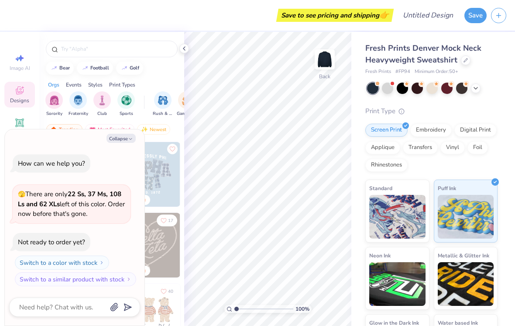
scroll to position [51, 0]
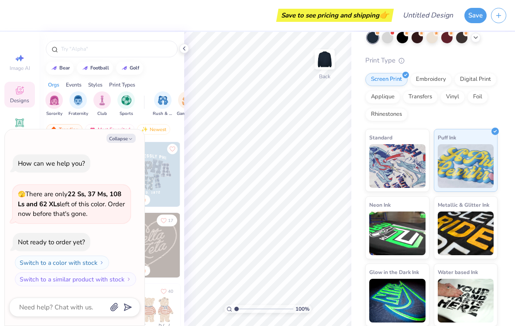
click at [418, 173] on img at bounding box center [397, 166] width 56 height 44
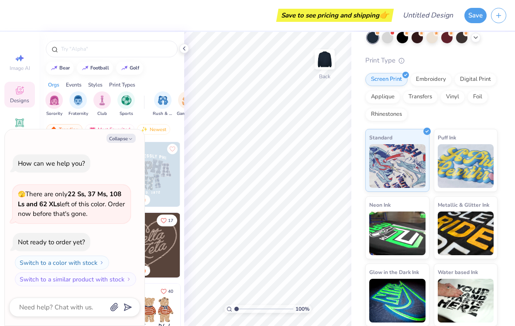
click at [427, 77] on div "Embroidery" at bounding box center [430, 79] width 41 height 13
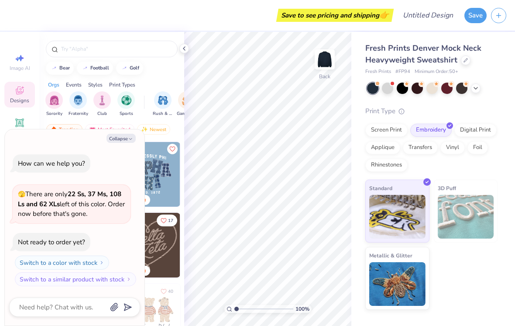
scroll to position [0, 0]
click at [121, 138] on button "Collapse" at bounding box center [121, 138] width 29 height 9
type textarea "x"
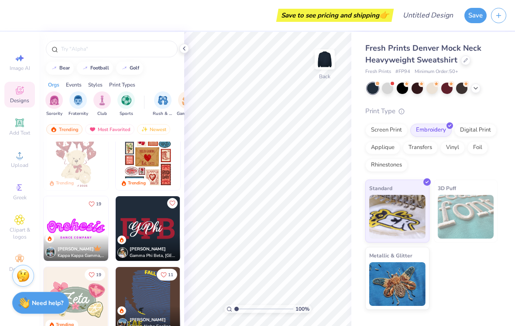
scroll to position [233, 0]
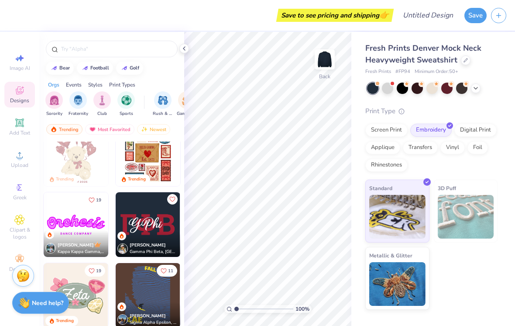
click at [119, 49] on input "text" at bounding box center [116, 49] width 112 height 9
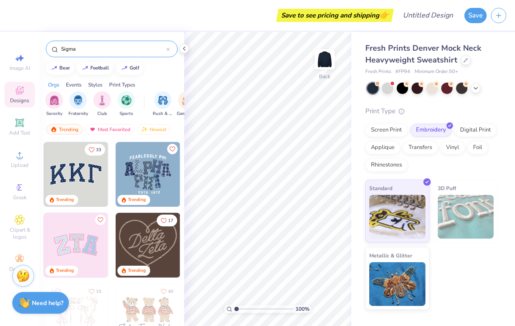
type input "Sigma"
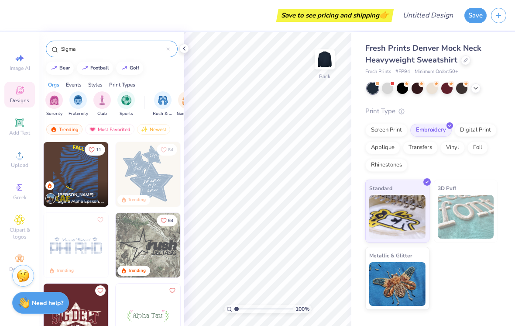
click at [463, 124] on div "Digital Print" at bounding box center [476, 130] width 42 height 13
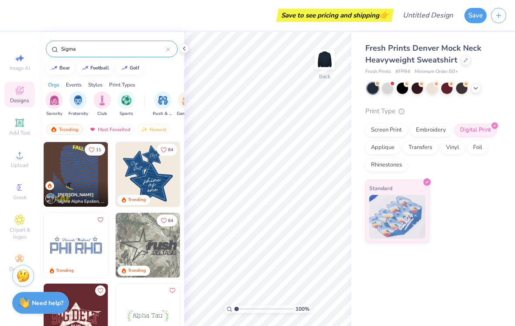
scroll to position [0, 0]
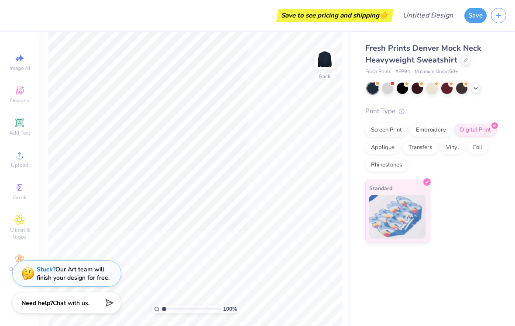
click at [19, 93] on icon at bounding box center [20, 90] width 8 height 8
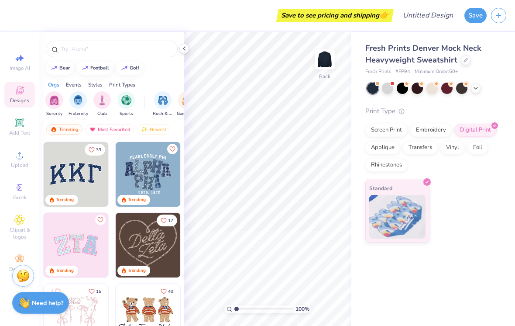
click at [71, 168] on img at bounding box center [76, 174] width 65 height 65
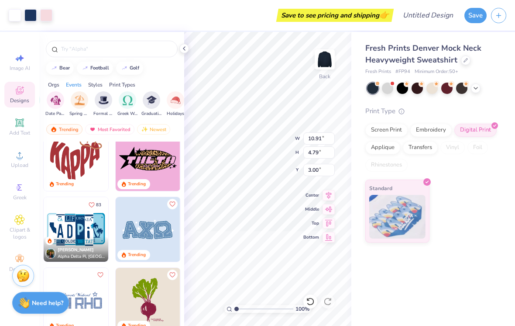
scroll to position [0, 276]
click at [106, 131] on div "Most Favorited" at bounding box center [109, 129] width 49 height 10
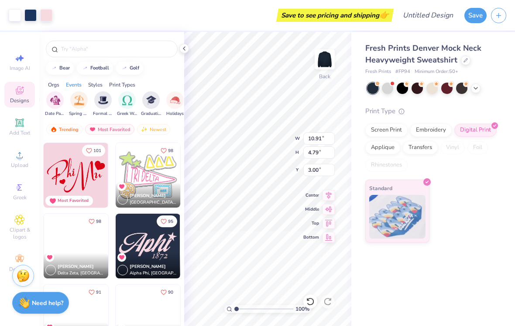
scroll to position [918, 0]
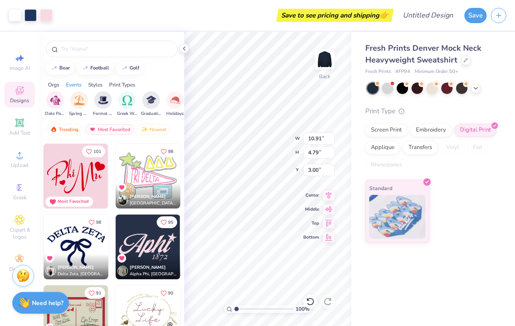
click at [159, 245] on img at bounding box center [148, 246] width 65 height 65
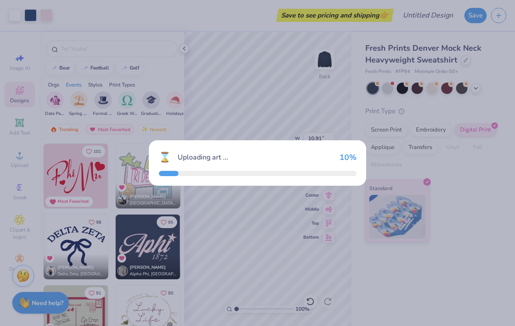
type input "6.99"
type input "3.52"
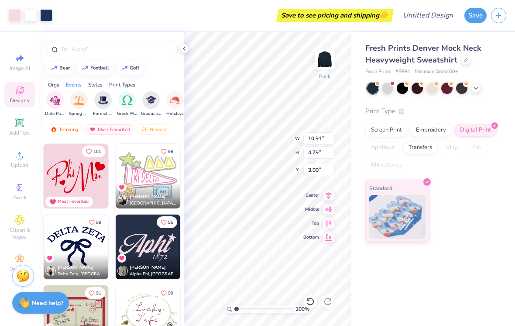
type input "11.50"
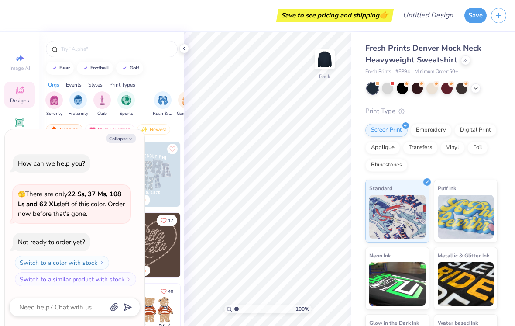
click at [77, 45] on input "text" at bounding box center [116, 49] width 112 height 9
type input "Aphi"
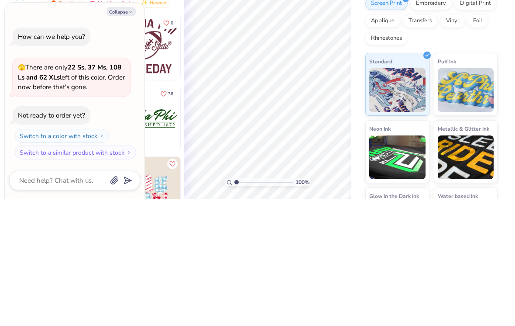
click at [124, 134] on button "Collapse" at bounding box center [121, 138] width 29 height 9
type textarea "x"
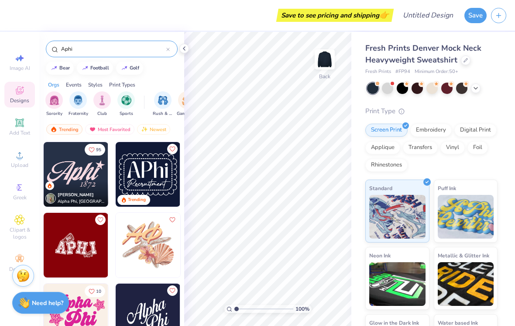
scroll to position [421, 0]
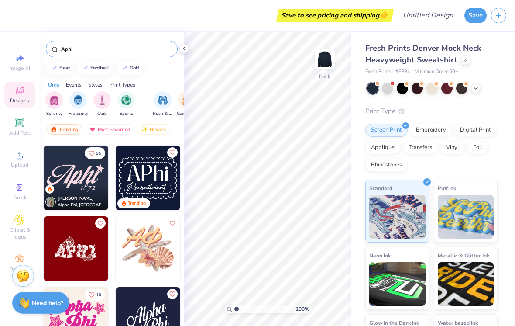
click at [74, 175] on img at bounding box center [76, 177] width 65 height 65
type input "1.07771084904872"
type textarea "x"
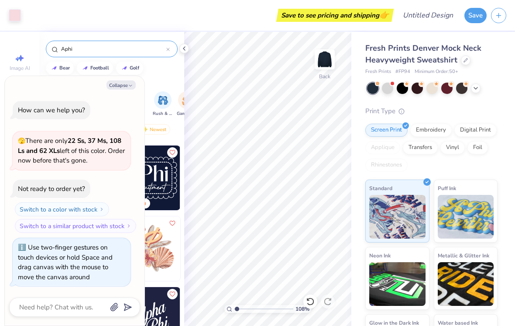
type input "1.07771084904872"
type textarea "x"
type input "1.07771084904872"
type textarea "x"
type input "1.07771084904872"
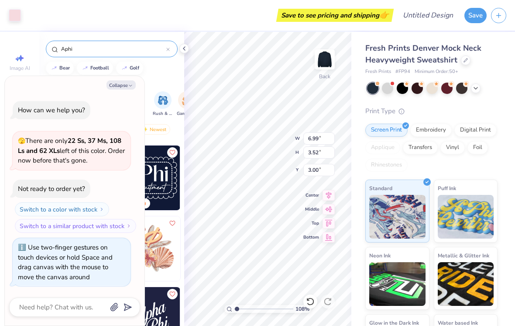
type textarea "x"
type input "1.07771084904872"
type textarea "x"
type input "9.20"
type input "4.63"
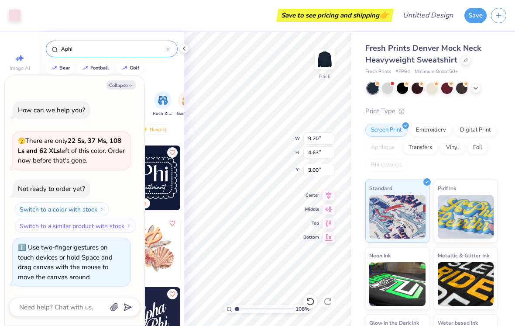
type input "1.07771084904872"
type textarea "x"
type input "1.07771084904872"
type textarea "x"
type input "1.07771084904872"
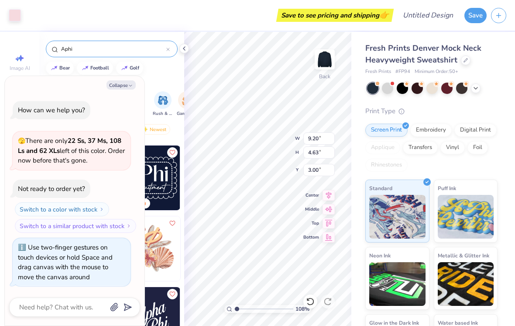
type textarea "x"
type input "1.07771084904872"
type textarea "x"
type input "1.07771084904872"
type textarea "x"
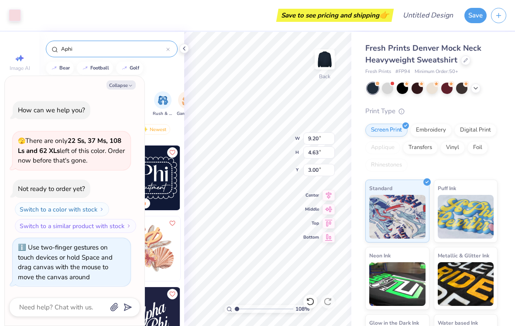
type input "5.10"
type input "1.07771084904872"
type textarea "x"
type input "1.07771084904872"
type textarea "x"
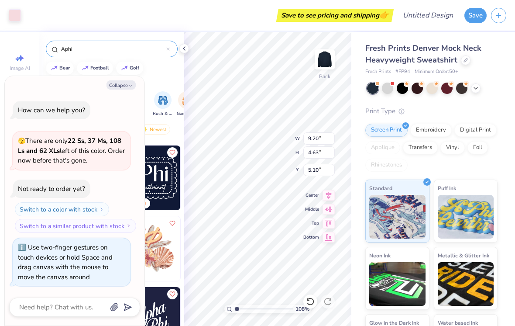
type input "1.07771084904872"
type textarea "x"
type input "3.70"
type input "1.07771084904872"
type textarea "x"
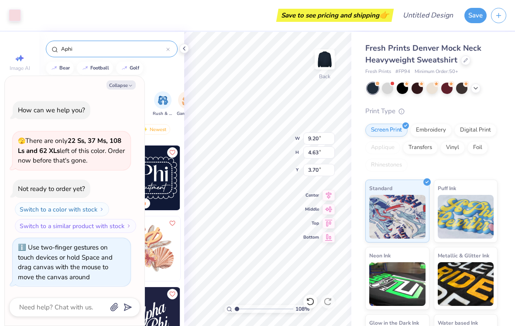
type input "1.07771084904872"
type textarea "x"
type input "1.07771084904872"
type textarea "x"
type input "2.04"
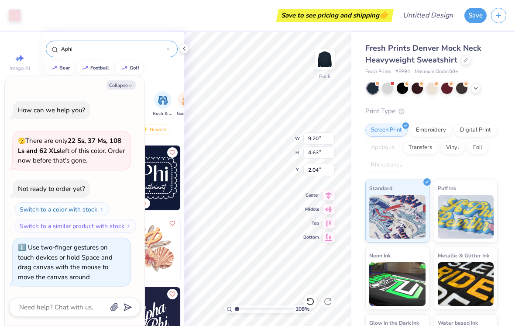
type input "1.07771084904872"
type textarea "x"
type input "1.07771084904872"
type textarea "x"
type input "1.07771084904872"
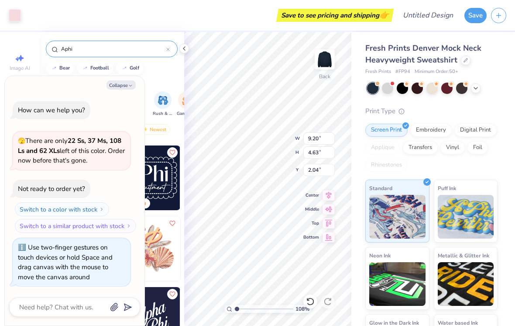
type textarea "x"
type input "3.83"
type input "1.07771084904872"
type textarea "x"
type input "1.07771084904872"
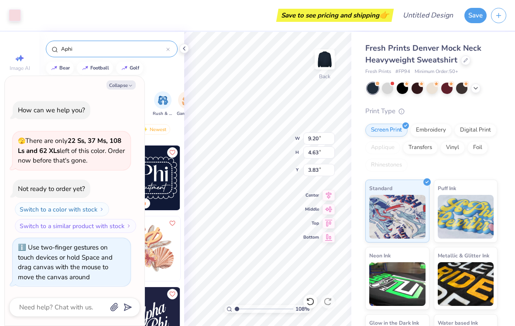
type textarea "x"
type input "1.07771084904872"
type textarea "x"
type input "2.39"
type input "1.07771084904872"
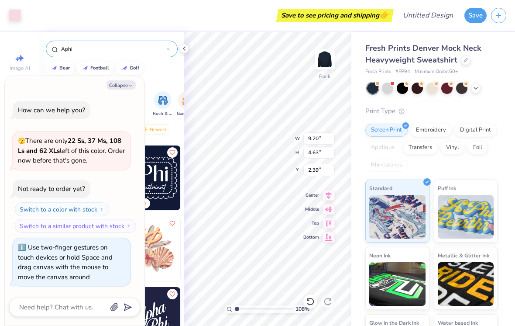
type textarea "x"
type input "1.07771084904872"
type textarea "x"
type input "1.07771084904872"
type textarea "x"
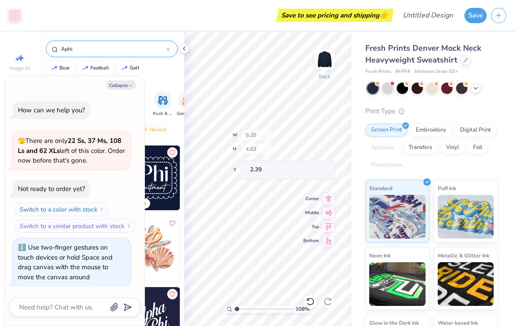
type input "1.07771084904872"
type textarea "x"
type input "1.07771084904872"
type textarea "x"
type input "1.07771084904872"
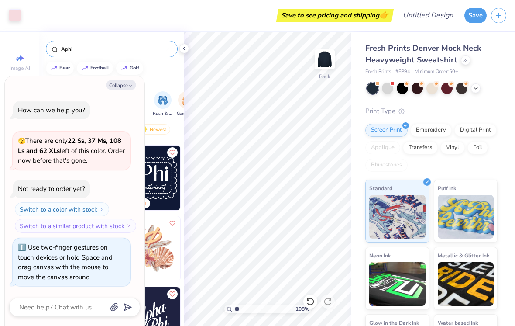
type textarea "x"
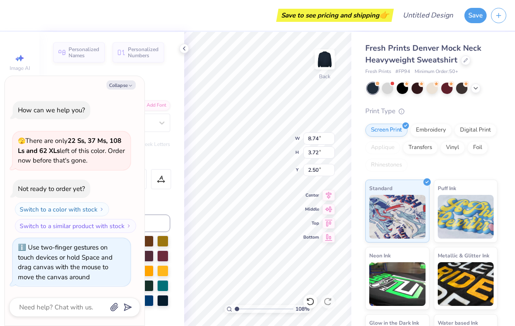
type input "1.07771084904872"
type textarea "x"
type input "1.07771084904872"
type textarea "x"
type input "1.07771084904872"
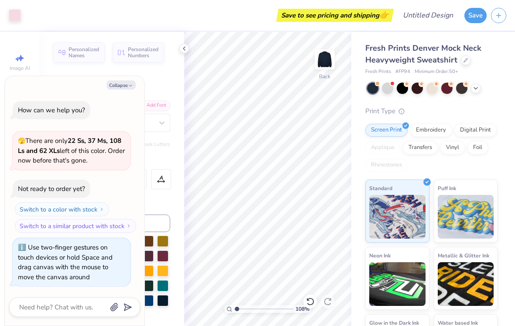
type textarea "x"
type input "1.07771084904872"
type textarea "x"
type input "1.07771084904872"
type textarea "x"
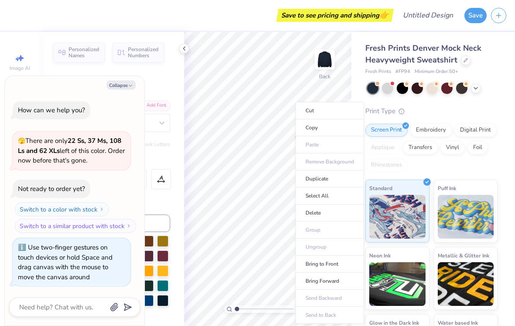
type input "1.07771084904872"
type textarea "x"
type input "2.66"
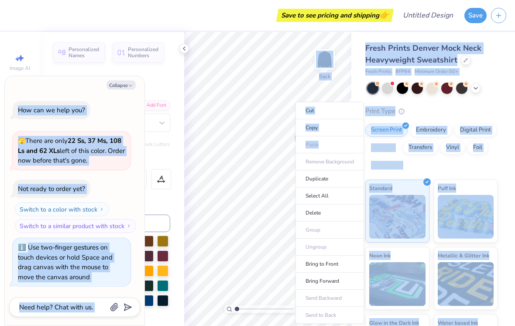
type input "1.07771084904872"
type textarea "x"
type input "1.07771084904872"
type textarea "x"
type input "1.07771084904872"
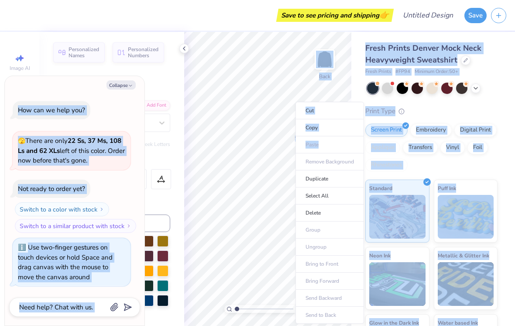
type textarea "x"
type input "2.39"
type input "1.07771084904872"
type textarea "x"
type input "1.07771084904872"
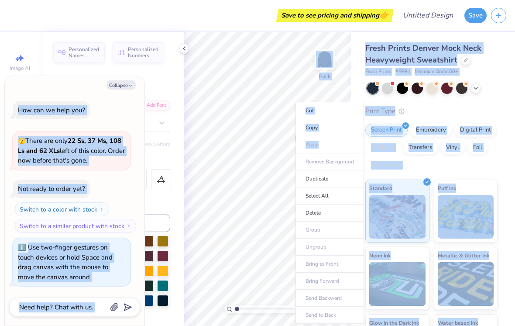
type textarea "x"
type input "1.07771084904872"
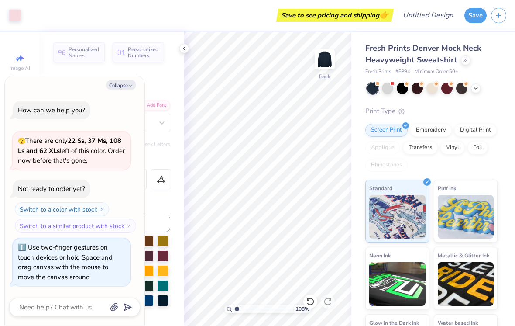
click at [121, 86] on button "Collapse" at bounding box center [121, 84] width 29 height 9
type textarea "x"
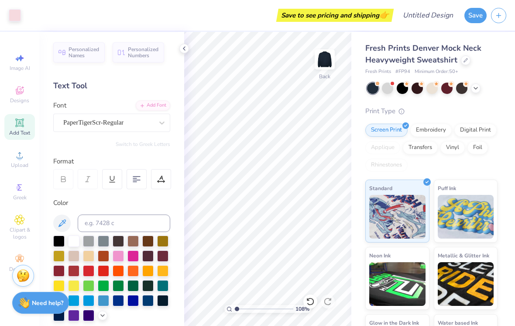
scroll to position [0, 0]
click at [91, 48] on span "Personalized Names" at bounding box center [84, 52] width 31 height 12
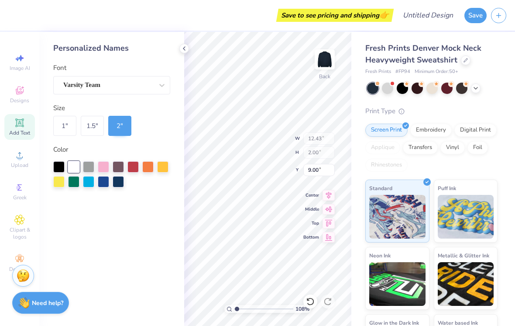
type input "1.07771084904872"
type input "10.23"
type input "1.07771084904872"
type input "9.44"
click at [307, 305] on icon at bounding box center [310, 301] width 9 height 9
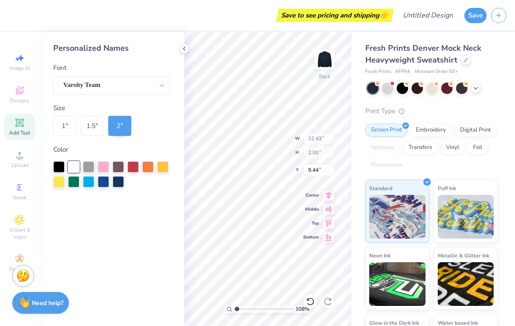
type input "1.07771084904872"
type input "10.23"
click at [310, 298] on icon at bounding box center [310, 301] width 7 height 8
type input "1.07771084904872"
type input "9.00"
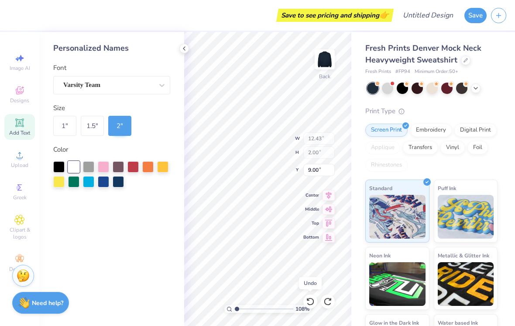
click at [307, 297] on icon at bounding box center [310, 301] width 9 height 9
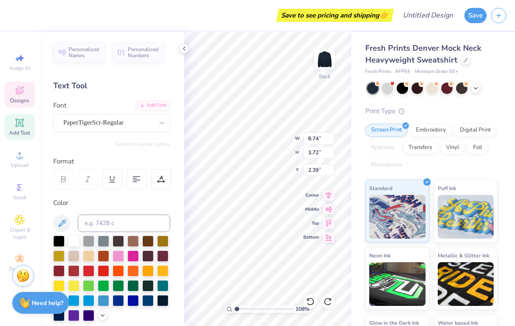
type input "1.07771084904872"
type textarea "Tri Sigma"
click at [484, 113] on div "Print Type" at bounding box center [431, 111] width 132 height 10
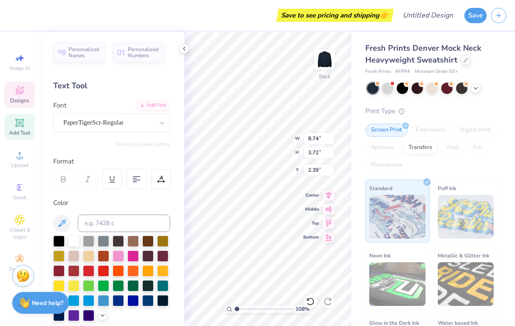
type input "1.07771084904872"
type input "15.33"
type input "3.75"
type input "3.29"
click at [184, 49] on polyline at bounding box center [184, 48] width 2 height 3
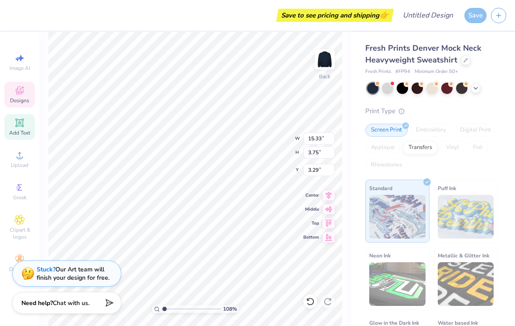
type input "1.07771084904872"
type input "2.63"
type input "1.07771084904872"
type input "2.46"
type input "1.27"
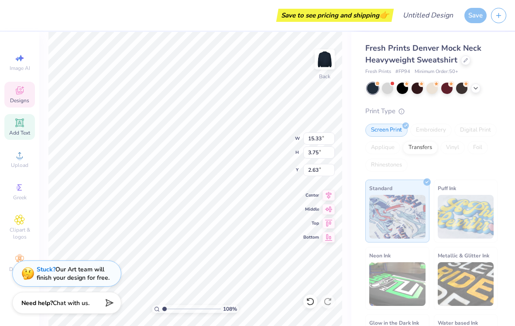
type input "5.74"
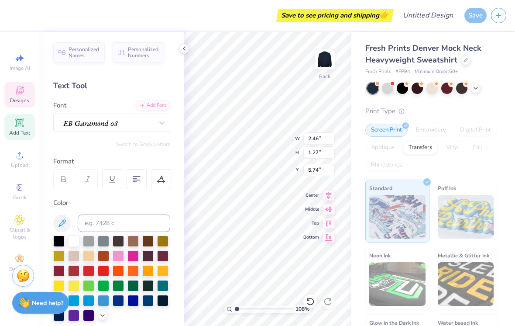
type input "1.07771084904872"
type input "14.28"
type input "1.07771084904872"
type input "15.33"
type input "3.75"
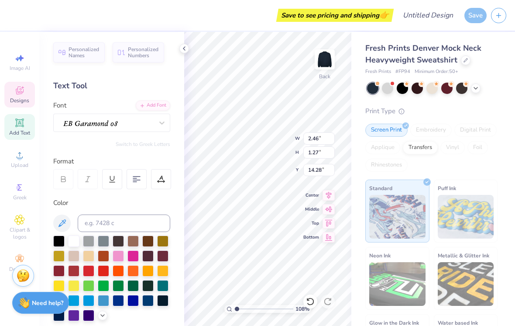
type input "2.63"
click at [479, 166] on div "Screen Print Embroidery Digital Print Applique Transfers Vinyl Foil Rhinestones" at bounding box center [431, 148] width 132 height 48
type input "1.0746627589379"
type input "2.68"
click at [489, 112] on div "Print Type" at bounding box center [431, 111] width 132 height 10
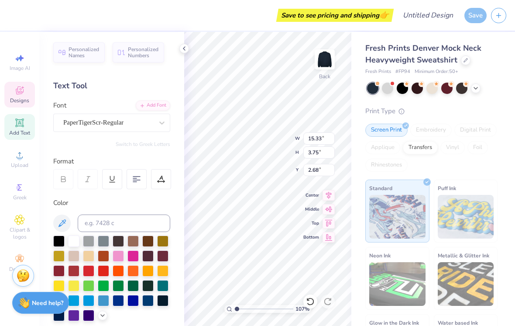
click at [410, 190] on div "Standard" at bounding box center [397, 210] width 64 height 63
click at [434, 127] on div "Embroidery" at bounding box center [430, 130] width 41 height 13
click at [471, 141] on div "Foil" at bounding box center [478, 147] width 21 height 13
click at [420, 121] on div "Print Type Screen Print Embroidery Digital Print Applique Transfers Vinyl Foil …" at bounding box center [431, 241] width 132 height 271
click at [429, 127] on div "Embroidery" at bounding box center [430, 130] width 41 height 13
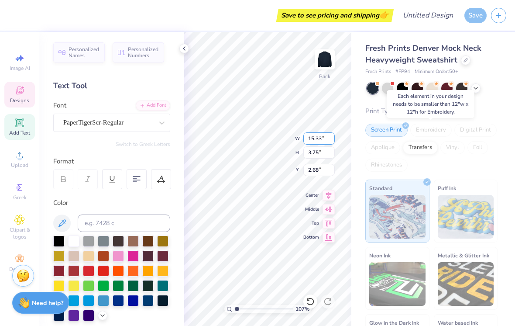
click at [316, 141] on input "15.33" at bounding box center [318, 138] width 31 height 12
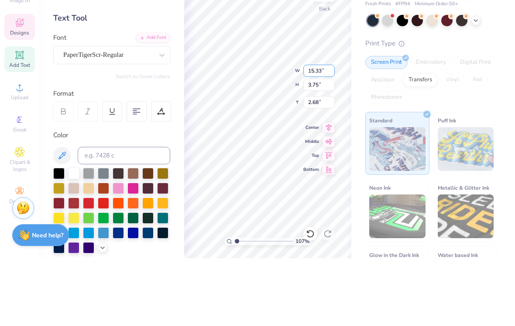
click at [322, 132] on input "15.33" at bounding box center [318, 138] width 31 height 12
type input "1"
type input "12"
type input "1.0746627589379"
type input "12.00"
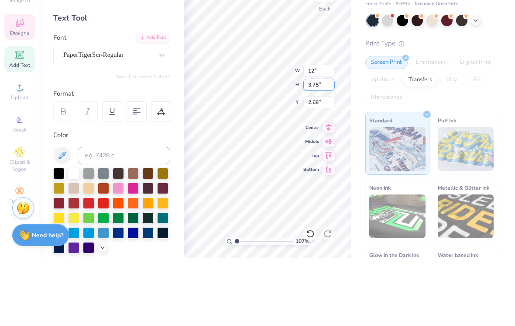
type input "2.93"
type input "3.08"
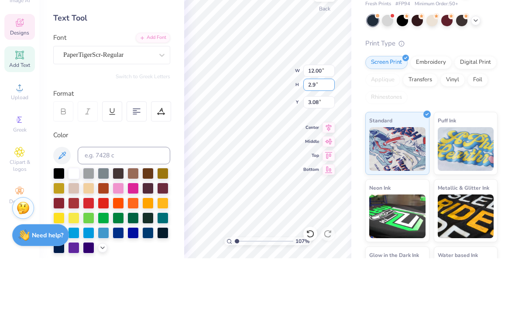
type input "2"
type input "12"
type input "1.0746627589379"
type input "3.67"
type input "1.0746627589379"
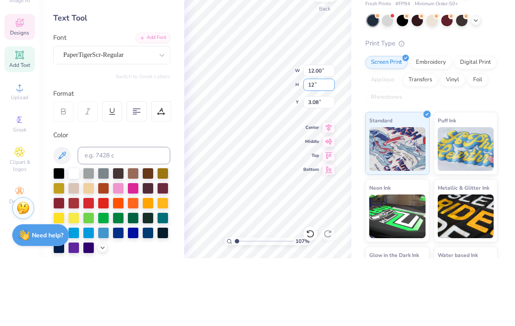
type input "15.00"
type input "2.72"
click at [313, 164] on input "2.72" at bounding box center [318, 170] width 31 height 12
click at [308, 132] on input "15.00" at bounding box center [318, 138] width 31 height 12
click at [330, 132] on input "15.00" at bounding box center [318, 138] width 31 height 12
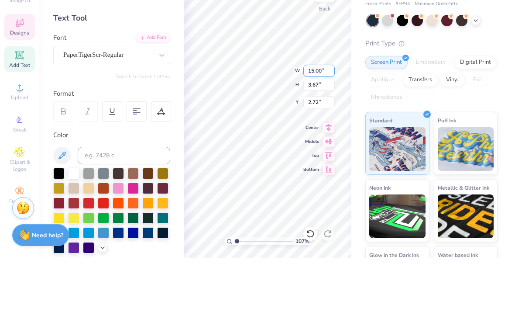
click at [329, 132] on input "15.00" at bounding box center [318, 138] width 31 height 12
click at [331, 132] on input "15.00" at bounding box center [318, 138] width 31 height 12
type input "1"
type input "12"
type input "1.0746627589379"
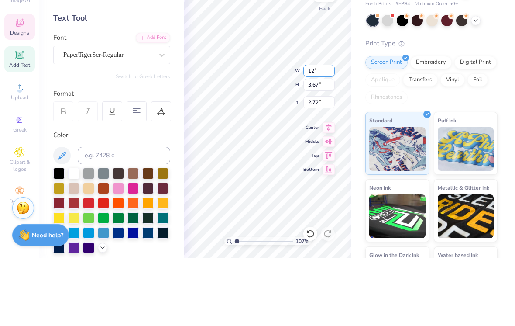
type input "12.00"
type input "1.0746627589379"
type input "2.93"
type input "3.08"
click at [471, 106] on div "Print Type Screen Print Embroidery Digital Print Applique Transfers Vinyl Foil …" at bounding box center [431, 241] width 132 height 271
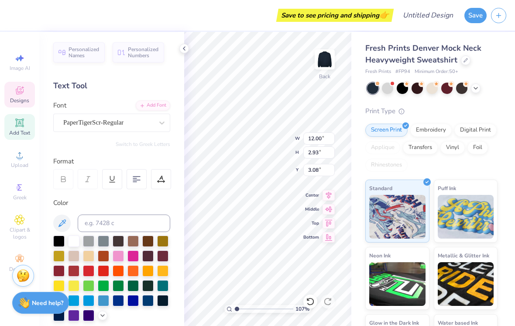
type input "1.0746627589379"
type input "3.82"
click at [440, 129] on div "Embroidery" at bounding box center [430, 130] width 41 height 13
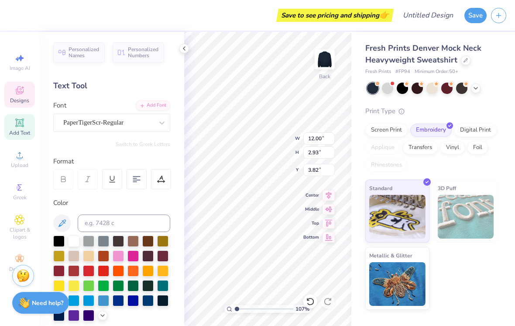
type input "1.0746627589379"
type input "3.00"
click at [318, 135] on input "12.00" at bounding box center [318, 138] width 31 height 12
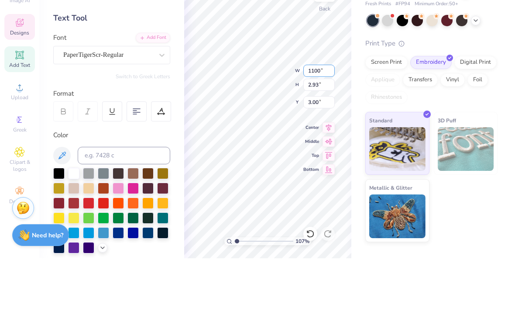
type input "11.00"
type input "1.0746627589379"
type input "11.00"
type input "1.0746627589379"
type input "2.69"
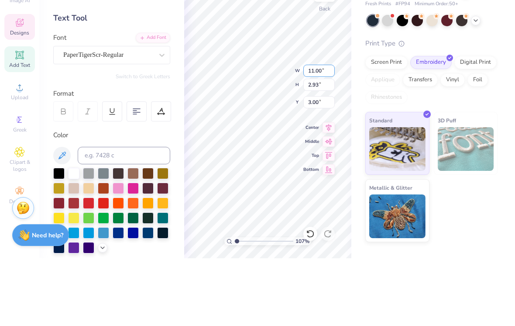
type input "3.12"
click at [503, 103] on div "Fresh Prints Denver Mock Neck Heavyweight Sweatshirt Fresh Prints # FP94 Minimu…" at bounding box center [433, 171] width 164 height 278
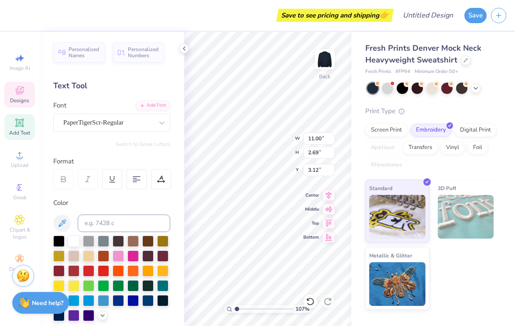
type input "1.0746627589379"
type input "3.00"
type input "1.0746627589379"
type input "1.13"
type input "1.0746627589379"
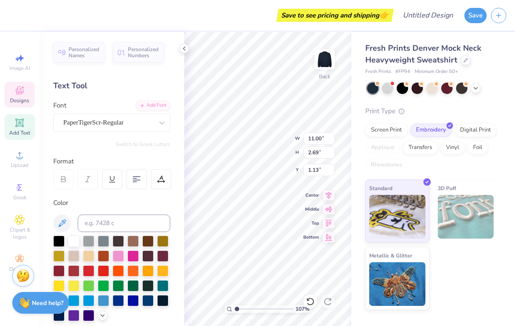
type input "3.00"
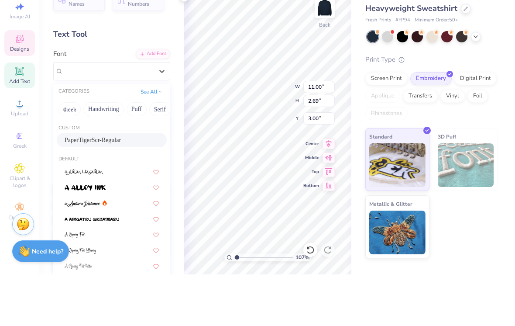
click at [106, 154] on button "Handwriting" at bounding box center [103, 161] width 41 height 14
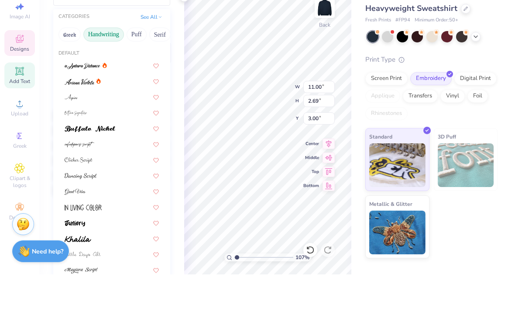
scroll to position [76, 0]
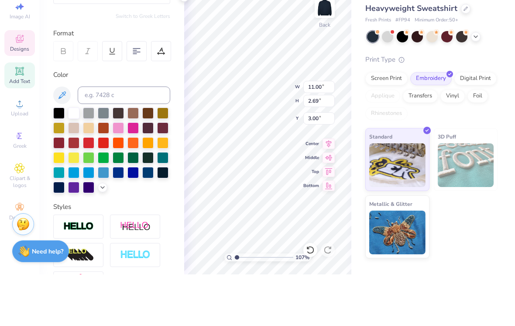
click at [497, 124] on div "Screen Print Embroidery Digital Print Applique Transfers Vinyl Foil Rhinestones" at bounding box center [431, 148] width 132 height 48
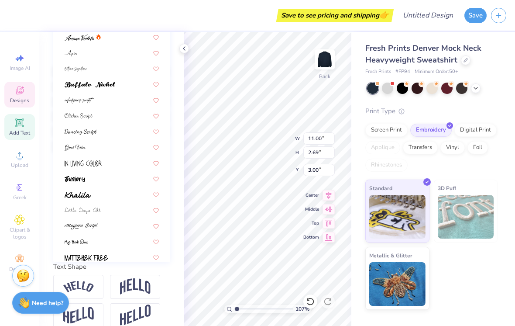
scroll to position [174, 0]
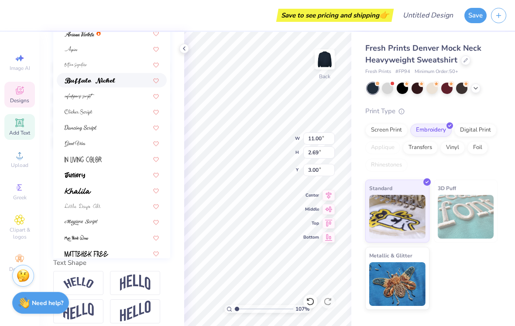
click at [115, 78] on img at bounding box center [90, 81] width 51 height 6
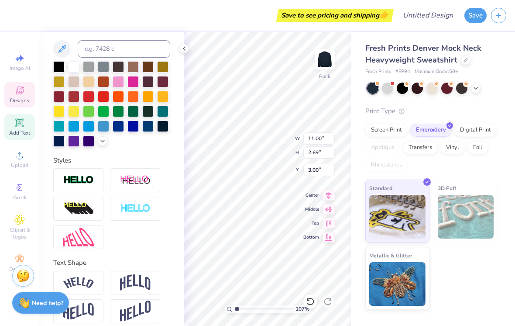
type input "1.0746627589379"
type input "14.33"
type input "2.76"
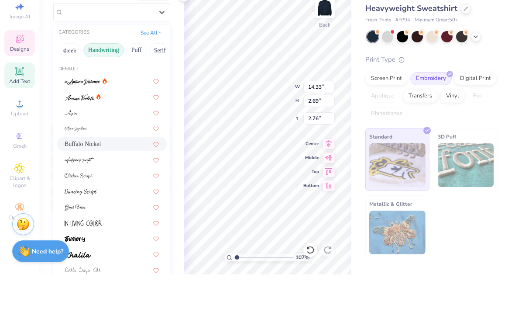
scroll to position [0, 0]
click at [69, 95] on button "Greek" at bounding box center [70, 102] width 22 height 14
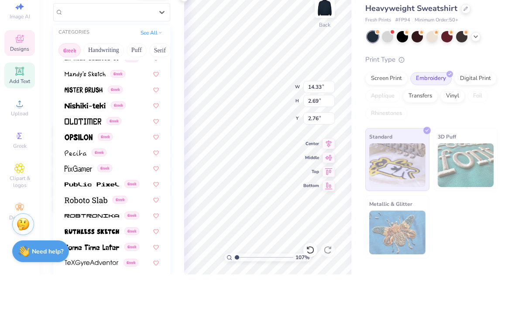
scroll to position [451, 0]
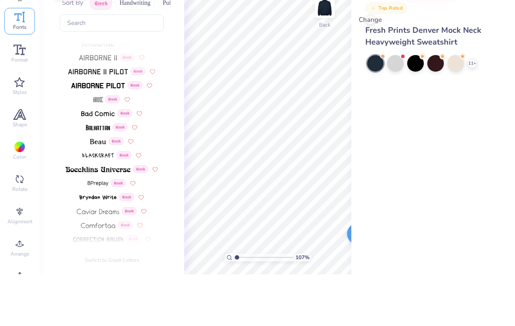
type input "1"
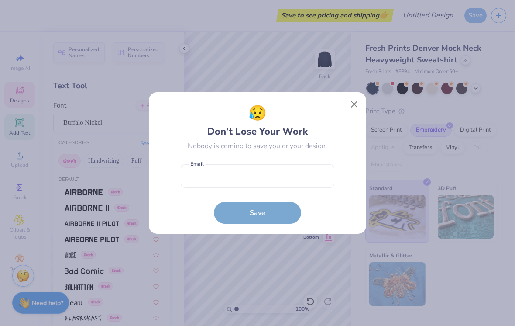
click at [361, 109] on button "Close" at bounding box center [354, 104] width 17 height 17
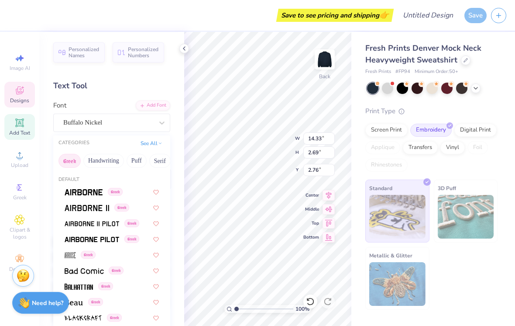
click at [28, 189] on div "Greek" at bounding box center [19, 192] width 31 height 26
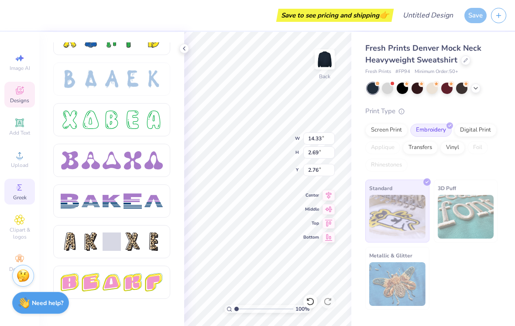
scroll to position [1283, 0]
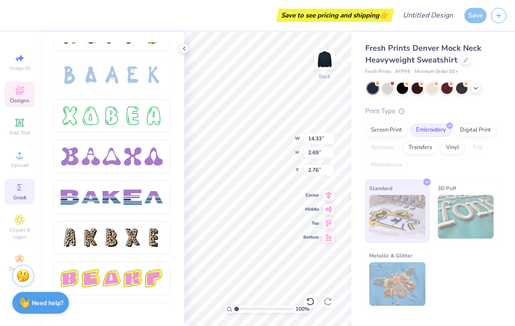
click at [140, 110] on div at bounding box center [133, 116] width 18 height 18
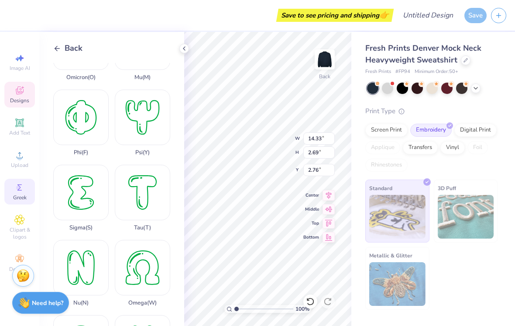
scroll to position [501, 0]
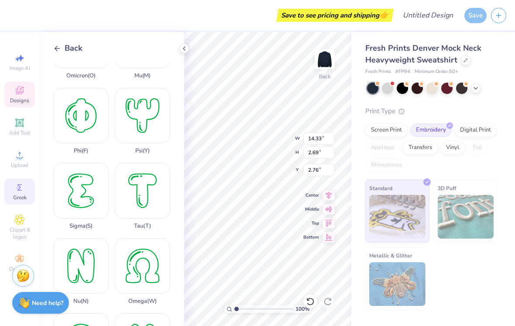
click at [86, 193] on div "Sigma ( S )" at bounding box center [80, 196] width 55 height 66
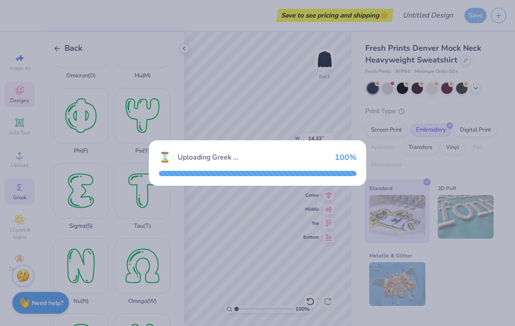
type input "7.69"
type input "10.26"
type input "4.87"
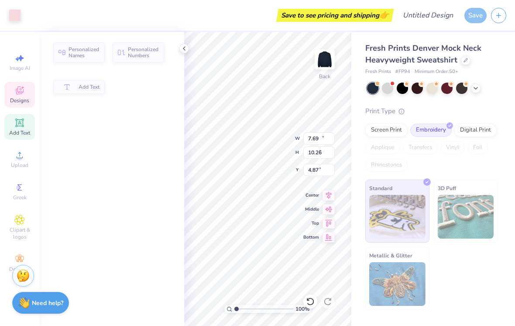
type input "14.33"
type input "2.69"
type input "2.76"
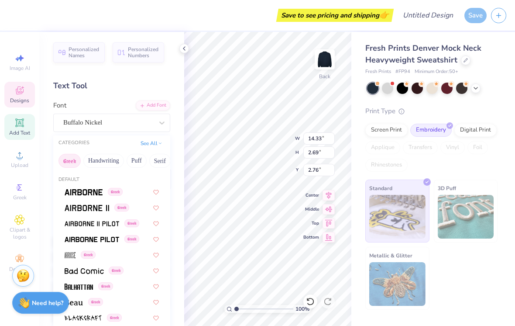
click at [310, 299] on icon at bounding box center [310, 301] width 9 height 9
click at [310, 298] on icon at bounding box center [310, 301] width 7 height 8
click at [312, 299] on icon at bounding box center [310, 301] width 7 height 8
click at [312, 297] on icon at bounding box center [310, 301] width 9 height 9
click at [313, 298] on icon at bounding box center [310, 301] width 9 height 9
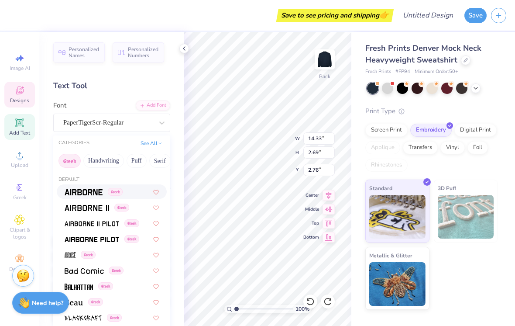
type input "11.00"
type input "3.12"
click at [315, 299] on div at bounding box center [310, 301] width 14 height 14
type input "12.00"
type input "2.93"
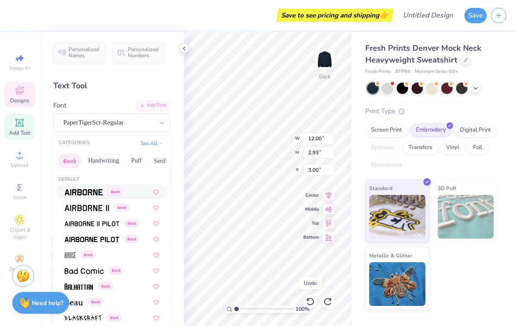
click at [310, 303] on icon at bounding box center [310, 301] width 9 height 9
click at [310, 302] on icon at bounding box center [310, 301] width 9 height 9
click at [315, 299] on div at bounding box center [310, 301] width 14 height 14
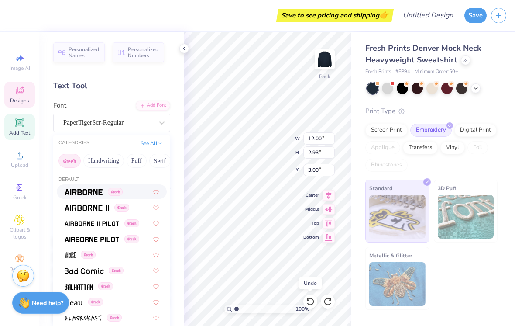
type input "3.08"
type input "15.00"
type input "3.67"
type input "2.72"
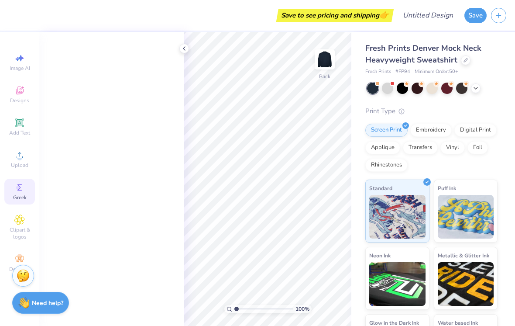
scroll to position [1364, 0]
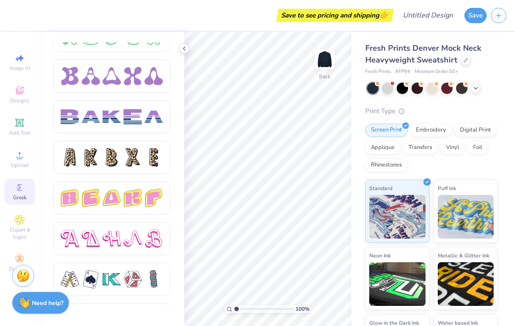
click at [142, 162] on div at bounding box center [112, 157] width 102 height 18
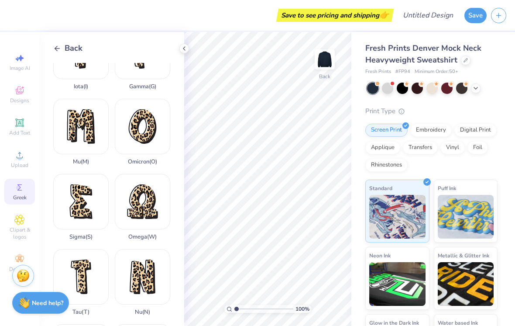
scroll to position [367, 0]
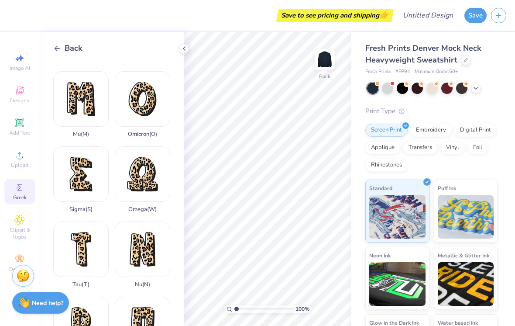
click at [82, 167] on div "Sigma ( S )" at bounding box center [80, 179] width 55 height 66
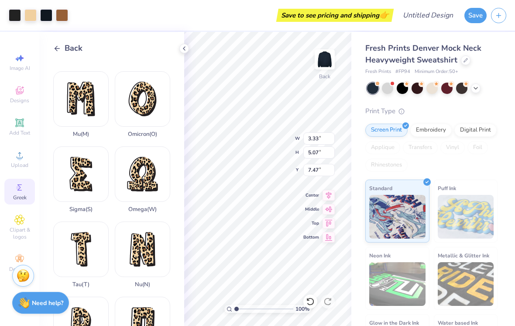
click at [79, 175] on div "Sigma ( S )" at bounding box center [80, 179] width 55 height 66
click at [80, 171] on div "Sigma ( S )" at bounding box center [80, 179] width 55 height 66
type input "2.40"
click at [307, 152] on input "5.07" at bounding box center [318, 152] width 31 height 12
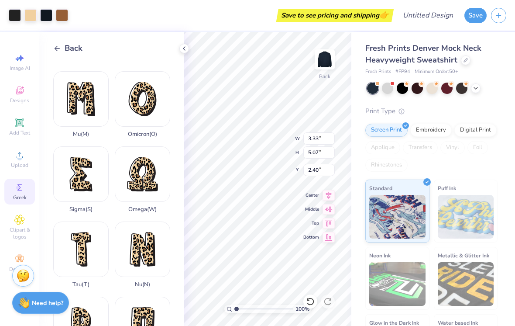
click at [35, 11] on div at bounding box center [30, 15] width 12 height 12
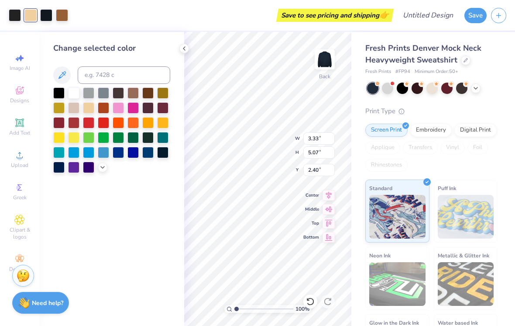
click at [15, 10] on div at bounding box center [15, 15] width 12 height 12
click at [9, 9] on div at bounding box center [15, 15] width 12 height 12
click at [45, 14] on div at bounding box center [46, 15] width 12 height 12
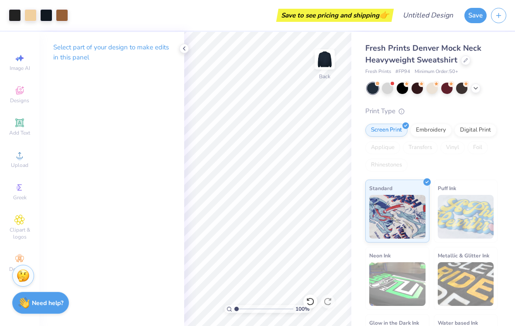
click at [9, 10] on div at bounding box center [15, 15] width 12 height 12
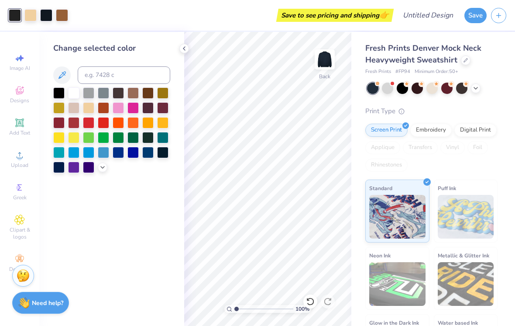
click at [73, 90] on div at bounding box center [73, 92] width 11 height 11
click at [175, 54] on div "Change selected color" at bounding box center [111, 179] width 145 height 294
click at [185, 49] on icon at bounding box center [184, 48] width 7 height 7
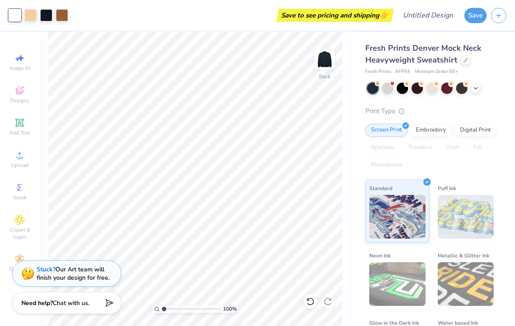
click at [26, 201] on span "Greek" at bounding box center [20, 197] width 14 height 7
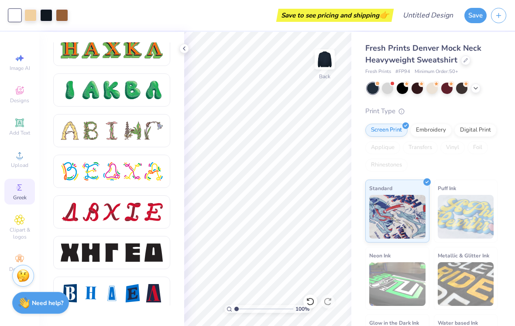
scroll to position [980, 0]
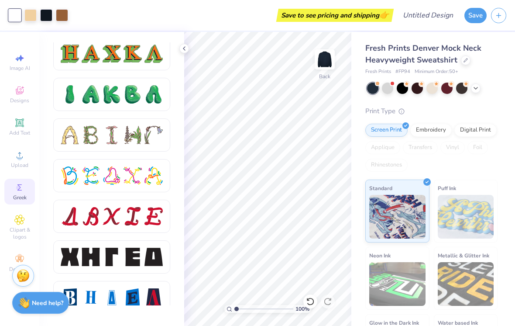
click at [184, 49] on polyline at bounding box center [184, 48] width 2 height 3
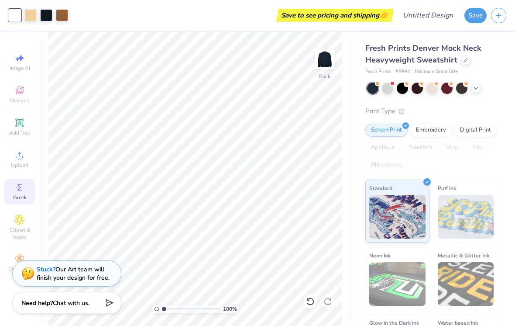
click at [15, 192] on icon at bounding box center [19, 187] width 10 height 10
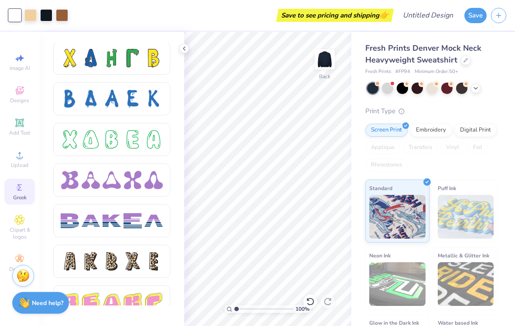
scroll to position [1255, 0]
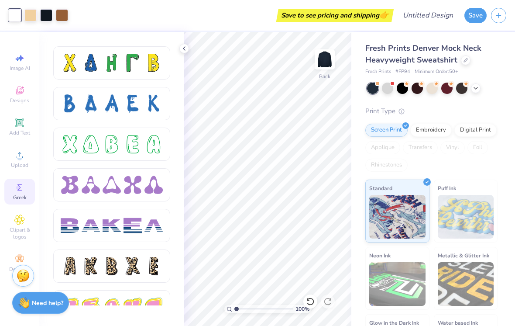
click at [147, 142] on div at bounding box center [154, 144] width 18 height 18
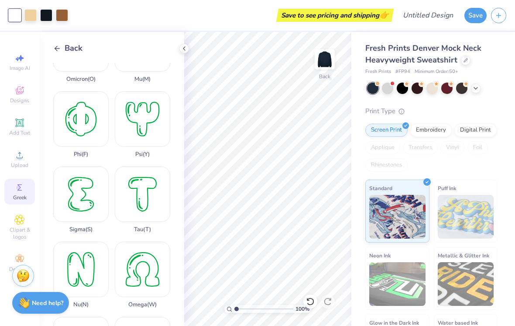
scroll to position [498, 0]
click at [85, 195] on div "Sigma ( S )" at bounding box center [80, 198] width 55 height 66
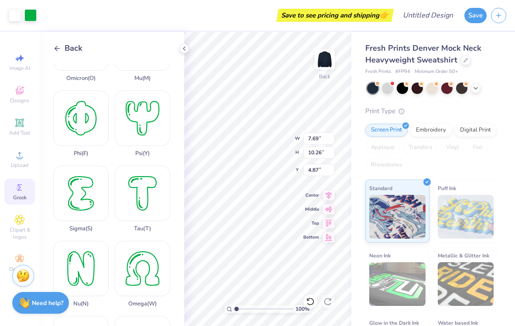
click at [84, 204] on div "Sigma ( S )" at bounding box center [80, 198] width 55 height 66
click at [79, 198] on div "Sigma ( S )" at bounding box center [80, 198] width 55 height 66
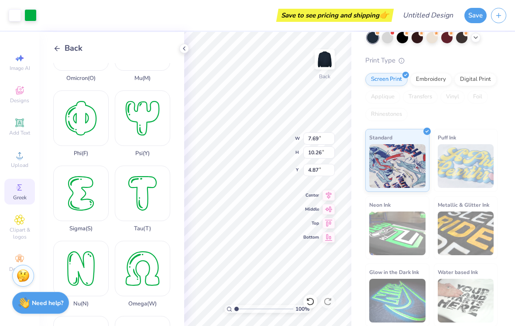
scroll to position [51, 0]
click at [310, 298] on icon at bounding box center [310, 301] width 9 height 9
click at [310, 298] on icon at bounding box center [310, 301] width 7 height 8
click at [311, 297] on icon at bounding box center [310, 301] width 9 height 9
click at [430, 75] on div "Embroidery" at bounding box center [430, 79] width 41 height 13
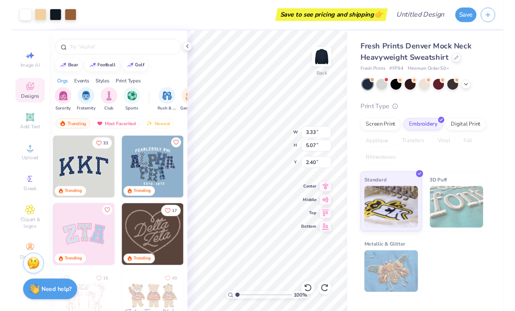
scroll to position [0, 0]
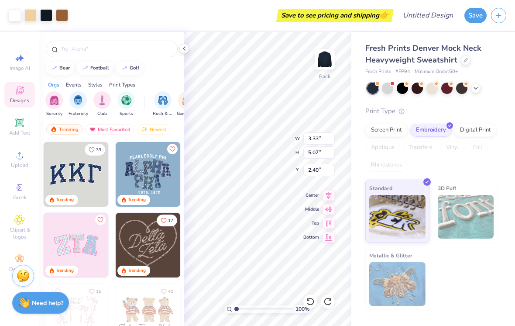
click at [465, 292] on div "Standard 3D Puff Metallic & Glitter" at bounding box center [431, 244] width 132 height 130
click at [186, 50] on icon at bounding box center [184, 48] width 7 height 7
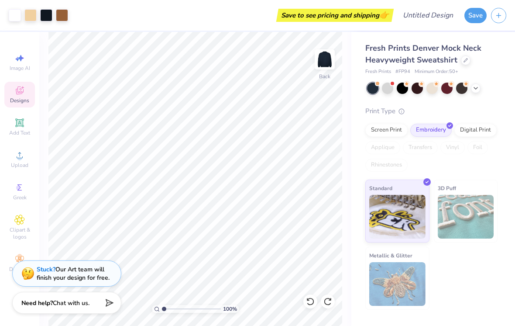
click at [474, 14] on button "Save" at bounding box center [476, 15] width 22 height 15
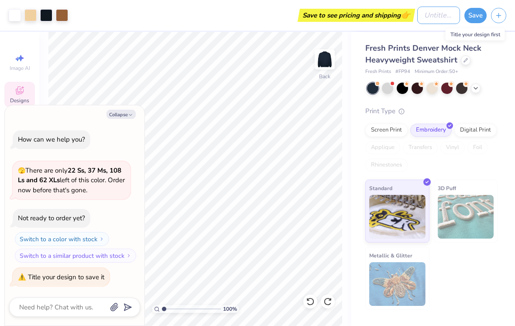
click at [424, 7] on input "Design Title" at bounding box center [438, 15] width 43 height 17
type textarea "x"
type input "C"
type textarea "x"
type input "Ch"
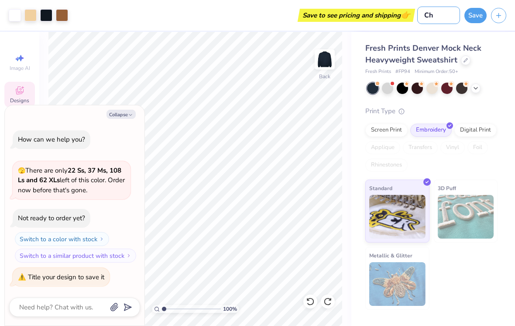
type textarea "x"
type input "Che"
type textarea "x"
type input "Chee"
type textarea "x"
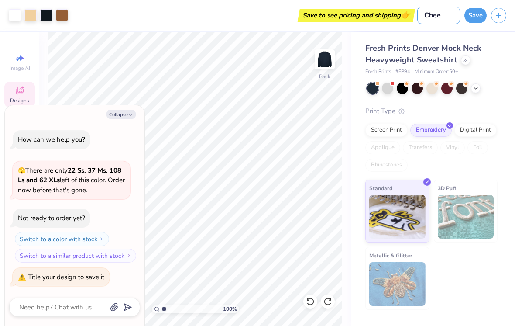
type input "Cheet"
type textarea "x"
type input "Cheeta"
type textarea "x"
type input "Cheetah"
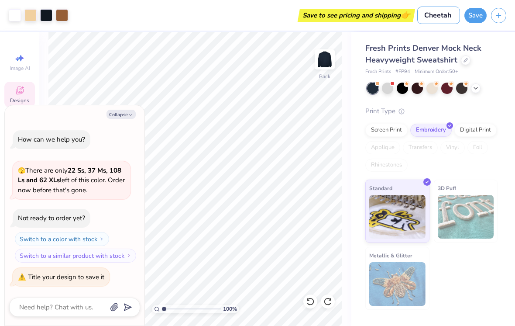
type textarea "x"
type input "Cheetah"
type textarea "x"
type input "Cheetah m"
type textarea "x"
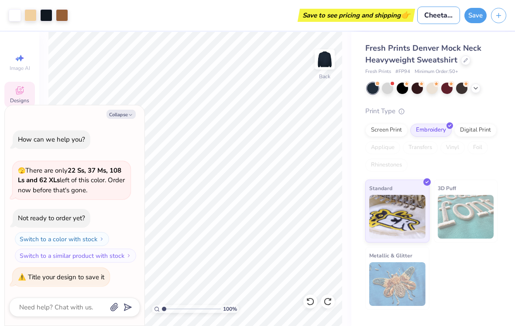
type input "Cheetah mo"
type textarea "x"
type input "Cheetah moc"
type textarea "x"
type input "Cheetah mock"
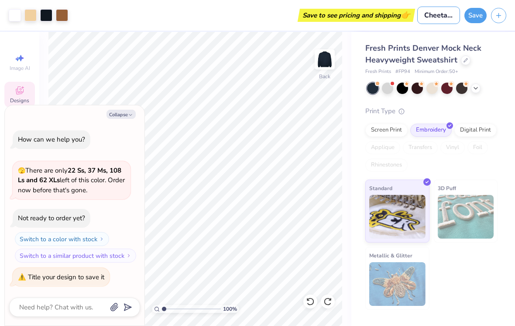
type textarea "x"
type input "Cheetah mock"
type textarea "x"
type input "Cheetah mock n"
type textarea "x"
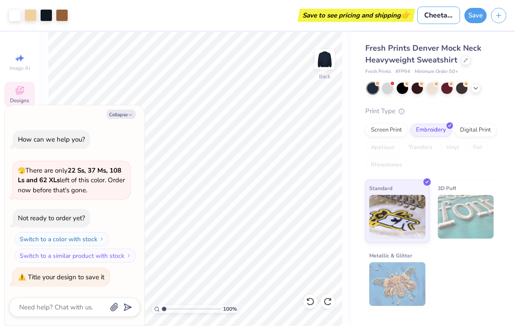
type input "Cheetah mock ne"
type textarea "x"
type input "Cheetah mock nec"
type textarea "x"
type input "Cheetah mock neck"
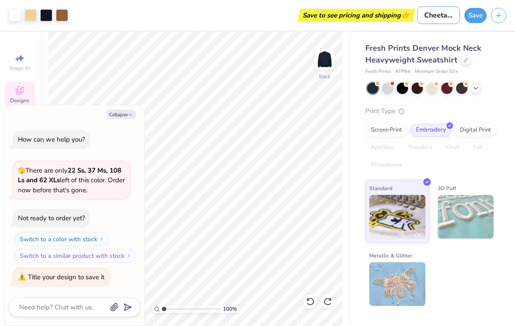
type textarea "x"
type input "Cheetah mock neck"
click at [473, 15] on button "Save" at bounding box center [476, 15] width 22 height 15
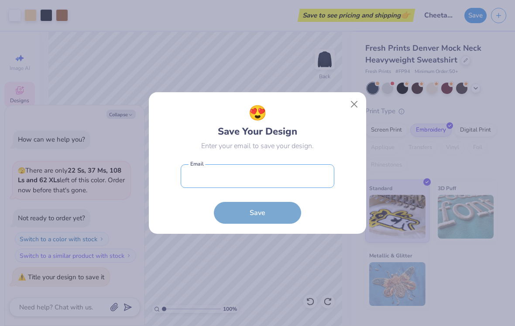
click at [275, 175] on input "email" at bounding box center [258, 176] width 154 height 24
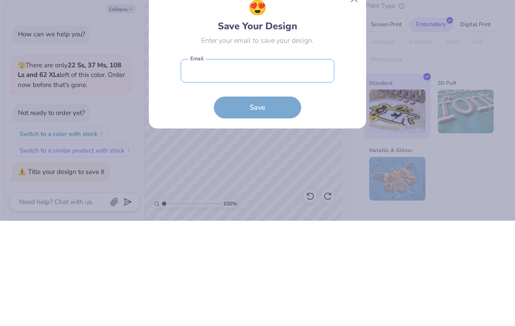
type textarea "x"
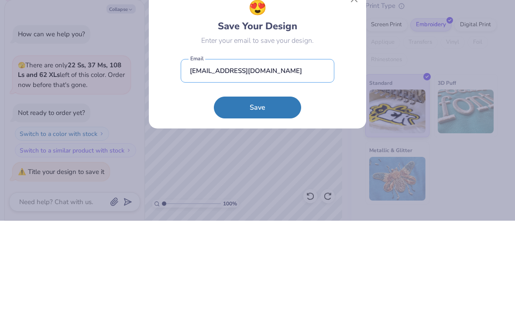
type input "mkarpinski8@yahoo.com"
click at [272, 202] on button "Save" at bounding box center [257, 213] width 87 height 22
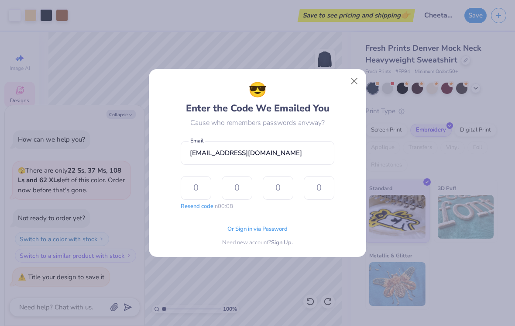
click at [189, 196] on input "text" at bounding box center [196, 188] width 31 height 24
type textarea "x"
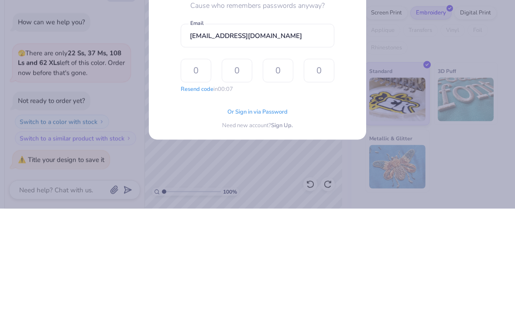
type input "5"
type textarea "x"
type input "0"
type input "9"
type input "7"
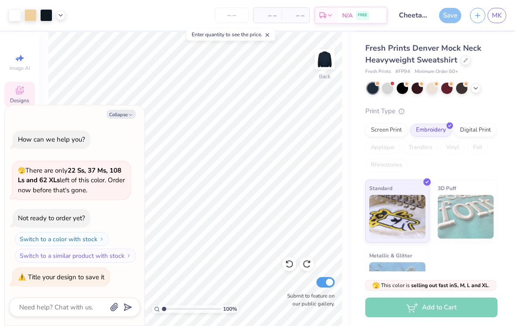
click at [125, 119] on button "Collapse" at bounding box center [121, 114] width 29 height 9
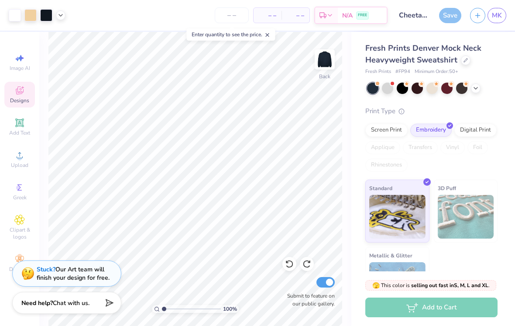
type textarea "x"
click at [440, 14] on div "Save" at bounding box center [450, 15] width 22 height 15
click at [501, 13] on span "MK" at bounding box center [497, 15] width 10 height 10
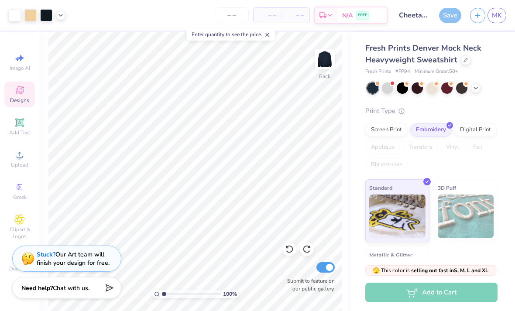
click at [453, 18] on div "Save" at bounding box center [450, 15] width 22 height 15
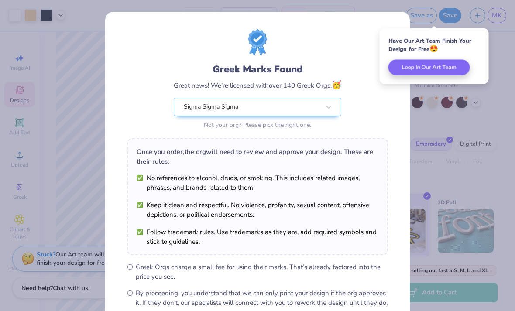
click at [428, 62] on button "Loop In Our Art Team" at bounding box center [430, 68] width 82 height 16
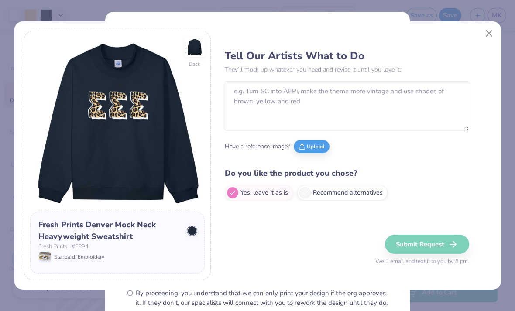
click at [491, 34] on button "Close" at bounding box center [489, 33] width 17 height 17
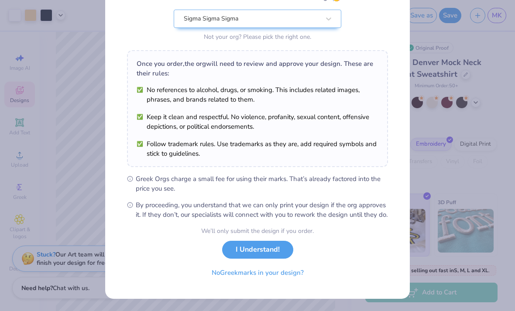
scroll to position [97, 0]
click at [278, 252] on button "I Understand!" at bounding box center [257, 250] width 71 height 18
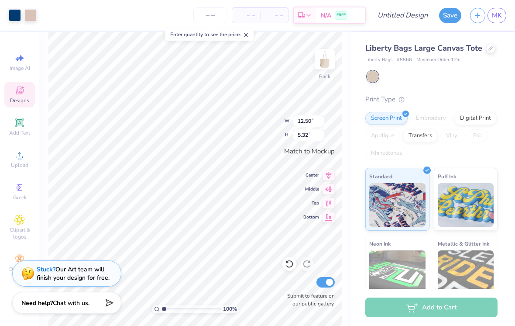
click at [287, 261] on icon at bounding box center [289, 263] width 9 height 9
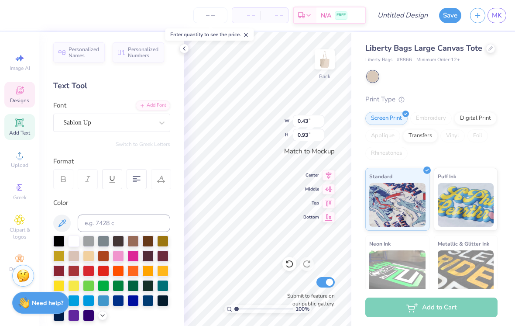
click at [186, 49] on icon at bounding box center [184, 48] width 7 height 7
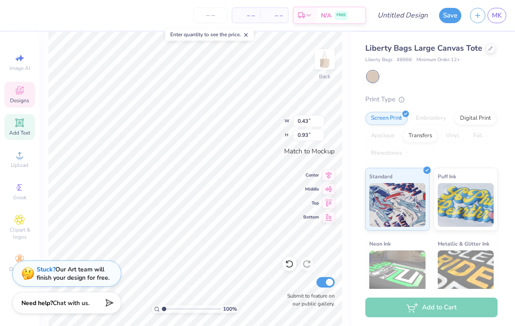
click at [458, 86] on div "Liberty Bags Large Canvas Tote Liberty Bags # 8866 Minimum Order: 12 + Print Ty…" at bounding box center [431, 203] width 132 height 323
click at [479, 87] on div "Liberty Bags Large Canvas Tote Liberty Bags # 8866 Minimum Order: 12 + Print Ty…" at bounding box center [431, 203] width 132 height 323
click at [475, 75] on div at bounding box center [432, 76] width 131 height 11
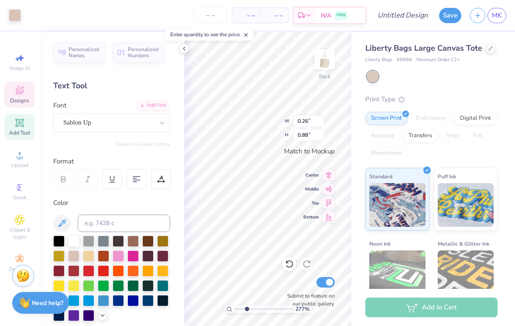
type input "2.76526421423799"
type input "0.26"
type input "0.88"
type input "2.76526421423799"
type input "0.40"
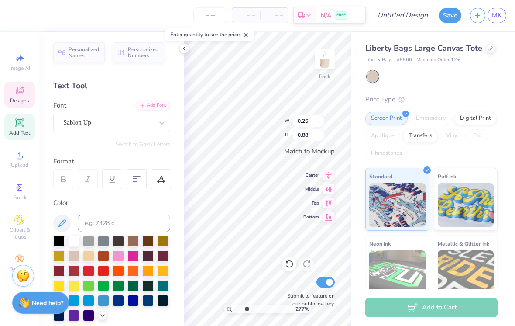
type input "0.90"
type input "2.76526421423799"
type input "12.50"
type input "3.85"
type input "2.76526421423799"
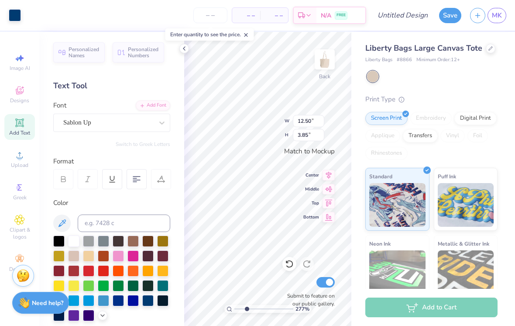
type input "0.88"
type input "0.85"
type input "2.76526421423799"
type textarea "Asihmal"
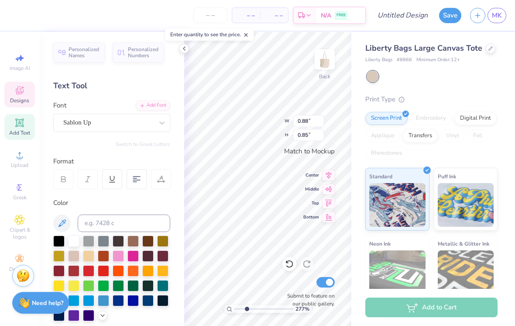
click at [501, 123] on div "Liberty Bags Large Canvas Tote Liberty Bags # 8866 Minimum Order: 12 + Print Ty…" at bounding box center [433, 198] width 164 height 333
type input "2.76526421423799"
type input "0.81"
click at [475, 80] on div at bounding box center [432, 76] width 131 height 11
type input "2.76526421423799"
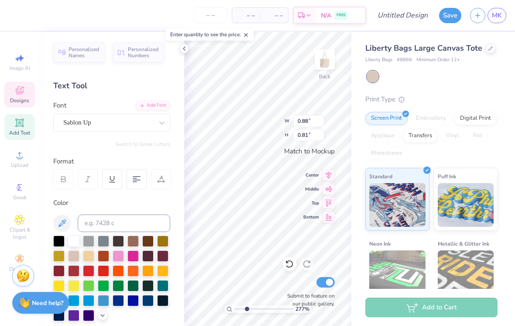
type input "0.43"
type input "0.95"
type input "2.76526421423799"
type input "0.40"
type input "0.90"
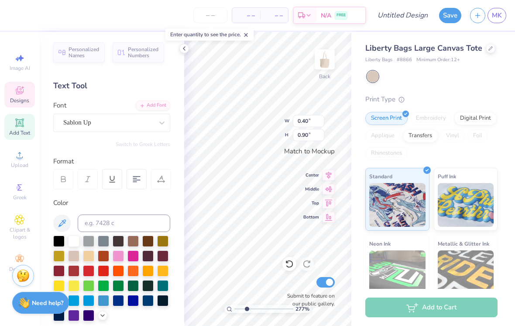
type input "2.76526421423799"
type input "0.43"
type input "0.93"
type input "2.76526421423799"
type input "3.61"
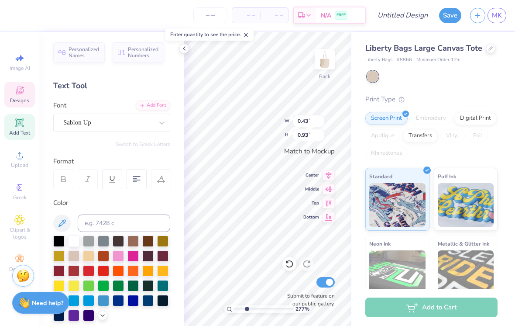
type input "1.25"
click at [289, 265] on icon at bounding box center [289, 263] width 9 height 9
click at [290, 263] on icon at bounding box center [289, 263] width 9 height 9
click at [291, 264] on icon at bounding box center [289, 263] width 9 height 9
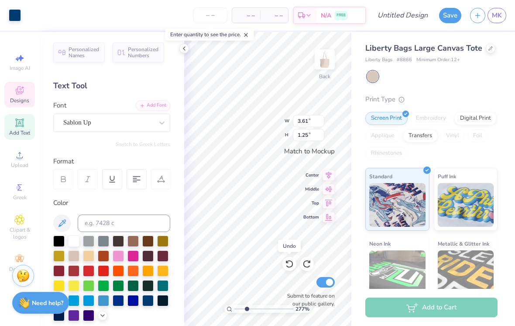
click at [291, 264] on icon at bounding box center [289, 263] width 9 height 9
click at [287, 258] on div at bounding box center [289, 264] width 14 height 14
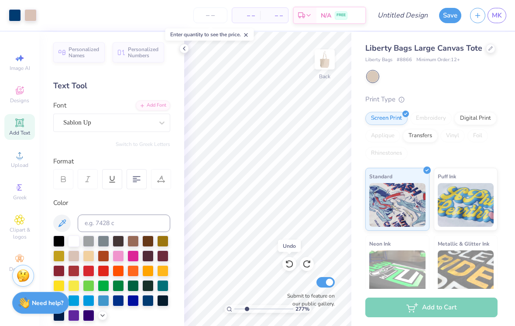
click at [293, 263] on icon at bounding box center [289, 263] width 9 height 9
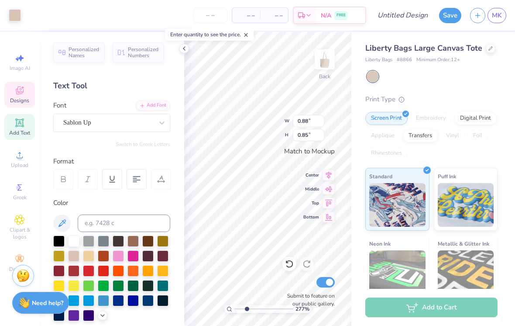
type input "2.76526421423799"
type textarea "siAl"
click at [451, 90] on div "Liberty Bags Large Canvas Tote Liberty Bags # 8866 Minimum Order: 12 + Print Ty…" at bounding box center [431, 203] width 132 height 323
type input "2.76526421423799"
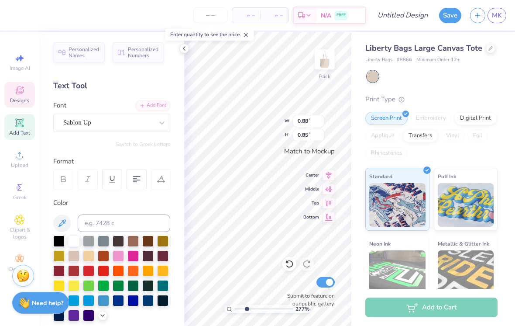
type input "0.82"
type input "2.76526421423799"
type textarea "sinAl"
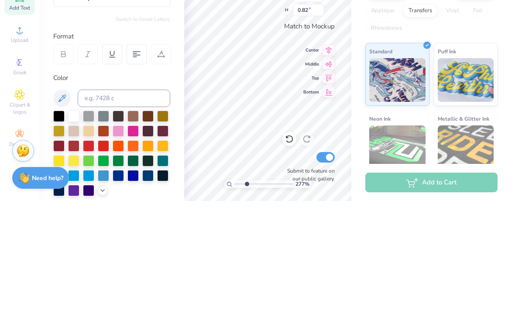
type input "2.76526421423799"
type textarea "sinAl"
type input "2.76526421423799"
type textarea "Al"
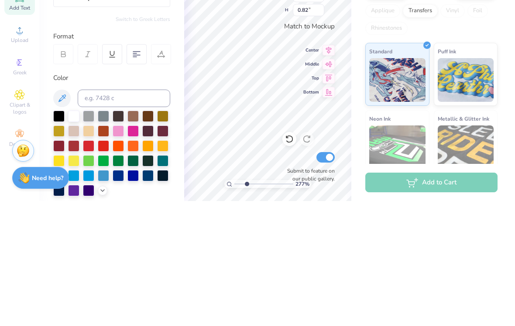
type input "2.76526421423799"
type textarea "l"
type input "2.76526421423799"
type textarea "l"
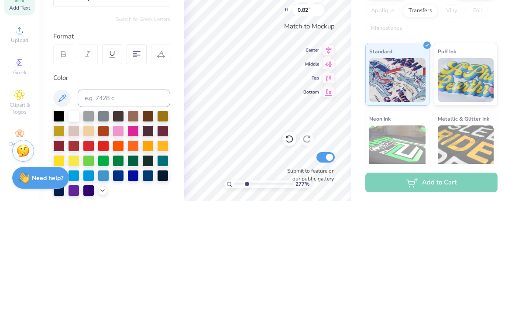
type textarea "s I"
type input "2.76526421423799"
type input "0.40"
type input "0.90"
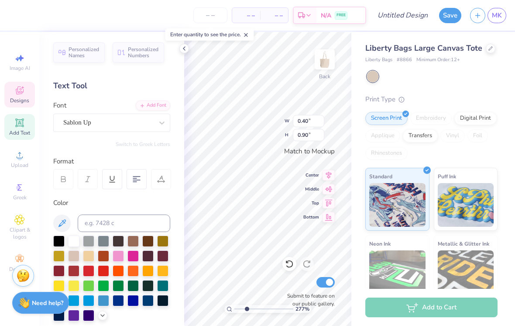
type input "2.76526421423799"
type input "12.50"
type input "3.72"
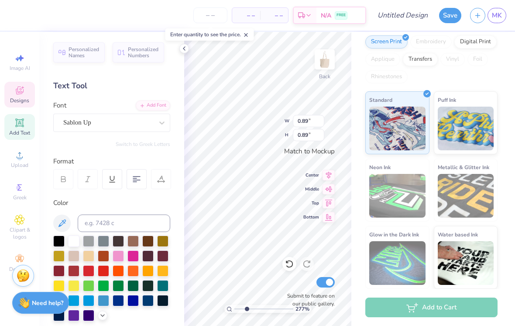
scroll to position [82, 0]
type input "2.76526421423799"
type input "12.50"
type input "3.72"
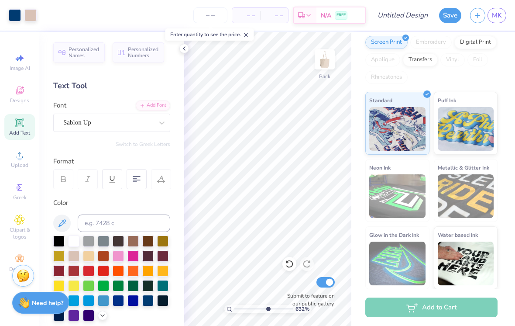
type input "6.30744057226565"
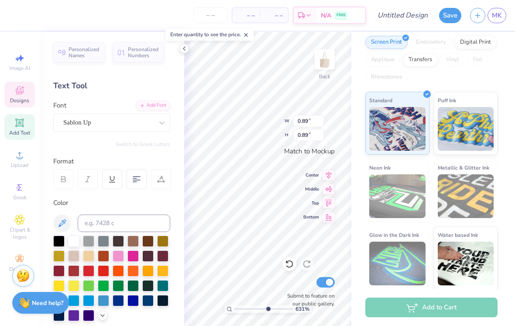
scroll to position [0, 0]
type textarea "sI"
type input "0.40"
type input "0.90"
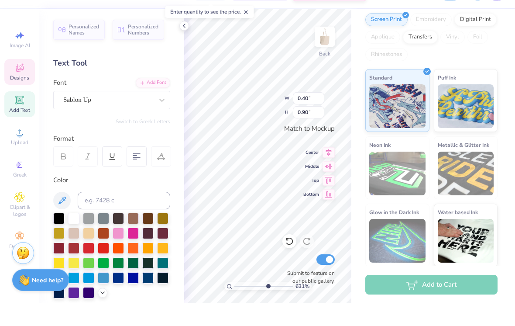
type textarea "G"
type input "0.43"
type input "0.95"
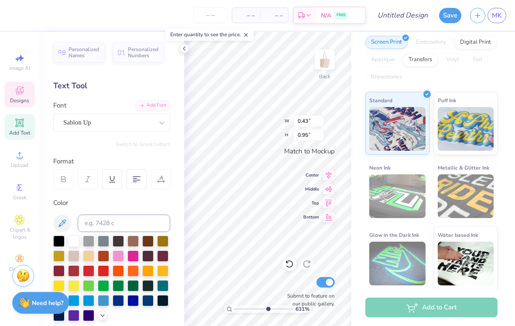
type textarea "M"
type input "0.93"
type input "4.47717466034686"
type input "0.43"
type input "0.70"
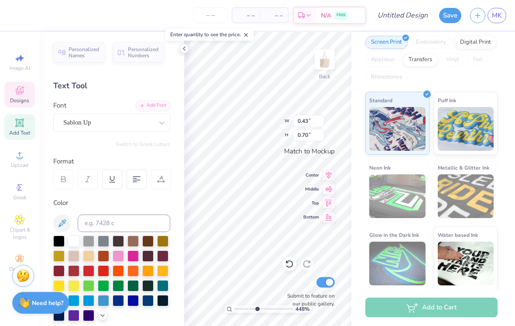
type input "4.47717466034686"
type input "0.95"
type input "4.47717466034686"
type input "0.40"
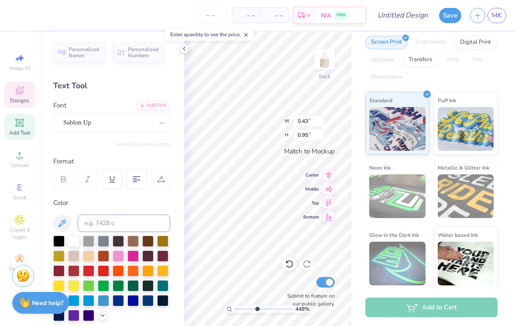
type input "0.90"
type input "4.47717466034686"
type input "0.89"
type input "4.47717466034686"
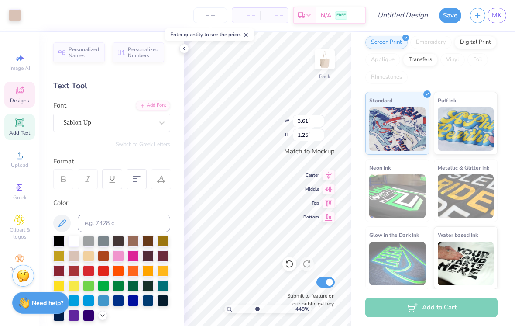
type input "0.89"
type input "4.47717466034686"
type textarea "trI"
type input "4.47717466034686"
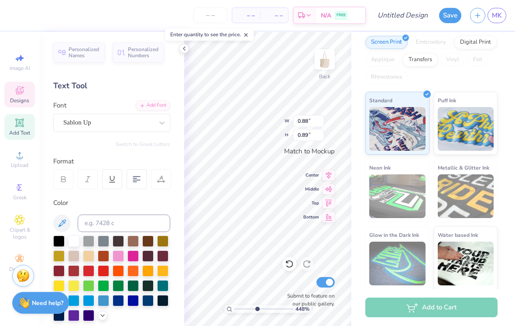
type input "0.40"
type input "0.90"
type input "4.47717466034686"
type textarea "G"
click at [301, 124] on input "3.61" at bounding box center [308, 121] width 31 height 12
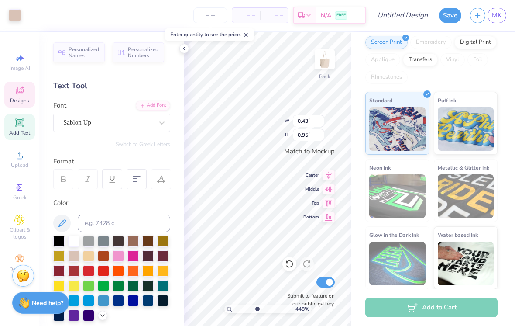
type input "4.47717466034686"
type input "3.61"
type input "1.25"
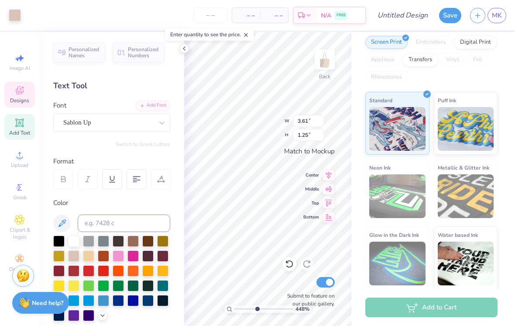
type input "4.47717466034686"
type input "0.88"
type input "0.89"
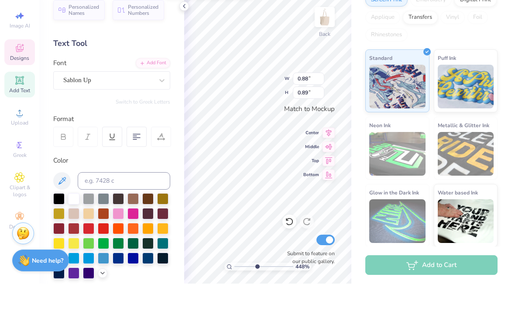
type input "4.47717466034686"
type textarea "trI SIGMA"
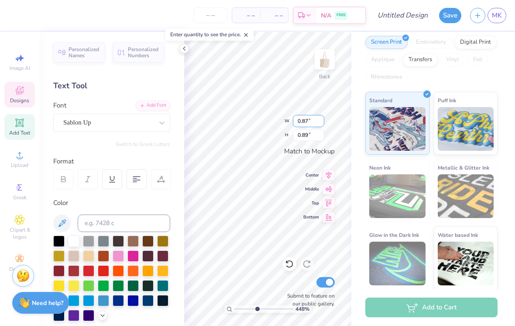
click at [308, 123] on input "0.87" at bounding box center [308, 121] width 31 height 12
click at [325, 176] on icon at bounding box center [329, 175] width 12 height 10
click at [326, 204] on icon at bounding box center [329, 203] width 12 height 10
click at [325, 189] on icon at bounding box center [329, 189] width 12 height 10
click at [329, 173] on icon at bounding box center [329, 175] width 6 height 7
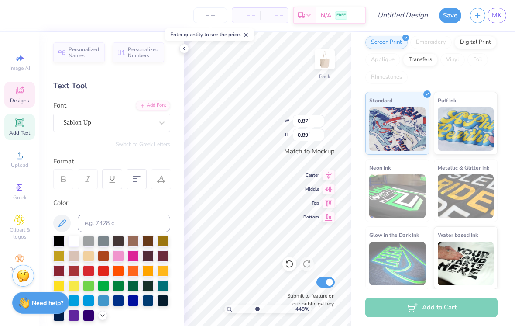
click at [290, 264] on icon at bounding box center [289, 263] width 9 height 9
click at [292, 265] on icon at bounding box center [289, 263] width 9 height 9
type input "4.47717466034686"
click at [310, 117] on input "0.87" at bounding box center [308, 121] width 31 height 12
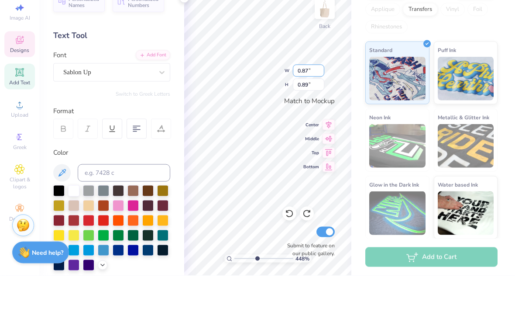
click at [310, 115] on input "0.87" at bounding box center [308, 121] width 31 height 12
type input "0"
type input "1"
type input "4.47717466034686"
type input "1.00"
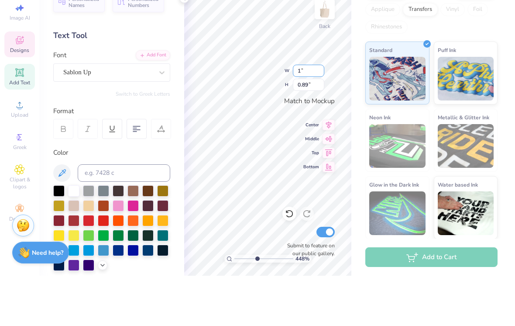
type input "4.47717466034686"
type input "1.02"
type input "1"
type input "4"
type input "4.47717466034686"
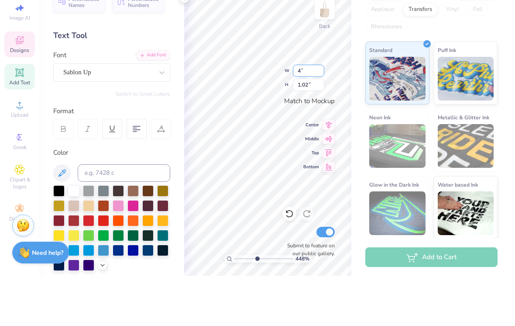
type input "4.00"
type input "4.47717466034686"
type input "4.06"
type input "4"
type input "3"
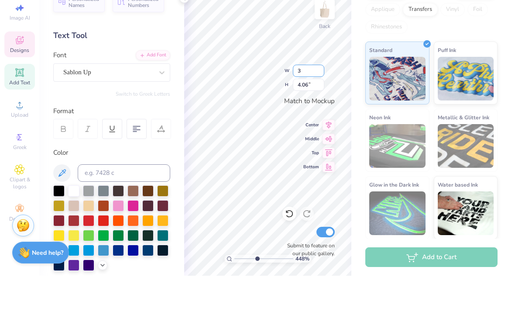
type input "4.47717466034686"
type input "3.00"
type input "4.47717466034686"
type input "3.05"
type input "3"
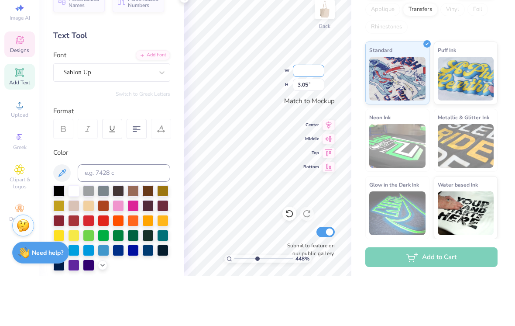
type input "2"
type input "4.47717466034686"
type input "2.00"
type input "4.47717466034686"
type input "2.03"
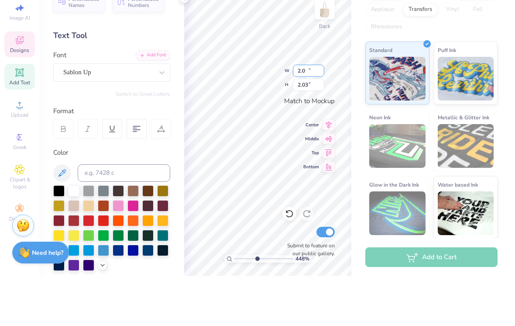
type input "2"
type input "1"
type input "4.47717466034686"
type input "1.00"
type input "4.47717466034686"
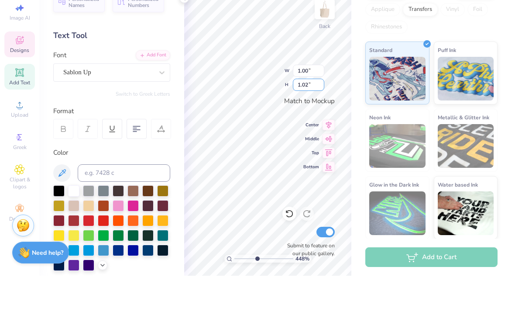
click at [306, 129] on input "1.02" at bounding box center [308, 135] width 31 height 12
click at [318, 129] on input "1.02" at bounding box center [308, 135] width 31 height 12
type input "11.5"
type input "4.47717466034686"
type input "11.50"
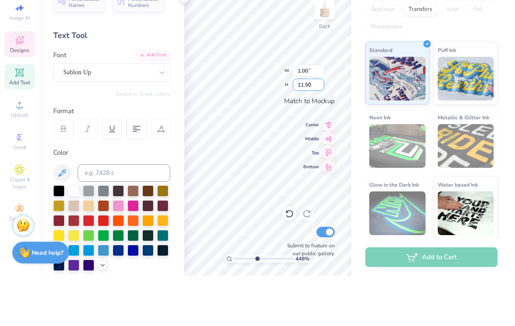
type input "4.47717466034686"
type input "11.33"
type input "1.5"
type input "4.47717466034686"
type input "1.50"
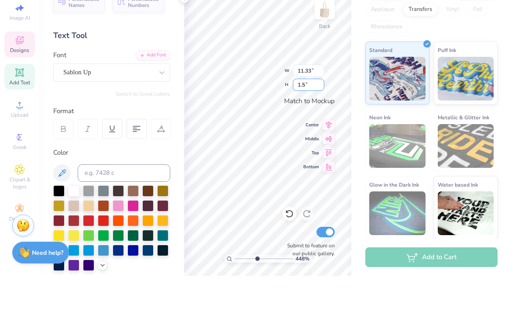
type input "4.47717466034686"
type input "1.48"
type input "1.0"
type input "4.47717466034686"
type input "1.00"
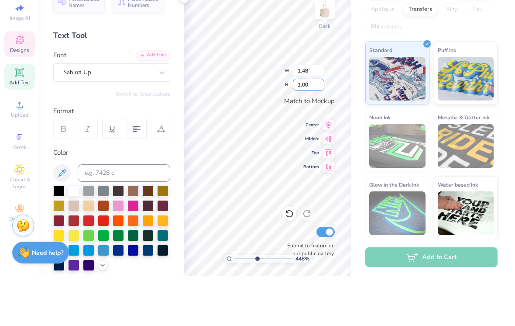
type input "4.47717466034686"
type input "0.99"
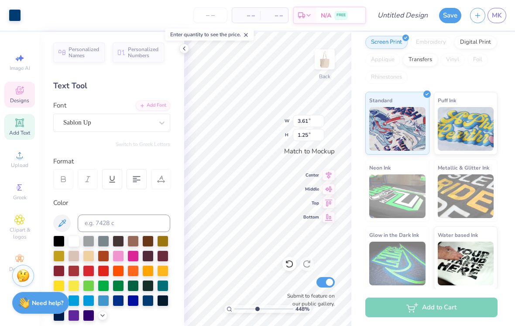
type input "4.47717466034686"
type input "0.99"
type input "1.00"
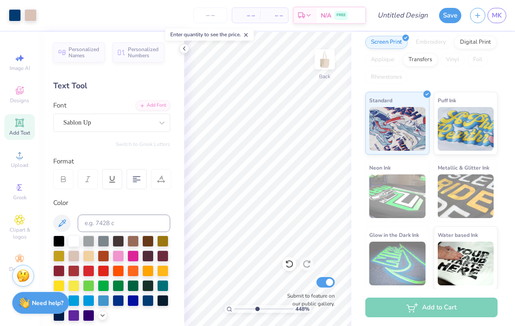
click at [292, 265] on icon at bounding box center [289, 264] width 7 height 8
click at [292, 265] on icon at bounding box center [289, 263] width 9 height 9
click at [289, 266] on icon at bounding box center [289, 263] width 9 height 9
click at [291, 262] on icon at bounding box center [289, 263] width 9 height 9
click at [291, 263] on icon at bounding box center [289, 263] width 9 height 9
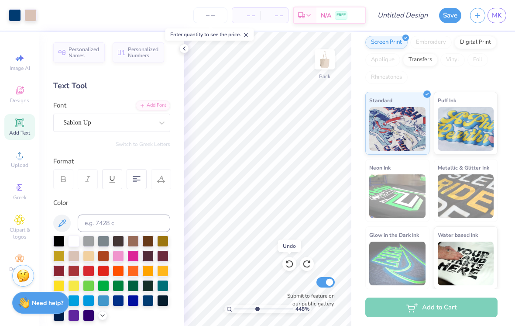
click at [295, 263] on div at bounding box center [289, 264] width 14 height 14
click at [289, 260] on icon at bounding box center [289, 263] width 9 height 9
click at [291, 266] on icon at bounding box center [289, 263] width 9 height 9
click at [289, 262] on icon at bounding box center [289, 263] width 9 height 9
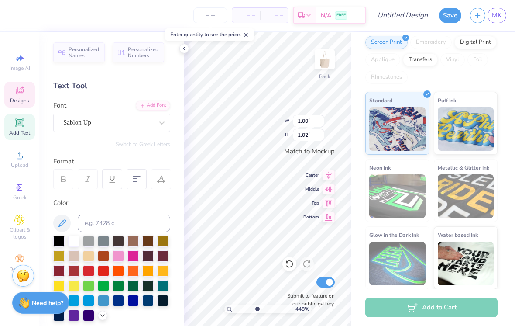
type input "4.47717466034686"
type textarea "IGMA"
type input "4.47717466034686"
type textarea "GMA"
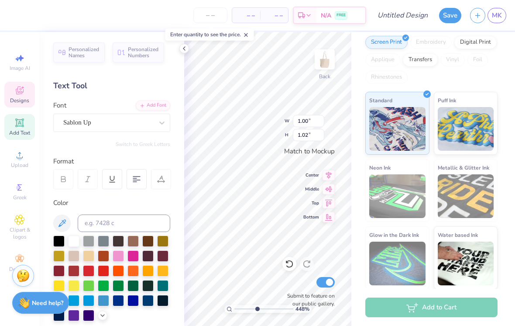
type input "4.47717466034686"
type textarea "MA"
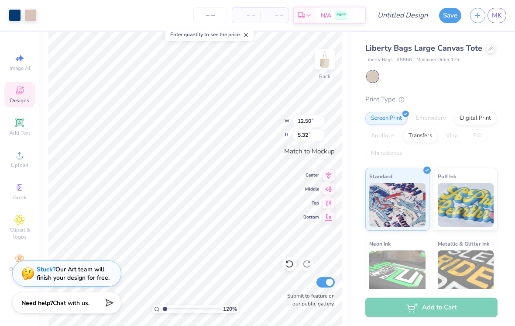
click at [289, 265] on icon at bounding box center [289, 263] width 9 height 9
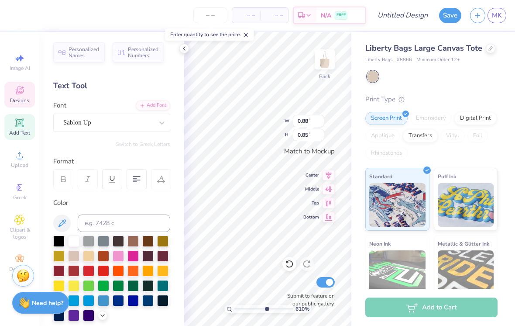
type input "6.10488531047413"
type textarea "A"
type textarea "TRI"
type input "6.10488531047413"
type input "0.40"
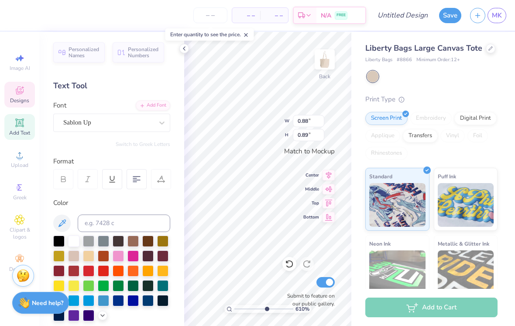
type input "0.90"
type input "6.10488531047413"
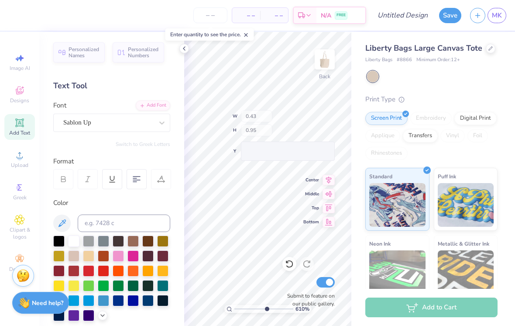
type input "6.10488531047413"
type input "12.50"
type input "3.72"
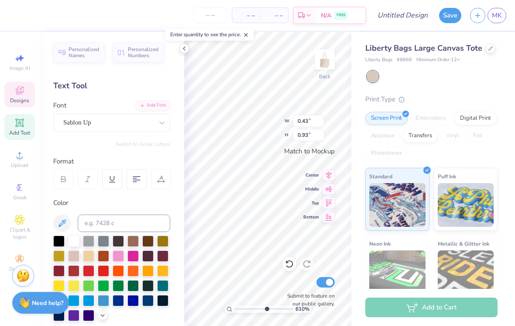
type input "6.10488531047413"
type textarea "SIGMA"
click at [292, 265] on icon at bounding box center [289, 264] width 7 height 8
click at [293, 262] on icon at bounding box center [289, 263] width 9 height 9
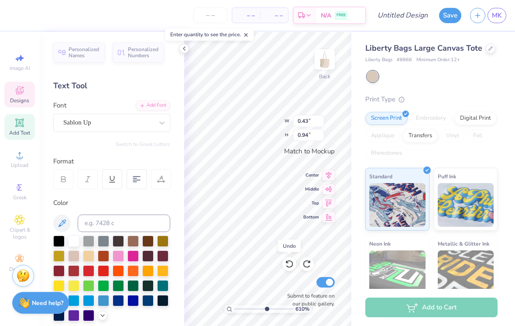
type input "6.10488531047413"
type input "0.93"
click at [290, 261] on icon at bounding box center [289, 264] width 7 height 8
click at [289, 261] on icon at bounding box center [289, 264] width 7 height 8
type input "6.10488531047413"
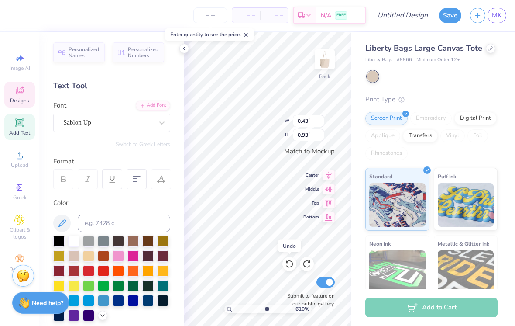
type input "0.40"
type input "0.90"
type input "6.10488531047413"
type textarea "S"
type input "4.05275964369416"
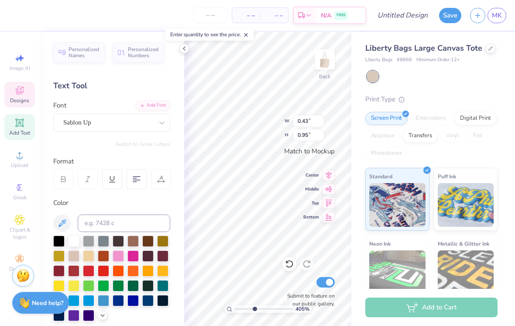
type input "0.93"
type input "4.05275964369416"
type input "0.40"
type input "0.90"
type input "4.05275964369416"
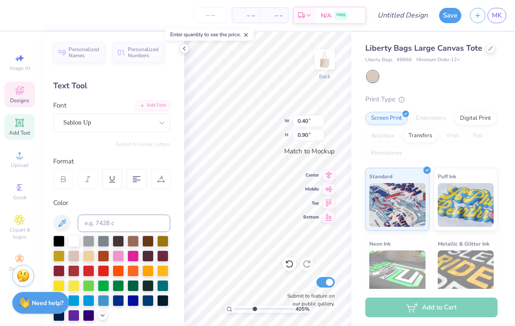
type input "0.43"
type input "0.93"
type input "4.05275964369416"
type textarea "I"
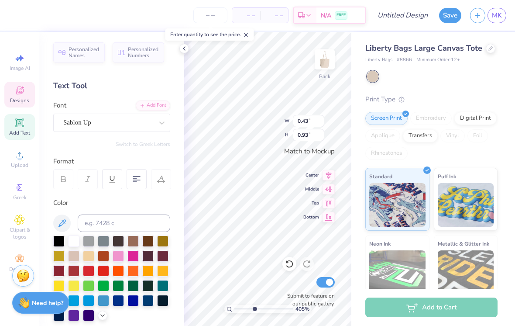
click at [469, 77] on div at bounding box center [432, 76] width 131 height 11
type input "4.05275964369416"
type input "0.94"
click at [482, 90] on div "Liberty Bags Large Canvas Tote Liberty Bags # 8866 Minimum Order: 12 + Print Ty…" at bounding box center [431, 203] width 132 height 323
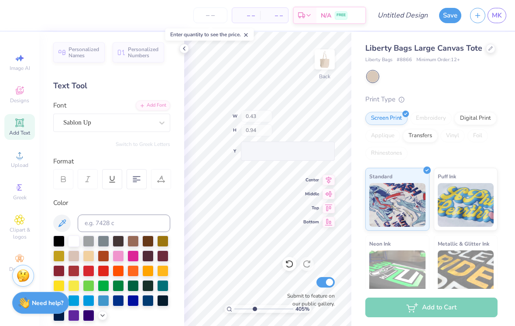
type input "4.05275964369416"
type input "12.50"
type input "3.72"
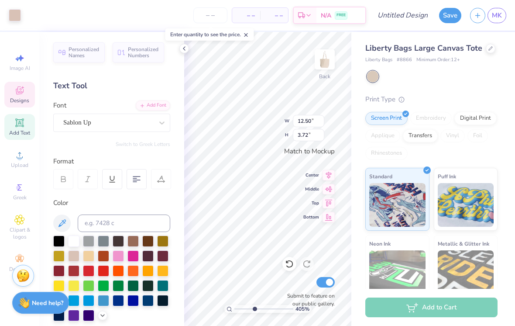
type input "4.05275964369416"
type input "0.43"
type input "0.94"
type input "4.05275964369416"
type input "0.79"
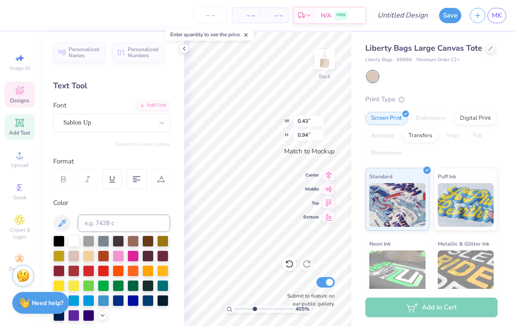
type input "1.72"
click at [440, 80] on div at bounding box center [432, 76] width 131 height 11
type input "4.05275964369416"
type textarea "I"
click at [474, 110] on div "Print Type Screen Print Embroidery Digital Print Applique Transfers Vinyl Foil …" at bounding box center [431, 229] width 132 height 271
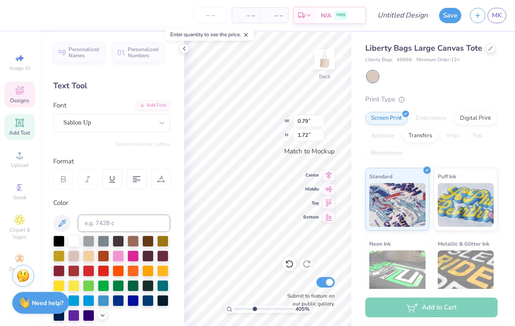
type input "4.05275964369416"
type input "0.60"
type input "1.32"
type input "4.05275964369416"
type textarea "I"
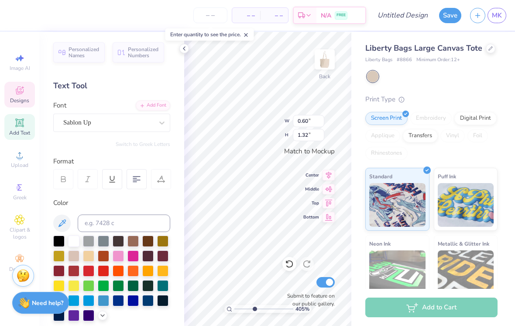
click at [464, 75] on div at bounding box center [432, 76] width 131 height 11
click at [463, 87] on div "Liberty Bags Large Canvas Tote Liberty Bags # 8866 Minimum Order: 12 + Print Ty…" at bounding box center [431, 203] width 132 height 323
click at [455, 87] on div "Liberty Bags Large Canvas Tote Liberty Bags # 8866 Minimum Order: 12 + Print Ty…" at bounding box center [431, 203] width 132 height 323
type input "4.05275964369416"
click at [460, 86] on div "Liberty Bags Large Canvas Tote Liberty Bags # 8866 Minimum Order: 12 + Print Ty…" at bounding box center [431, 203] width 132 height 323
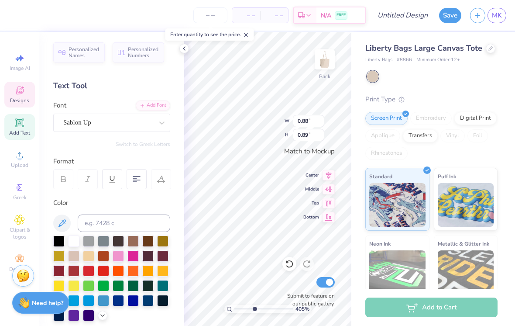
click at [479, 90] on div "Liberty Bags Large Canvas Tote Liberty Bags # 8866 Minimum Order: 12 + Print Ty…" at bounding box center [431, 203] width 132 height 323
click at [485, 78] on div at bounding box center [432, 76] width 131 height 11
type input "10"
type input "3.61"
type input "1.25"
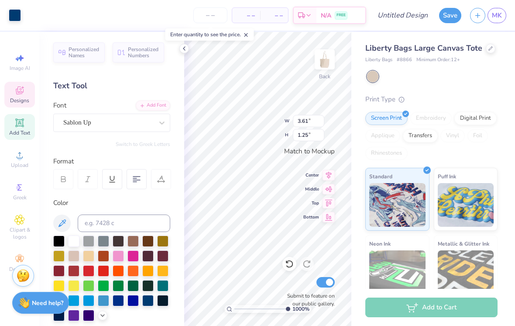
click at [288, 264] on icon at bounding box center [289, 263] width 9 height 9
type input "5.23822721827184"
type textarea "oI"
click at [465, 78] on div at bounding box center [432, 76] width 131 height 11
type input "5.23822721827184"
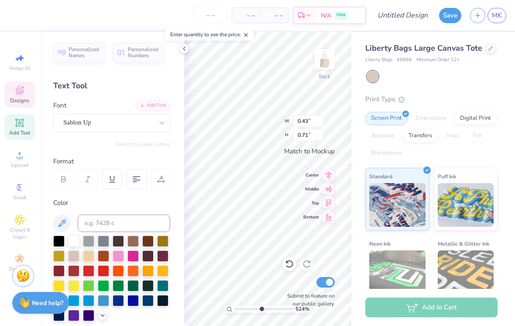
type input "0.71"
type input "5.23822721827184"
type textarea "I"
click at [469, 87] on div "Liberty Bags Large Canvas Tote Liberty Bags # 8866 Minimum Order: 12 + Print Ty…" at bounding box center [431, 203] width 132 height 323
type input "5.23822721827184"
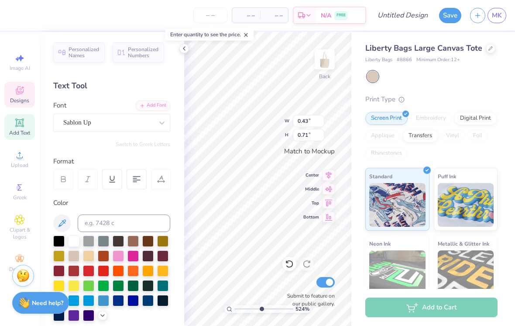
type input "0.72"
type input "5.23822721827184"
type input "0.27"
type input "0.46"
type input "5.23822721827184"
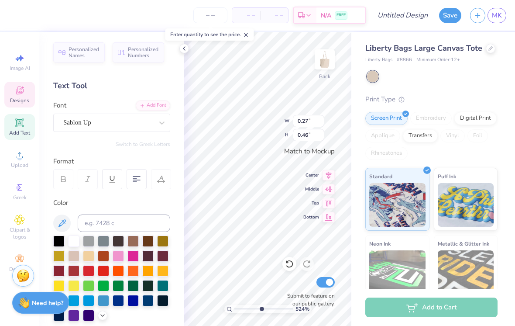
type input "3.61"
type input "1.25"
click at [295, 263] on div at bounding box center [289, 264] width 14 height 14
click at [291, 259] on icon at bounding box center [289, 263] width 9 height 9
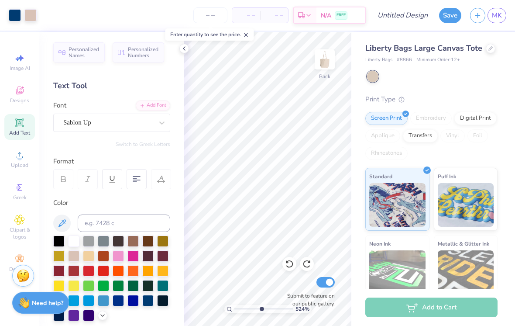
click at [289, 266] on icon at bounding box center [289, 263] width 9 height 9
click at [289, 265] on icon at bounding box center [289, 263] width 9 height 9
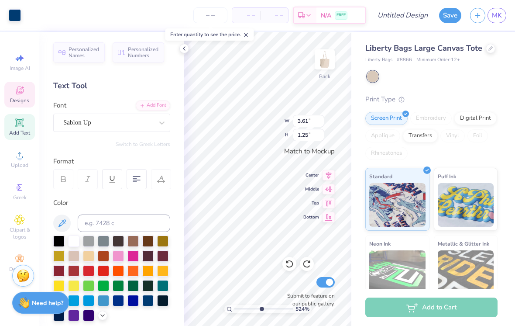
type input "5.23822721827184"
type input "0.43"
type input "0.71"
type input "5.23822721827184"
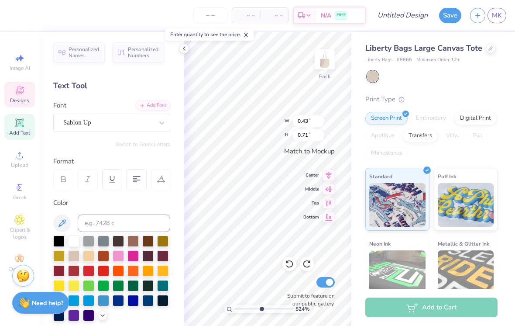
type textarea "IGMAoI"
click at [462, 79] on div at bounding box center [432, 76] width 131 height 11
type input "5.23822721827184"
type input "0.72"
type input "5.23822721827184"
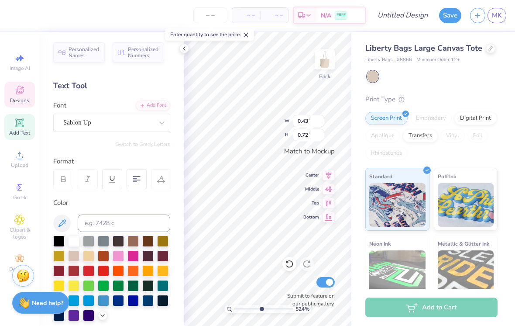
type input "12.50"
type input "3.72"
type input "5.23822721827184"
type input "0.43"
type input "0.72"
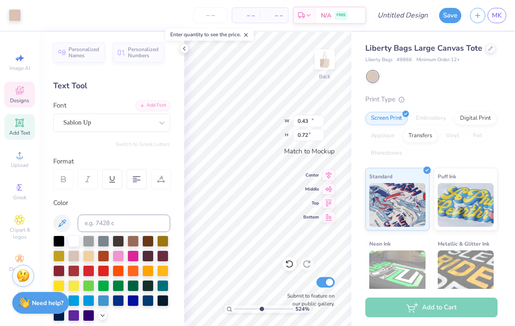
type input "5.23822721827184"
click at [474, 83] on div "Liberty Bags Large Canvas Tote Liberty Bags # 8866 Minimum Order: 12 + Print Ty…" at bounding box center [431, 203] width 132 height 323
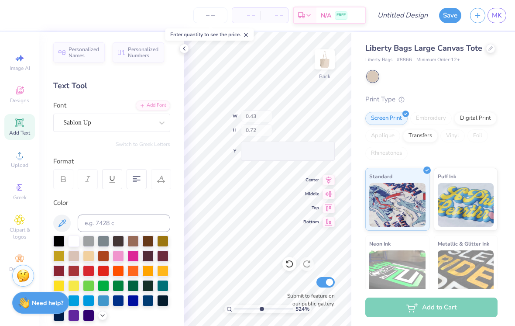
click at [463, 86] on div "Liberty Bags Large Canvas Tote Liberty Bags # 8866 Minimum Order: 12 + Print Ty…" at bounding box center [431, 203] width 132 height 323
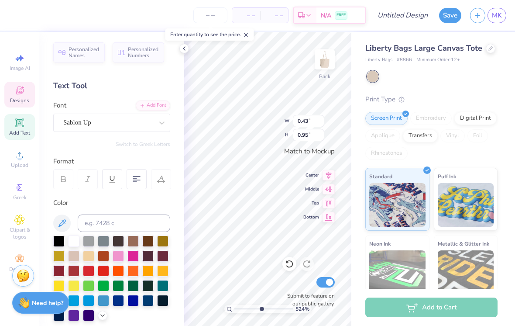
type input "5.23822721827184"
click at [479, 90] on div "Liberty Bags Large Canvas Tote Liberty Bags # 8866 Minimum Order: 12 + Print Ty…" at bounding box center [431, 203] width 132 height 323
type input "5.23822721827184"
type textarea "SI"
click at [298, 115] on input "0.40" at bounding box center [308, 121] width 31 height 12
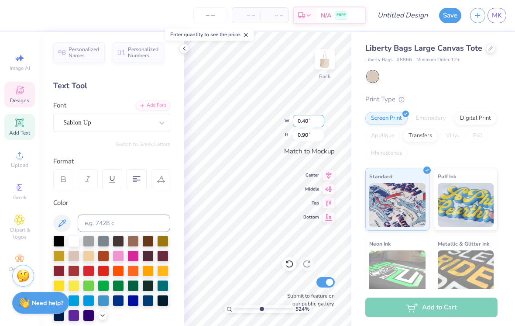
type input "5.23822721827184"
click at [306, 121] on input "0.40" at bounding box center [308, 121] width 31 height 12
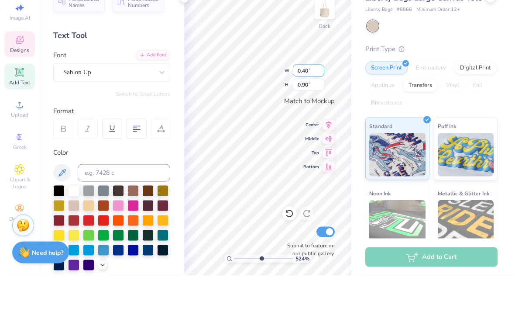
click at [321, 115] on input "0.40" at bounding box center [308, 121] width 31 height 12
type input "0.60"
type input "5.23822721827184"
type input "3.61"
type input "1.25"
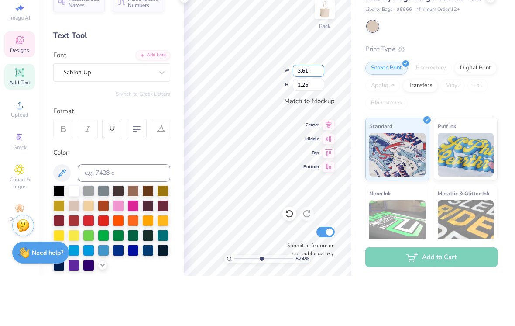
type input "5.23822721827184"
type input "0.40"
type input "0.90"
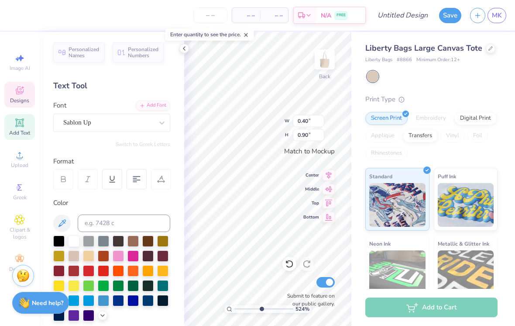
type input "5.23822721827184"
type textarea "SIGMA"
click at [480, 83] on div "Liberty Bags Large Canvas Tote Liberty Bags # 8866 Minimum Order: 12 + Print Ty…" at bounding box center [431, 203] width 132 height 323
type input "5.23822721827184"
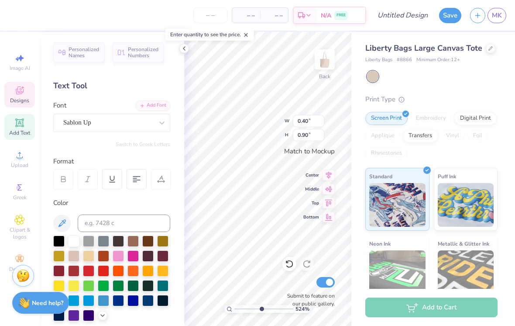
type input "0.88"
type input "0.89"
click at [311, 118] on input "0.88" at bounding box center [308, 121] width 31 height 12
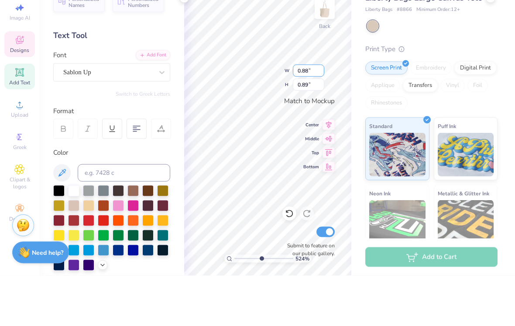
type input "5.23822721827184"
type input "0.40"
type input "0.90"
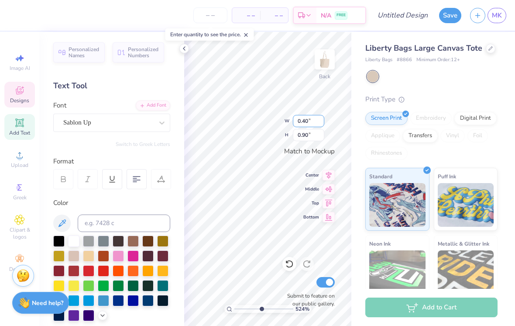
click at [313, 115] on input "0.40" at bounding box center [308, 121] width 31 height 12
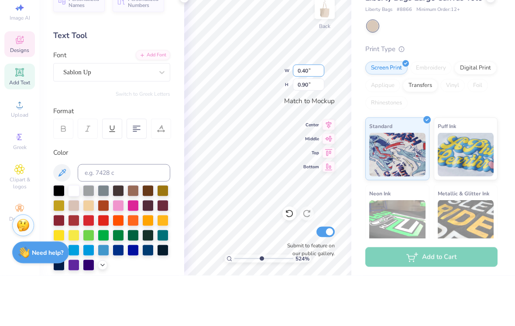
type input "00.40"
click at [313, 115] on input "W" at bounding box center [308, 121] width 31 height 12
type input "0.88"
click at [312, 129] on input "0.90" at bounding box center [308, 135] width 31 height 12
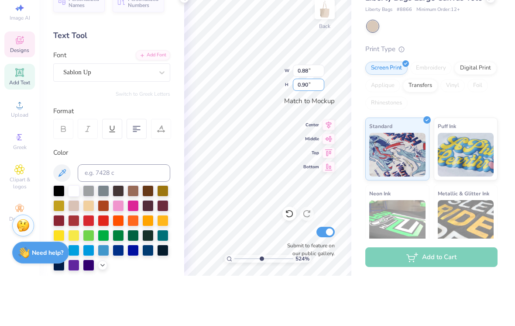
type input "5.23822721827184"
click at [311, 129] on input "2.00" at bounding box center [308, 135] width 31 height 12
type input "2"
type input "0.89"
click at [475, 42] on div "Liberty Bags Large Canvas Tote Liberty Bags # 8866 Minimum Order: 12 + Print Ty…" at bounding box center [431, 203] width 132 height 323
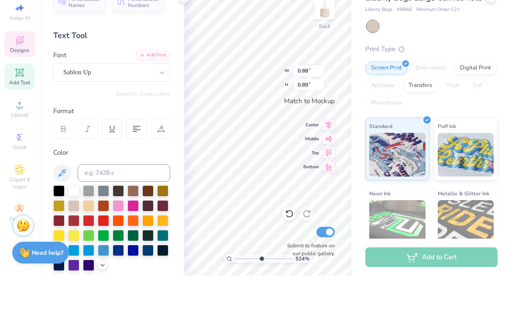
type input "5.23822721827184"
type input "0.39"
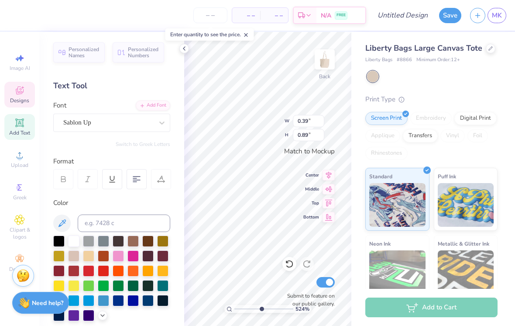
type input "5.23822721827184"
type input "3.61"
type input "1.25"
click at [293, 267] on icon at bounding box center [289, 263] width 9 height 9
type input "5.23822721827184"
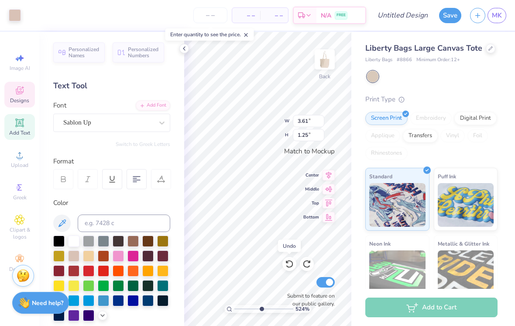
type input "0.39"
type input "0.89"
type input "5.23822721827184"
type input "0.88"
type input "5.23822721827184"
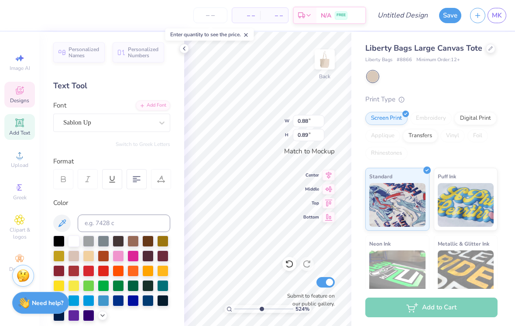
type input "0.39"
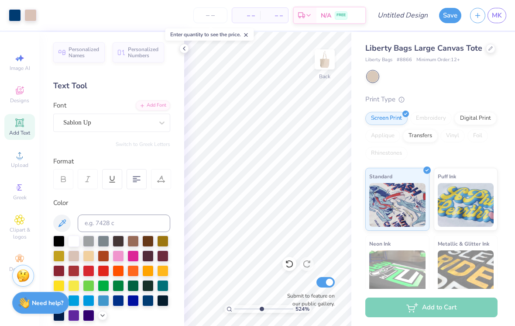
type input "5.23822721827184"
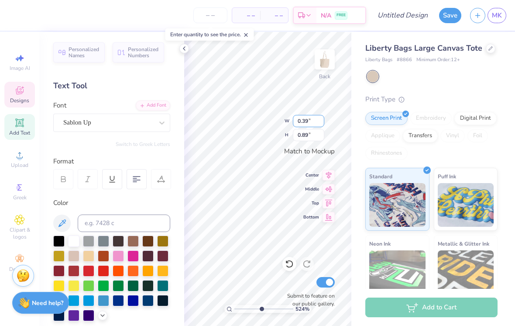
click at [306, 119] on input "0.39" at bounding box center [308, 121] width 31 height 12
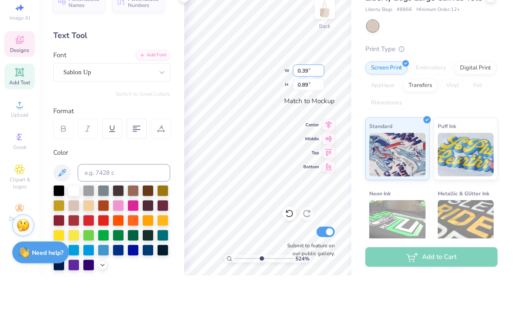
click at [313, 115] on input "0.39" at bounding box center [308, 121] width 31 height 12
type input "0.88"
click at [474, 94] on div "Print Type" at bounding box center [431, 99] width 132 height 10
type input "5.23822721827184"
type input "2.00"
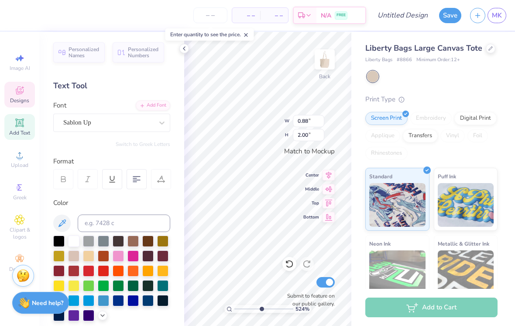
type input "5.23822721827184"
click at [309, 133] on input "2.00" at bounding box center [308, 135] width 31 height 12
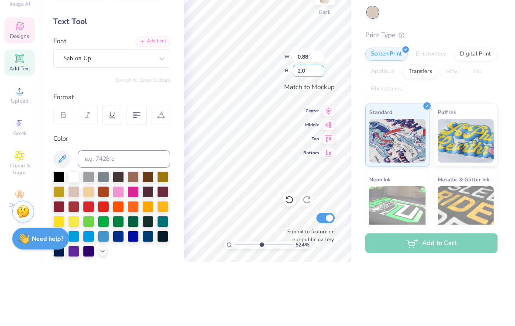
type input "2"
type input "0.89"
click at [477, 42] on div "Liberty Bags Large Canvas Tote Liberty Bags # 8866 Minimum Order: 12 + Print Ty…" at bounding box center [431, 203] width 132 height 323
type input "5.23822721827184"
type input "0.39"
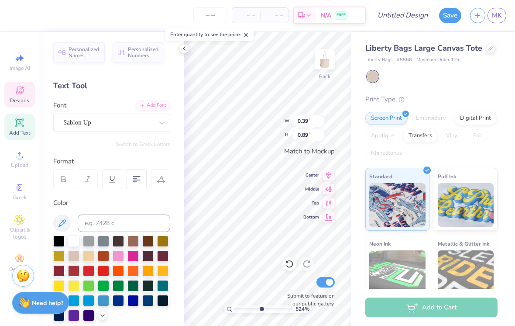
type input "5.23822721827184"
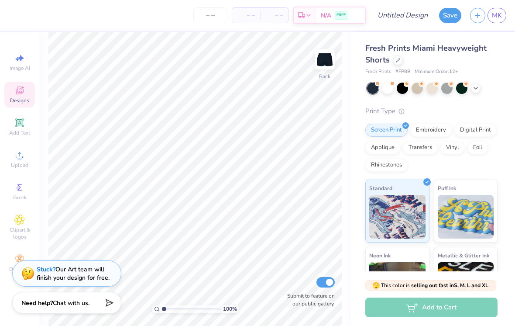
click at [328, 53] on img at bounding box center [324, 59] width 17 height 17
click at [316, 64] on img at bounding box center [324, 59] width 17 height 17
click at [434, 132] on div "Embroidery" at bounding box center [430, 130] width 41 height 13
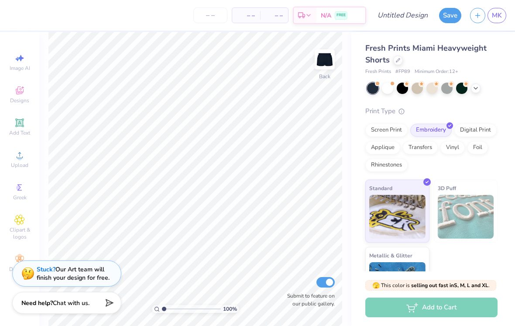
click at [21, 221] on icon at bounding box center [19, 219] width 10 height 10
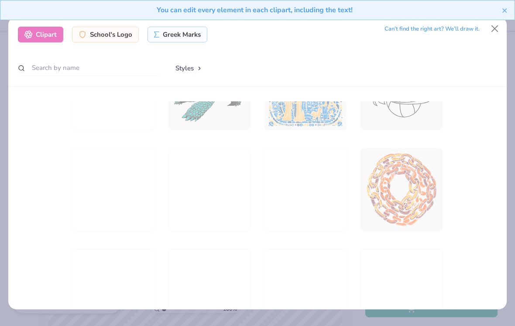
scroll to position [1064, 0]
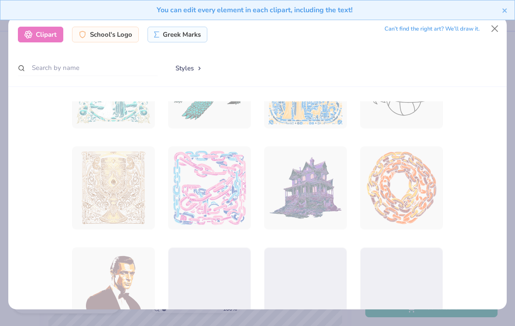
click at [496, 24] on div "You can edit every element in each clipart, including the text!" at bounding box center [257, 13] width 515 height 27
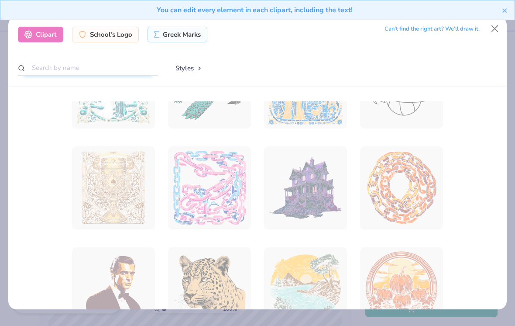
click at [54, 61] on input "text" at bounding box center [88, 68] width 140 height 16
type input "Cheetah star"
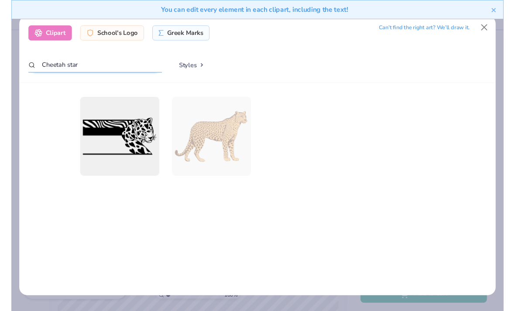
scroll to position [3, 0]
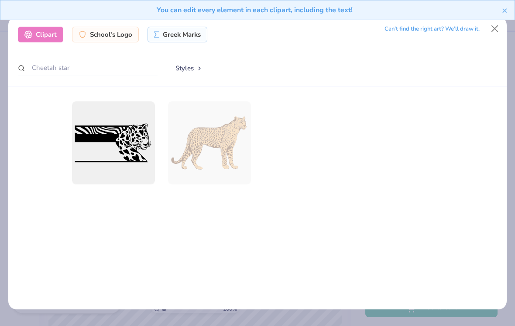
click at [489, 28] on button "Close" at bounding box center [495, 29] width 17 height 17
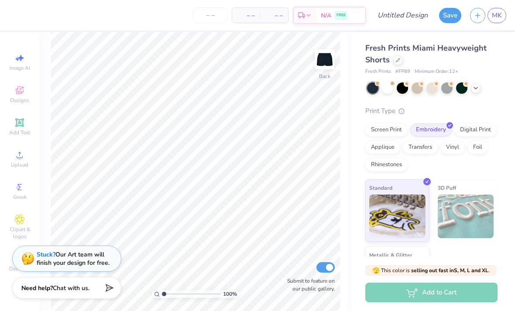
click at [25, 184] on div "Greek" at bounding box center [19, 192] width 31 height 26
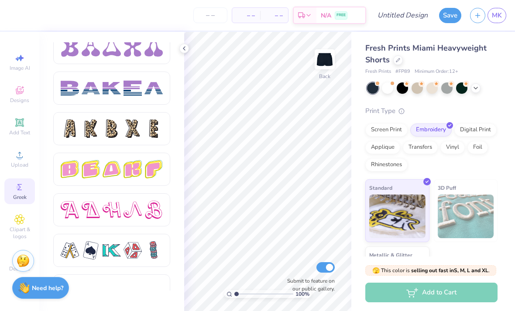
scroll to position [1404, 0]
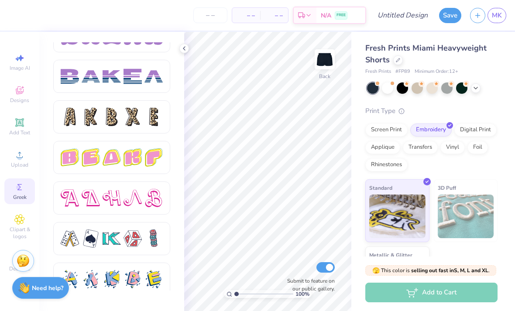
click at [125, 121] on div at bounding box center [133, 117] width 18 height 18
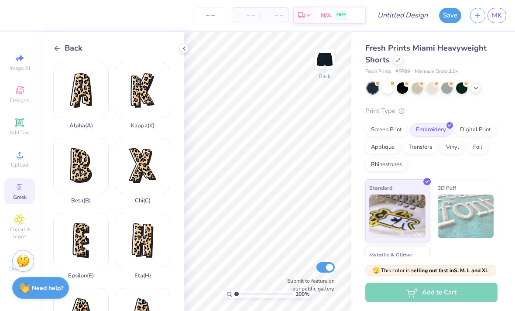
scroll to position [0, 0]
click at [69, 47] on span "Back" at bounding box center [74, 48] width 18 height 12
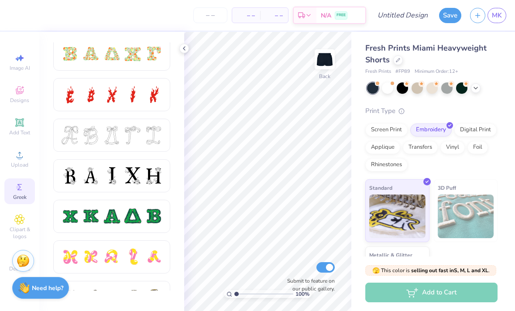
scroll to position [289, 0]
click at [23, 230] on div "Clipart & logos" at bounding box center [19, 227] width 31 height 33
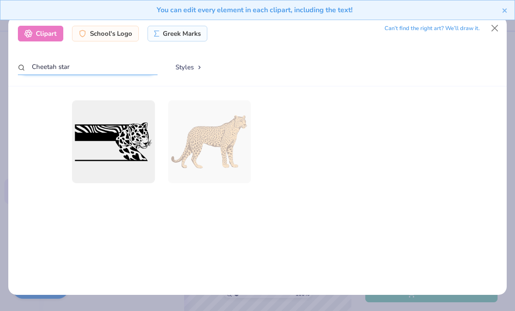
click at [110, 61] on input "Cheetah star" at bounding box center [88, 67] width 140 height 16
click at [188, 61] on button "Styles" at bounding box center [188, 67] width 45 height 17
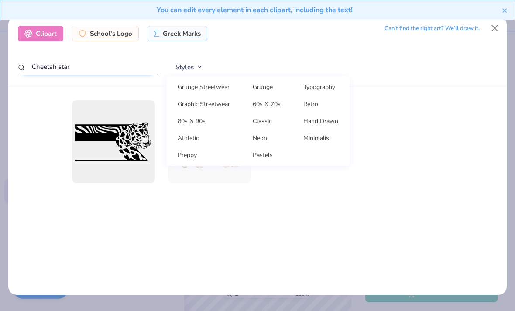
click at [133, 62] on input "Cheetah star" at bounding box center [88, 67] width 140 height 16
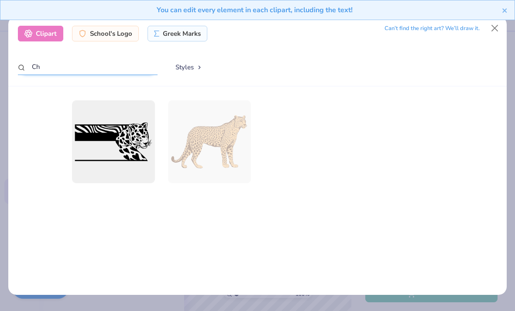
type input "C"
type input "Star"
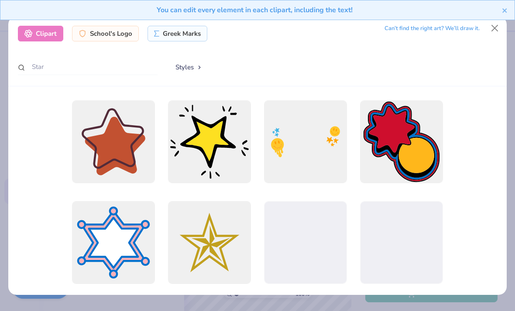
click at [450, 65] on div "Styles Grunge Streetwear Grunge Typography Graphic Streetwear 60s & 70s Retro 8…" at bounding box center [331, 67] width 331 height 17
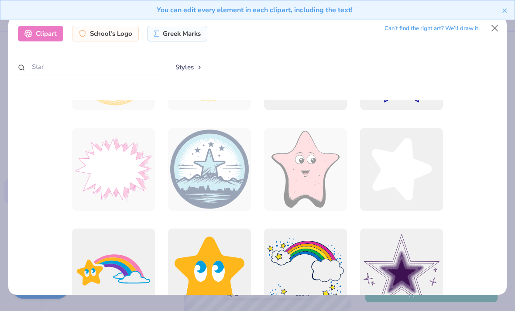
scroll to position [368, 0]
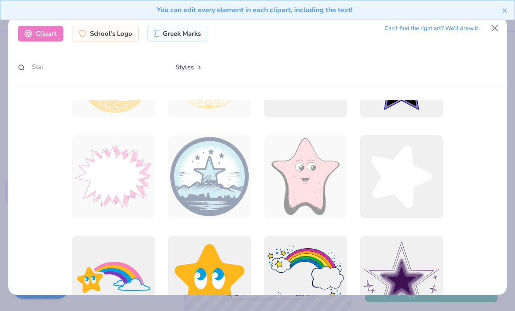
click at [399, 185] on div at bounding box center [401, 176] width 83 height 83
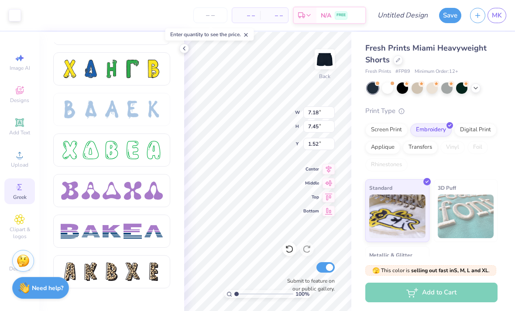
scroll to position [1365, 0]
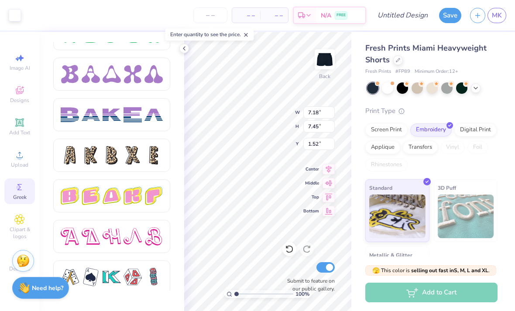
click at [143, 153] on div at bounding box center [112, 155] width 102 height 18
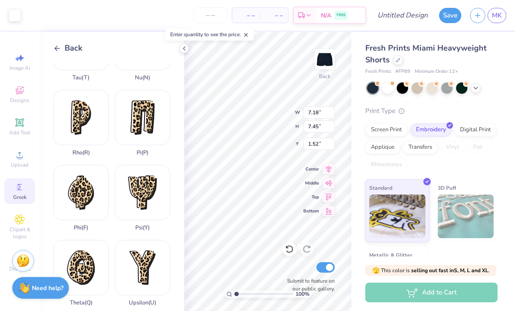
scroll to position [505, 0]
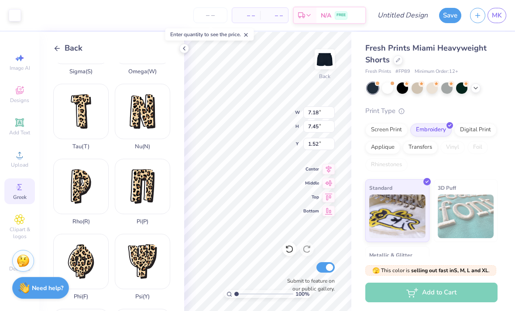
click at [145, 178] on div "Pi ( P )" at bounding box center [142, 192] width 55 height 66
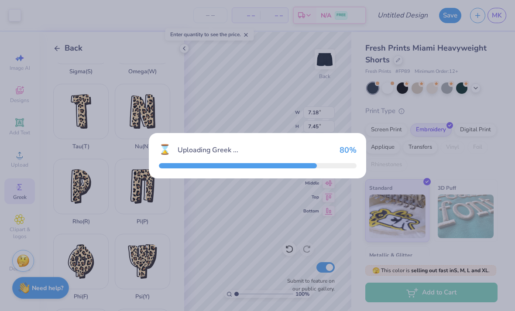
type input "1.84"
type input "2.64"
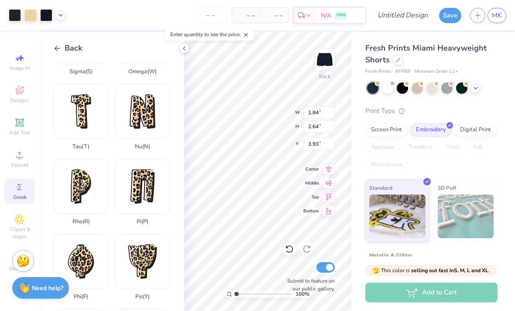
type input "2.97"
click at [184, 50] on icon at bounding box center [184, 48] width 7 height 7
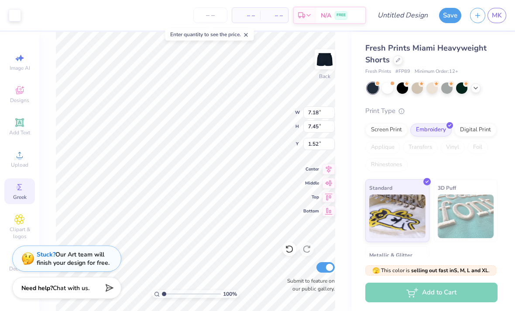
type input "3.56"
type input "3.69"
type input "5.28"
type input "3.07"
type input "3.19"
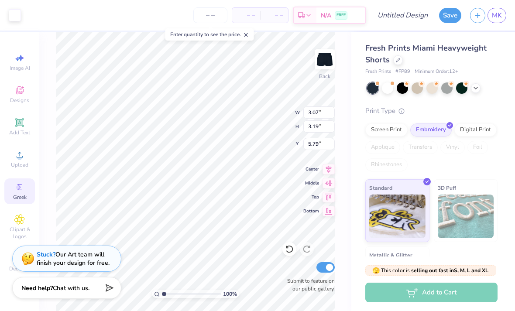
type input "6.81"
type input "1.84"
type input "2.64"
type input "2.97"
click at [193, 291] on input "range" at bounding box center [191, 294] width 59 height 8
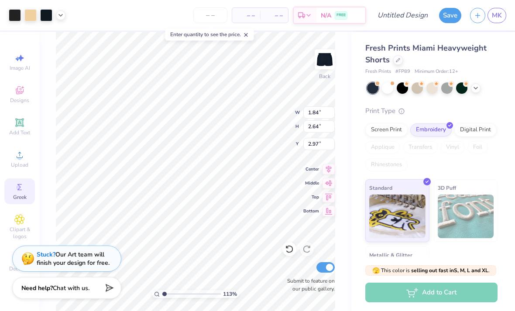
type input "1.12847940705755"
type input "4.68"
type input "2.32955600639057"
type input "6.42"
type input "2.32955600639057"
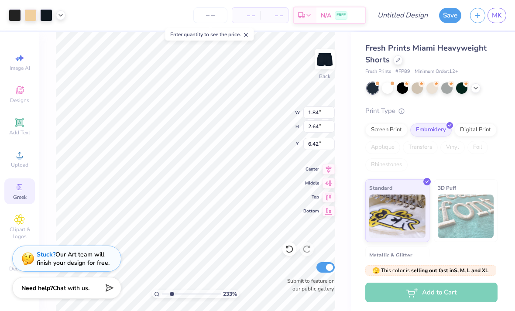
type input "6.98"
type input "4.22199023327195"
type input "6.95"
type input "4.22199023327195"
type input "7.23"
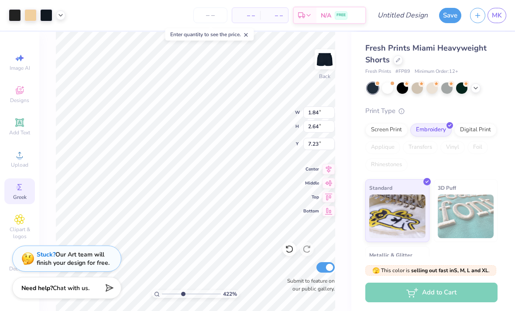
type input "4.22199023327195"
type input "0.88"
type input "1.26"
type input "8.61"
type input "4.22199023327195"
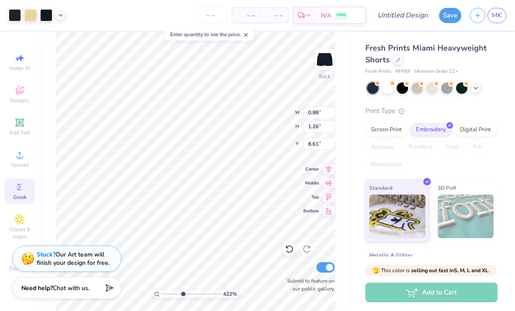
type input "7.85"
type input "4.22199023327195"
type input "8.02"
type input "4.22199023327195"
type input "3.07"
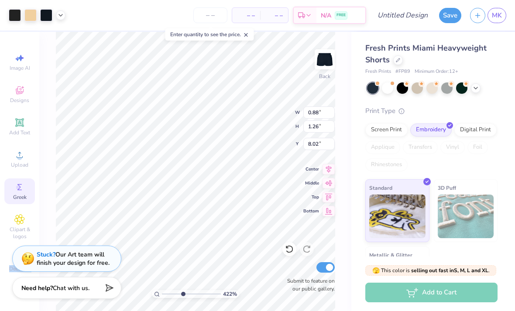
type input "3.19"
type input "6.81"
type input "4.22199023327195"
type input "0.88"
type input "1.26"
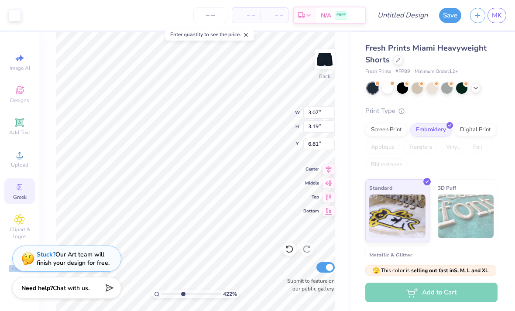
type input "8.02"
type input "4.22199023327195"
type input "3.07"
type input "3.19"
type input "6.81"
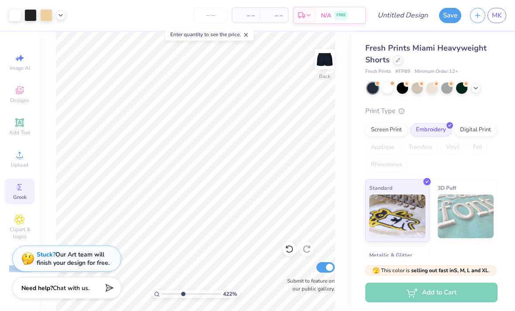
click at [359, 106] on div "Fresh Prints Miami Heavyweight Shorts Fresh Prints # FP89 Minimum Order: 12 + P…" at bounding box center [433, 171] width 164 height 278
click at [48, 255] on strong "Stuck?" at bounding box center [46, 255] width 19 height 8
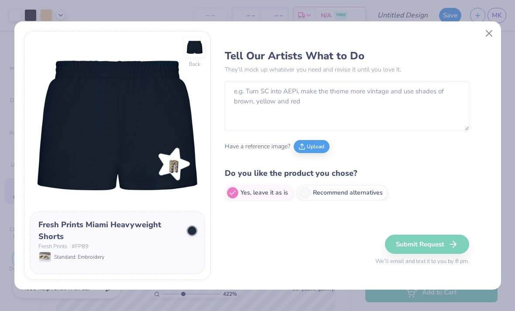
click at [487, 36] on button "Close" at bounding box center [489, 33] width 17 height 17
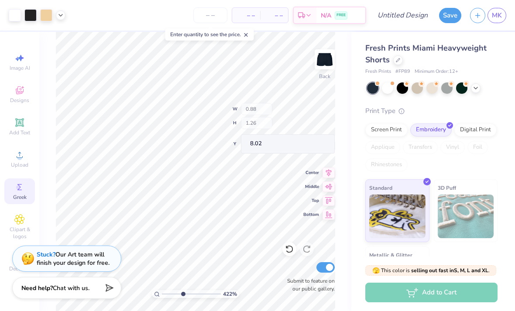
type input "4.22199023327195"
type input "3.07"
type input "3.19"
type input "6.81"
click at [286, 253] on icon at bounding box center [289, 249] width 9 height 9
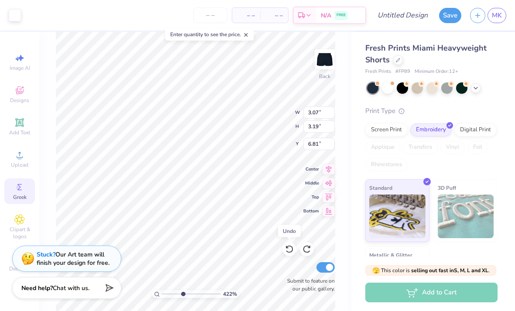
click at [286, 248] on icon at bounding box center [287, 248] width 2 height 2
click at [288, 249] on icon at bounding box center [289, 249] width 9 height 9
click at [288, 251] on icon at bounding box center [289, 249] width 9 height 9
click at [290, 250] on icon at bounding box center [289, 249] width 9 height 9
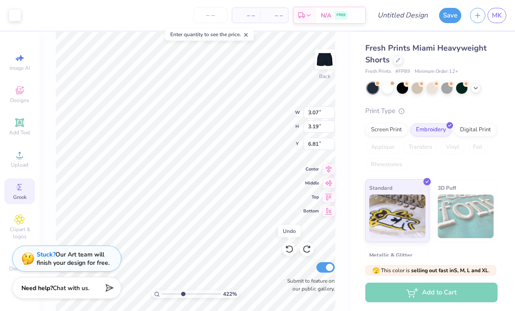
click at [290, 250] on icon at bounding box center [289, 249] width 9 height 9
click at [293, 248] on icon at bounding box center [289, 249] width 9 height 9
click at [287, 251] on icon at bounding box center [289, 249] width 9 height 9
click at [287, 248] on icon at bounding box center [287, 248] width 2 height 2
click at [288, 247] on icon at bounding box center [289, 250] width 7 height 8
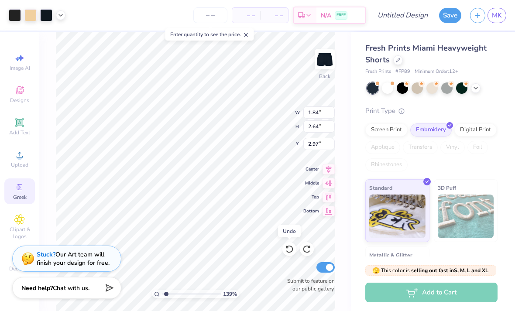
click at [291, 251] on icon at bounding box center [289, 249] width 9 height 9
type input "1.39328042553657"
type input "3.93"
click at [296, 252] on div at bounding box center [289, 249] width 14 height 14
type input "1.39328042553657"
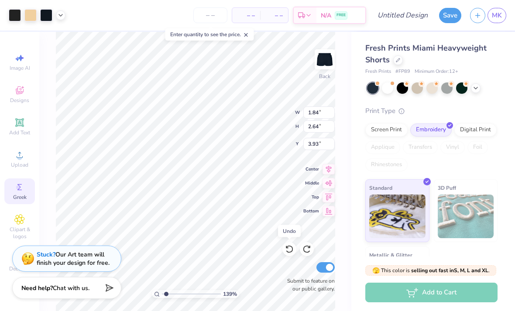
type input "7.18"
type input "7.45"
type input "1.52"
type input "1.39328042553657"
type input "2.16"
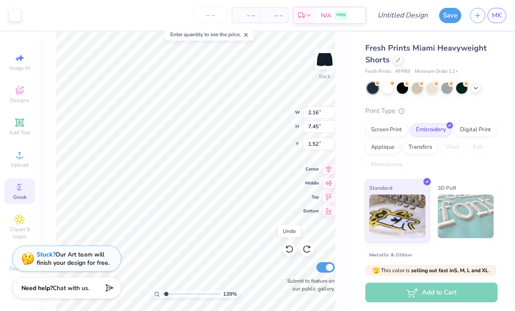
type input "2.24"
type input "6.74"
type input "1.39328042553657"
type input "2.64"
type input "2.74"
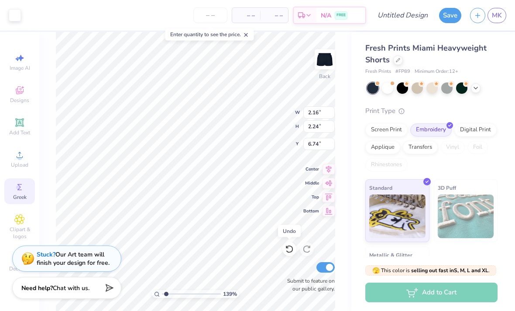
type input "6.24"
click at [357, 167] on div "Fresh Prints Miami Heavyweight Shorts Fresh Prints # FP89 Minimum Order: 12 + P…" at bounding box center [433, 171] width 164 height 278
type input "1.39328042553657"
type input "3.11"
type input "3.23"
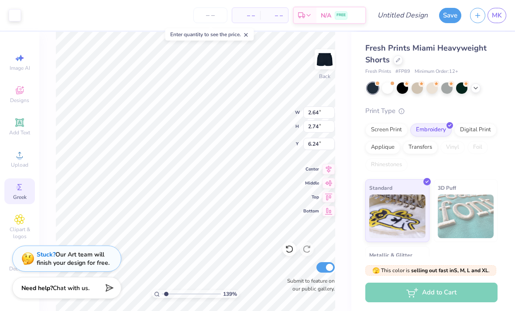
type input "5.75"
type input "1.39328042553657"
type input "6.77"
click at [350, 241] on div "139 % Back W 3.11 3.11 " H 3.23 3.23 " Y 6.77 6.77 " Center Middle Top Bottom S…" at bounding box center [195, 171] width 312 height 279
click at [350, 217] on div "139 % Back W 3.11 3.11 " H 3.23 3.23 " Y 6.77 6.77 " Center Middle Top Bottom S…" at bounding box center [195, 171] width 312 height 279
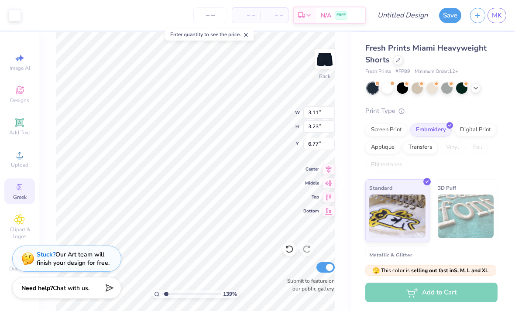
scroll to position [10, 0]
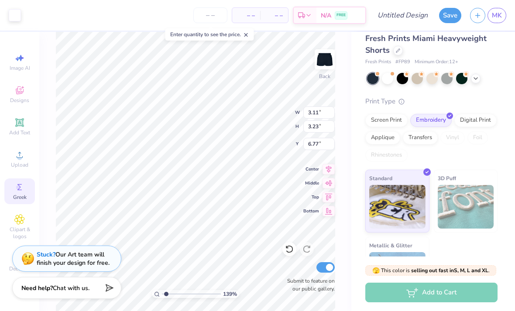
type input "1.39328042553657"
type input "2.80"
type input "2.91"
type input "7.09"
type input "1.39328042553657"
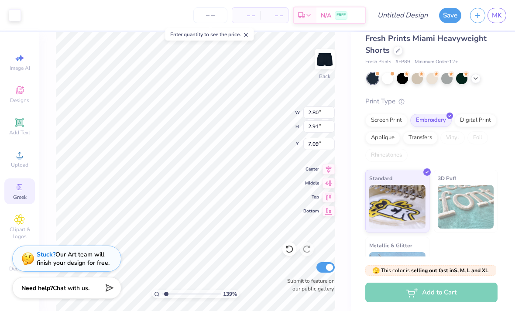
type input "2.49"
type input "2.58"
type input "7.42"
click at [344, 255] on div "139 % Back W 2.49 2.49 " H 2.58 2.58 " Y 7.42 7.42 " Center Middle Top Bottom S…" at bounding box center [195, 171] width 312 height 279
type input "1.39328042553657"
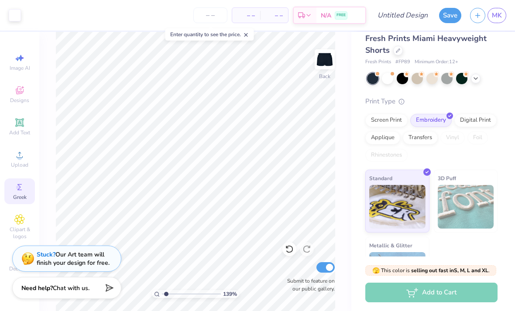
click at [56, 289] on span "Chat with us." at bounding box center [71, 288] width 37 height 8
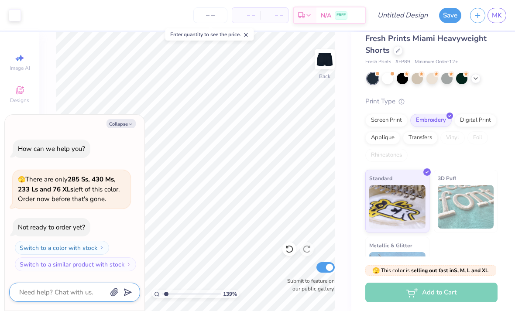
click at [50, 296] on textarea at bounding box center [62, 292] width 89 height 11
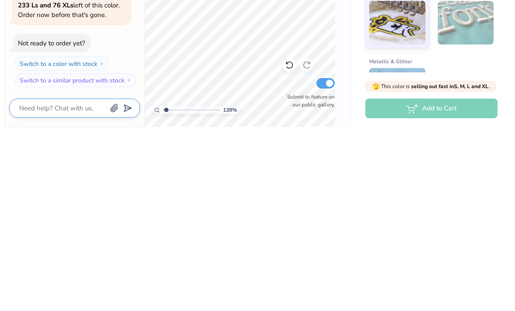
type textarea "x"
type textarea "H"
type textarea "x"
type textarea "Ho"
type textarea "x"
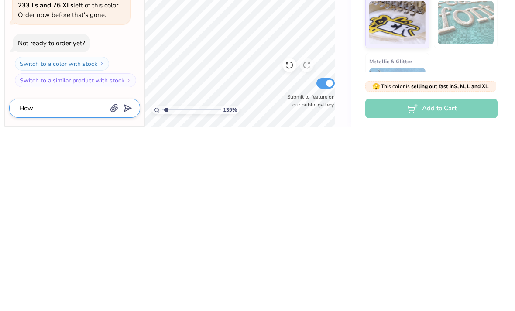
type textarea "How"
type textarea "x"
type textarea "How t"
type textarea "x"
type textarea "How"
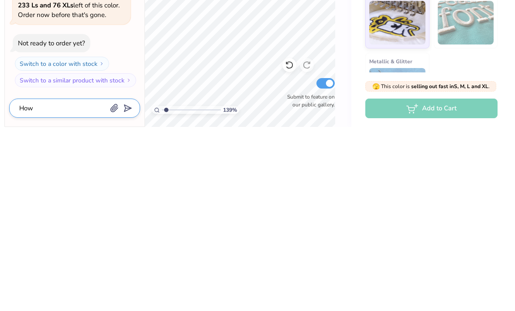
type textarea "x"
type textarea "How d"
type textarea "x"
type textarea "How do"
type textarea "x"
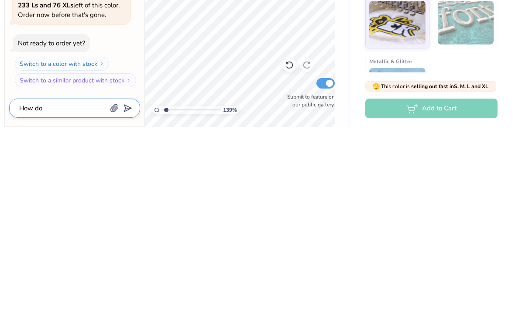
type textarea "How do"
type textarea "x"
type textarea "How do i"
type textarea "x"
type textarea "How do I"
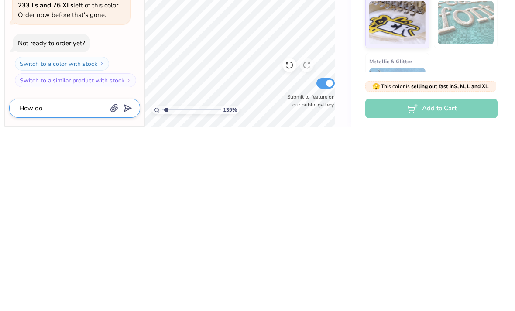
type textarea "x"
type textarea "How do I m"
type textarea "x"
type textarea "How do I mak"
type textarea "x"
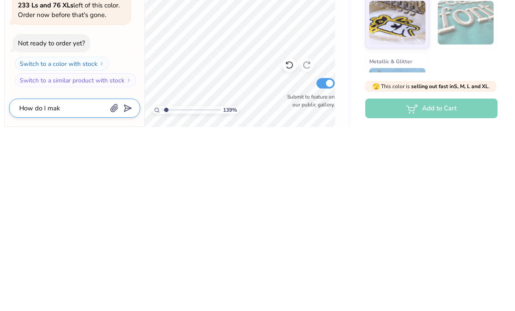
type textarea "How do I make"
type textarea "x"
type textarea "How do I make"
type textarea "x"
type textarea "How do I make t"
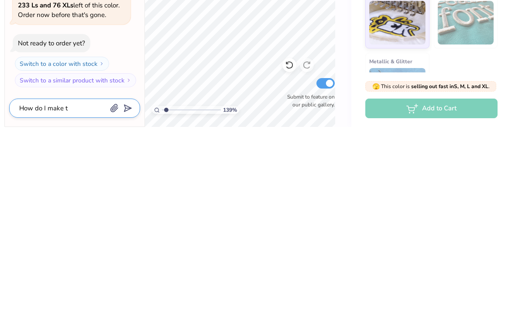
type textarea "x"
type textarea "How do I make th"
type textarea "x"
type textarea "How do I make the"
type textarea "x"
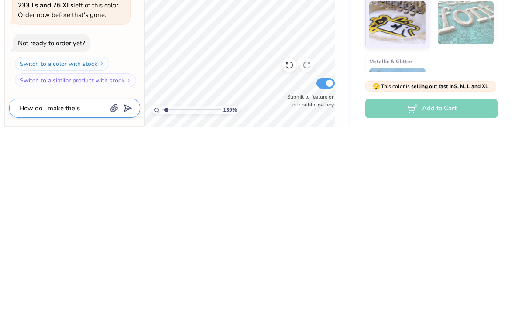
type textarea "How do I make the st"
type textarea "x"
type textarea "How do I make the star"
type textarea "x"
type textarea "How do I make the star"
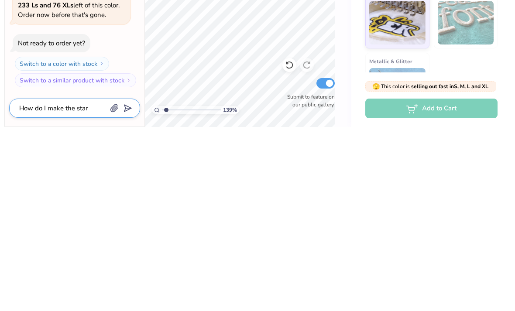
type textarea "x"
type textarea "How do I make the star ha"
type textarea "x"
type textarea "How do I make the star have"
type textarea "x"
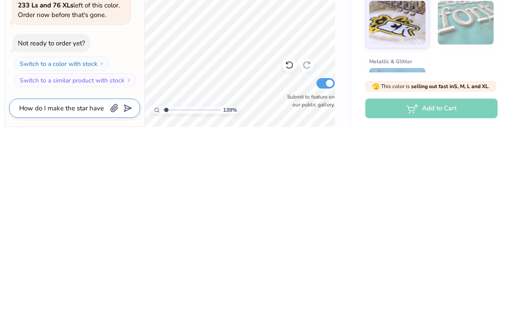
type textarea "How do I make the star have"
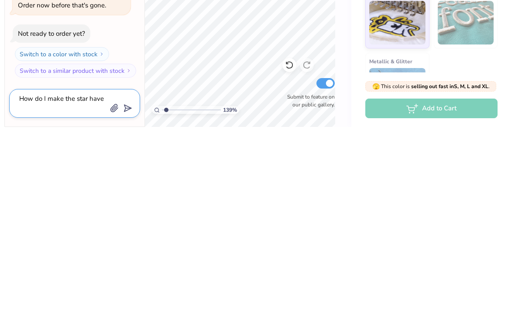
type textarea "x"
type textarea "How do I make the star have th"
type textarea "x"
type textarea "How do I make the star have the"
type textarea "x"
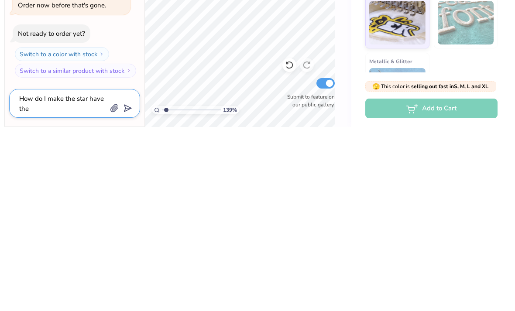
type textarea "How do I make the star have the"
type textarea "x"
type textarea "How do I make the star have the s"
type textarea "x"
type textarea "How do I make the star have the sa"
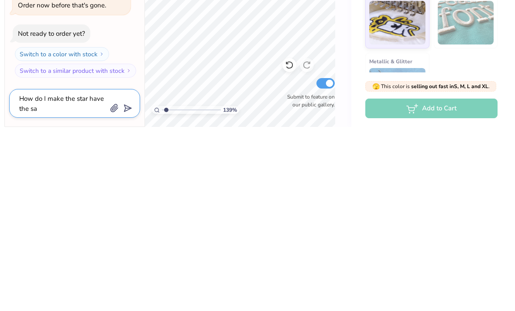
type textarea "x"
type textarea "How do I make the star have the same"
type textarea "x"
type textarea "How do I make the star have the same c"
type textarea "x"
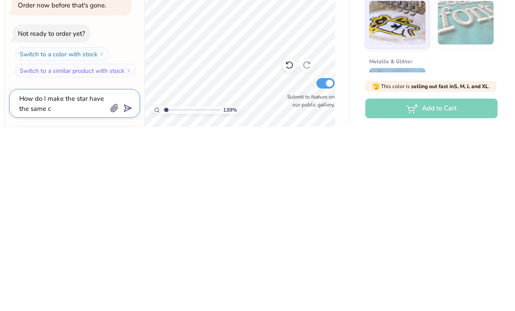
type textarea "How do I make the star have the same ch"
type textarea "x"
type textarea "How do I make the star have the same che"
type textarea "x"
type textarea "How do I make the star have the same cheee"
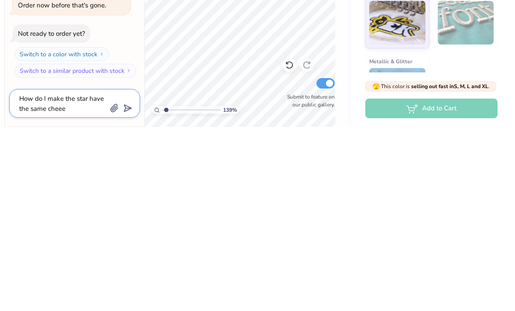
type textarea "x"
type textarea "How do I make the star have the same cheet"
type textarea "x"
type textarea "How do I make the star have the same cheetah"
type textarea "x"
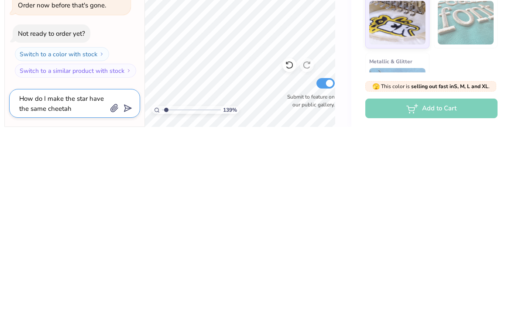
type textarea "How do I make the star have the same cheetah"
type textarea "x"
type textarea "How do I make the star have the same cheetah p"
type textarea "x"
type textarea "How do I make the star have the same cheetah pa"
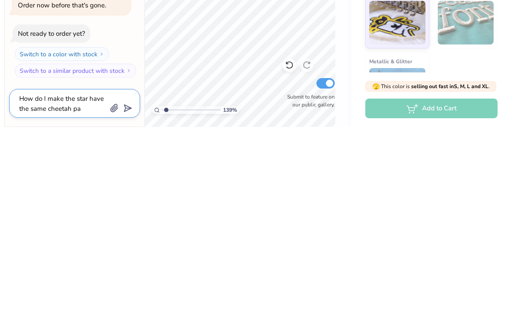
type textarea "x"
type textarea "How do I make the star have the same cheetah pat"
type textarea "x"
type textarea "How do I make the star have the same cheetah patt"
type textarea "x"
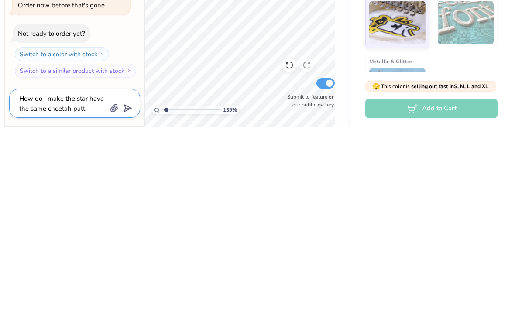
type textarea "How do I make the star have the same cheetah patte"
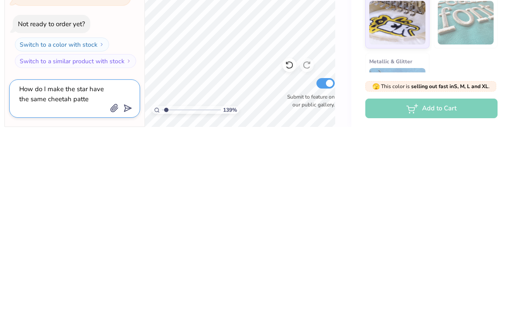
type textarea "x"
type textarea "How do I make the star have the same cheetah pattern"
type textarea "x"
type textarea "How do I make the star have the same cheetah pattern a"
type textarea "x"
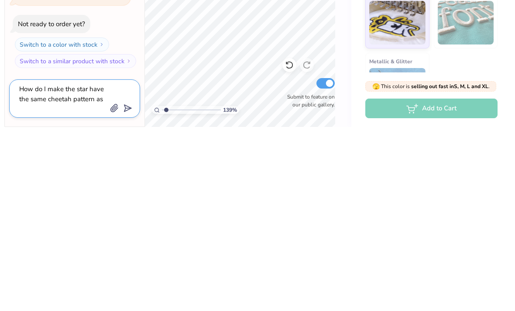
type textarea "How do I make the star have the same cheetah pattern as"
type textarea "x"
type textarea "How do I make the star have the same cheetah pattern as r"
type textarea "x"
type textarea "How do I make the star have the same cheetah pattern as rh"
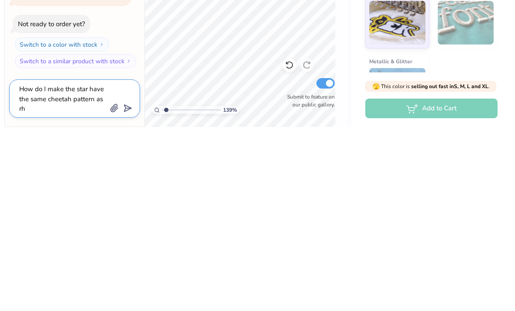
type textarea "x"
type textarea "How do I make the star have the same cheetah pattern as rhe"
type textarea "x"
type textarea "How do I make the star have the same cheetah pattern as the"
type textarea "x"
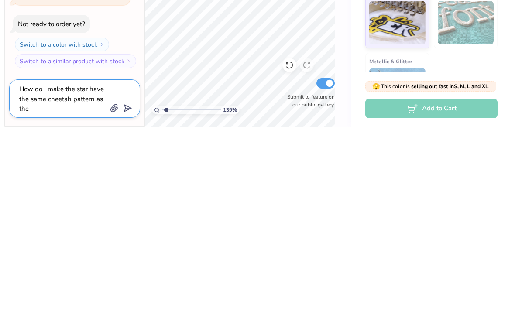
type textarea "How do I make the star have the same cheetah pattern as the g"
type textarea "x"
type textarea "How do I make the star have the same cheetah pattern as the gr"
type textarea "x"
type textarea "How do I make the star have the same cheetah pattern as the gre"
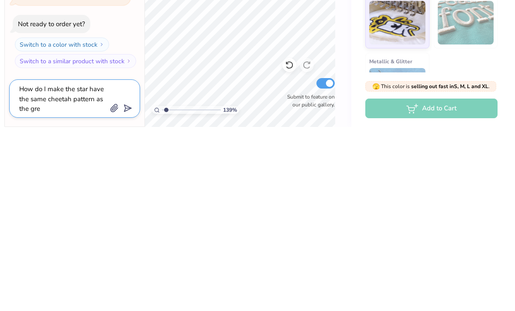
type textarea "x"
type textarea "How do I make the star have the same cheetah pattern as the gree"
type textarea "x"
type textarea "How do I make the star have the same cheetah pattern as the greek"
type textarea "x"
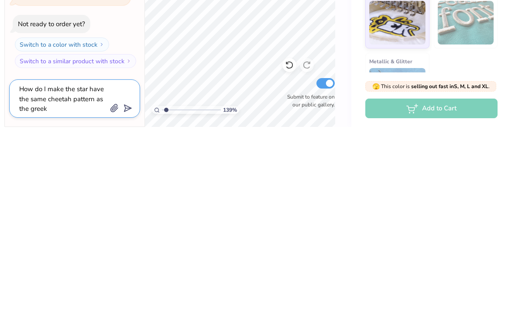
type textarea "How do I make the star have the same cheetah pattern as the Greek"
type textarea "x"
type textarea "How do I make the star have the same cheetah pattern as the Greek l"
type textarea "x"
type textarea "How do I make the star have the same cheetah pattern as the Greek le"
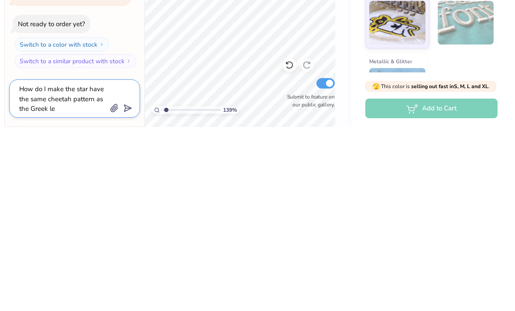
type textarea "x"
type textarea "How do I make the star have the same cheetah pattern as the Greek let"
type textarea "x"
type textarea "How do I make the star have the same cheetah pattern as the Greek lett"
type textarea "x"
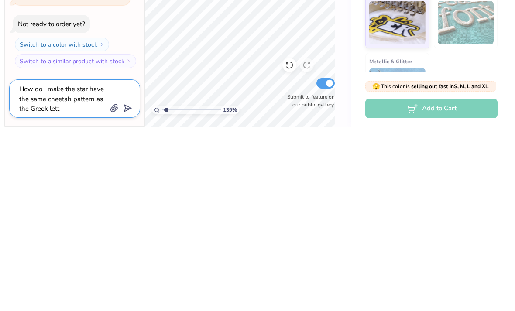
type textarea "How do I make the star have the same cheetah pattern as the Greek lette"
type textarea "x"
type textarea "How do I make the star have the same cheetah pattern as the Greek letter"
type textarea "x"
type textarea "How do I make the star have the same cheetah pattern as the Greek letters"
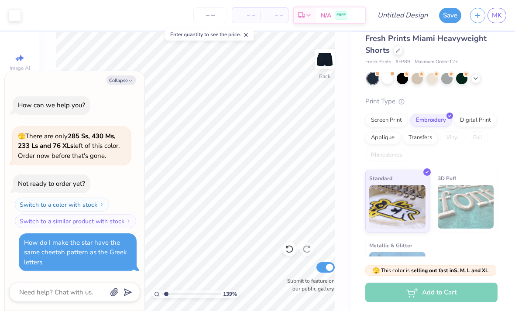
click at [95, 265] on div "How do I make the star have the same cheetah pattern as the Greek letters" at bounding box center [77, 253] width 107 height 30
click at [85, 293] on textarea at bounding box center [62, 292] width 89 height 11
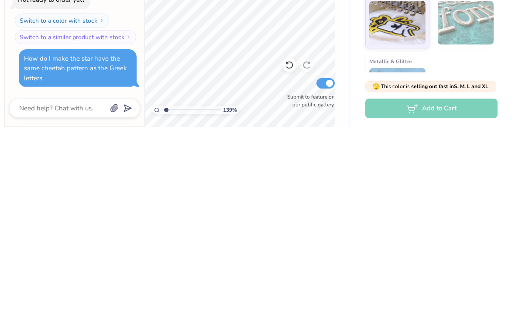
click at [114, 234] on div "How do I make the star have the same cheetah pattern as the Greek letters" at bounding box center [78, 253] width 118 height 38
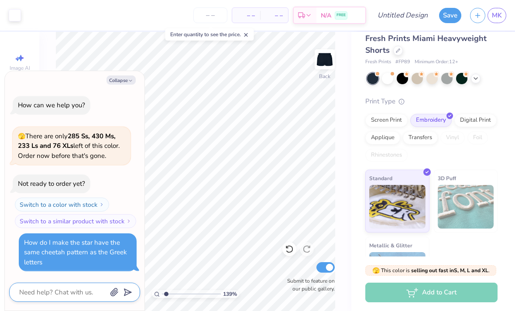
click at [53, 289] on textarea at bounding box center [62, 292] width 89 height 11
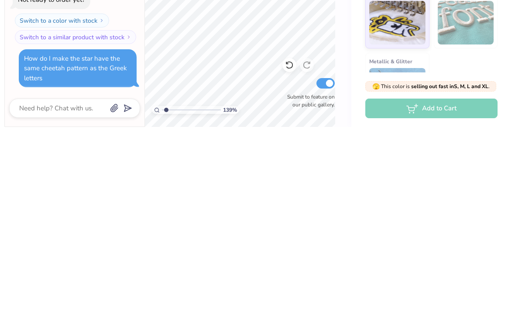
click at [41, 238] on div "How do I make the star have the same cheetah pattern as the Greek letters" at bounding box center [75, 252] width 103 height 28
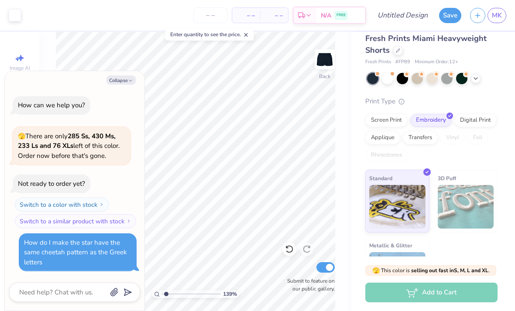
click at [65, 251] on div "How do I make the star have the same cheetah pattern as the Greek letters" at bounding box center [75, 252] width 103 height 28
click at [123, 80] on button "Collapse" at bounding box center [121, 80] width 29 height 9
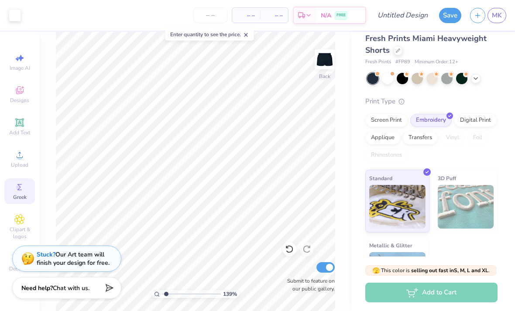
click at [44, 289] on strong "Need help?" at bounding box center [36, 288] width 31 height 8
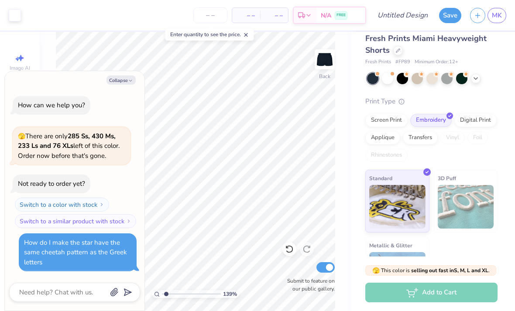
click at [119, 81] on button "Collapse" at bounding box center [121, 80] width 29 height 9
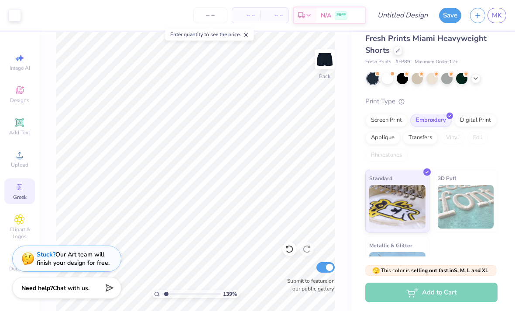
click at [48, 254] on strong "Stuck?" at bounding box center [46, 255] width 19 height 8
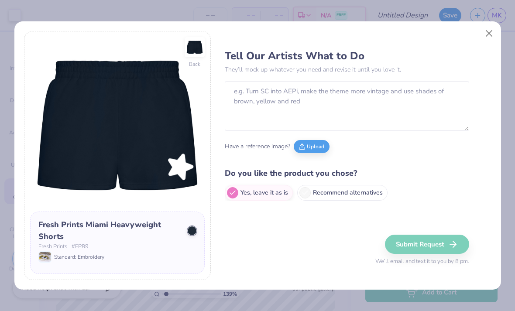
click at [351, 194] on label "Recommend alternatives" at bounding box center [342, 193] width 90 height 16
click at [231, 194] on input "Recommend alternatives" at bounding box center [228, 193] width 6 height 6
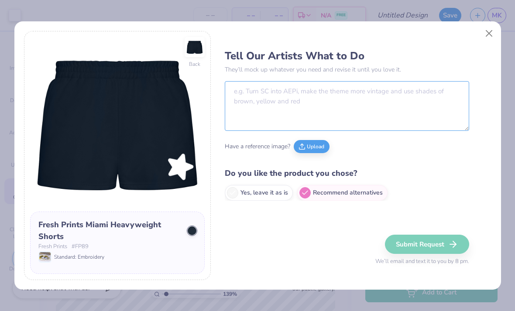
click at [436, 110] on textarea at bounding box center [347, 106] width 245 height 50
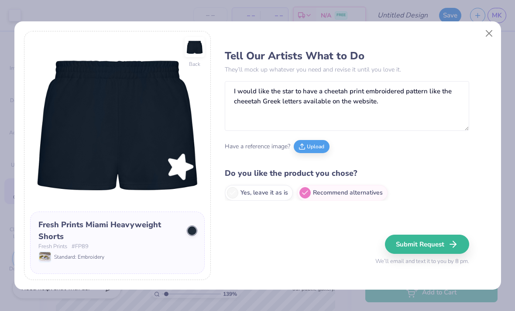
click at [454, 48] on div "Tell Our Artists What to Do They’ll mock up whatever you need and revise it unt…" at bounding box center [347, 123] width 245 height 156
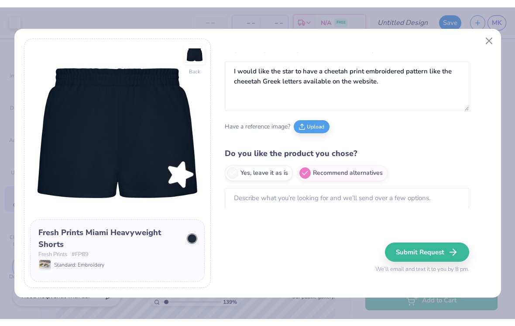
scroll to position [27, 0]
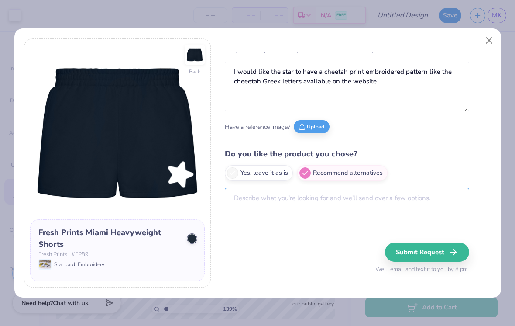
click at [335, 204] on textarea at bounding box center [347, 203] width 245 height 30
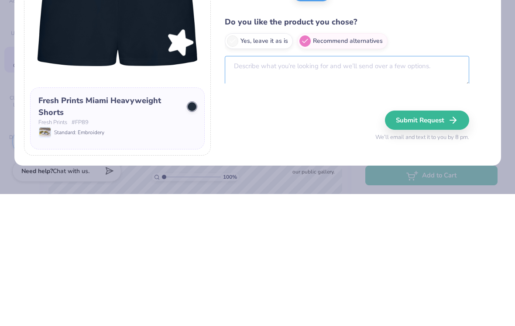
click at [294, 188] on textarea at bounding box center [347, 203] width 245 height 30
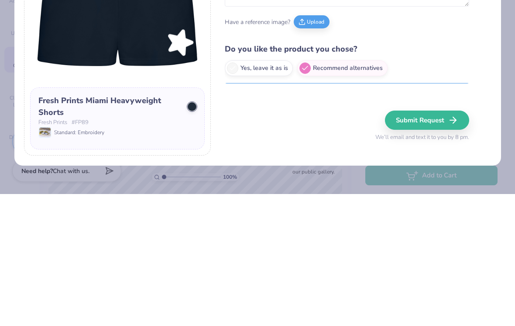
scroll to position [0, 0]
click at [318, 147] on button "Upload" at bounding box center [312, 153] width 36 height 13
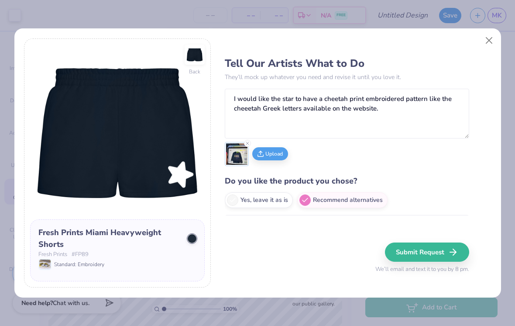
click at [312, 245] on div "Tell Our Artists What to Do They’ll mock up whatever you need and revise it unt…" at bounding box center [358, 162] width 266 height 249
click at [330, 227] on div "Tell Our Artists What to Do They’ll mock up whatever you need and revise it unt…" at bounding box center [358, 162] width 266 height 249
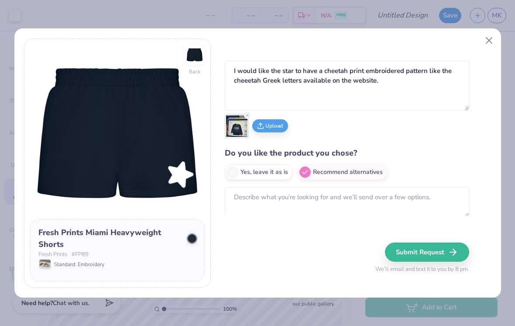
scroll to position [27, 0]
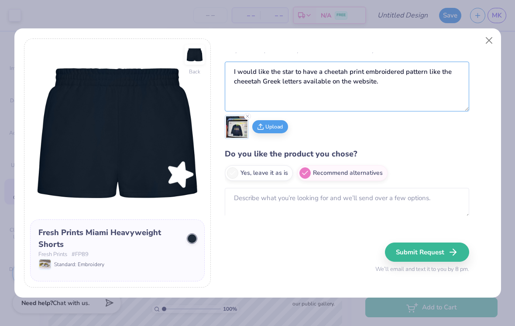
click at [387, 90] on textarea "I would like the star to have a cheetah print embroidered pattern like the chee…" at bounding box center [347, 87] width 245 height 50
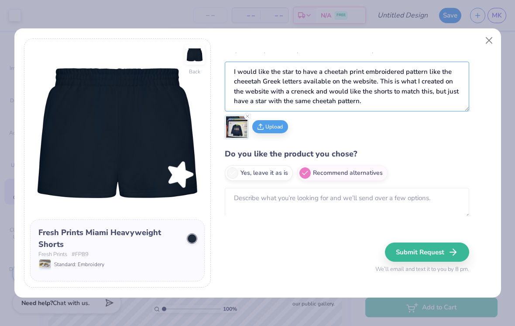
click at [292, 87] on textarea "I would like the star to have a cheetah print embroidered pattern like the chee…" at bounding box center [347, 87] width 245 height 50
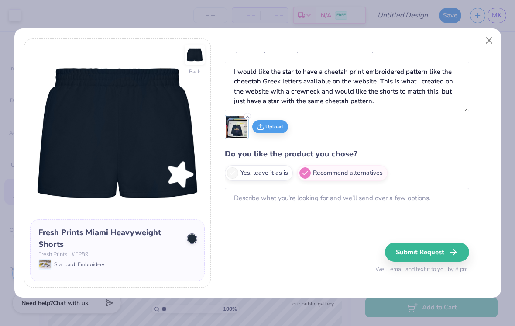
click at [467, 120] on div "Upload" at bounding box center [347, 127] width 245 height 24
click at [423, 207] on textarea at bounding box center [347, 203] width 245 height 30
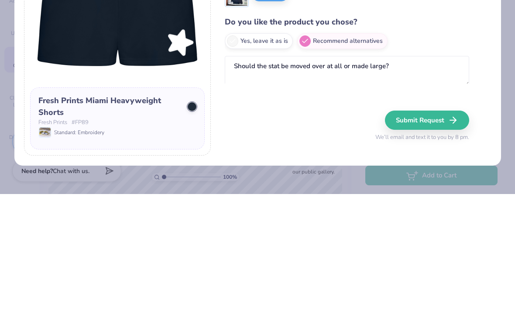
click at [435, 242] on button "Submit Request" at bounding box center [427, 251] width 84 height 19
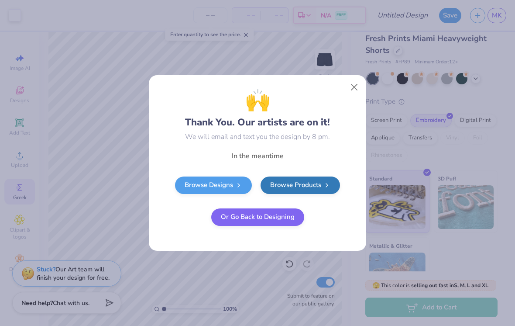
scroll to position [0, 0]
click at [227, 183] on link "Browse Designs" at bounding box center [213, 184] width 77 height 17
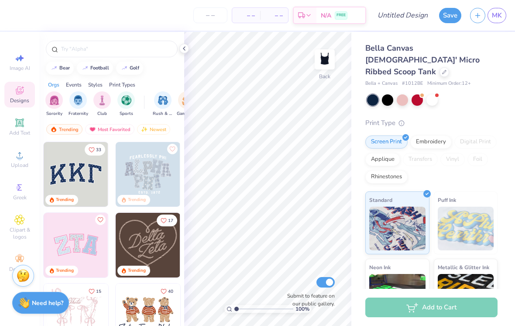
click at [22, 191] on icon at bounding box center [19, 187] width 10 height 10
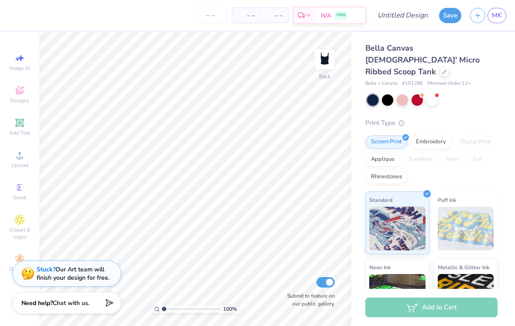
click at [24, 192] on icon at bounding box center [19, 187] width 10 height 10
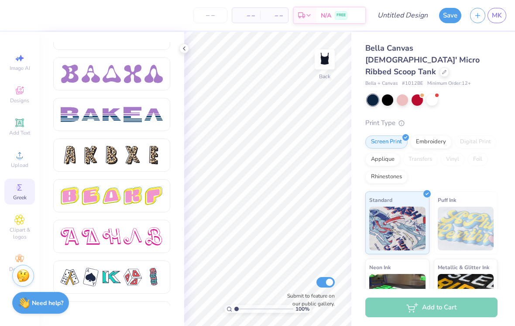
scroll to position [1367, 0]
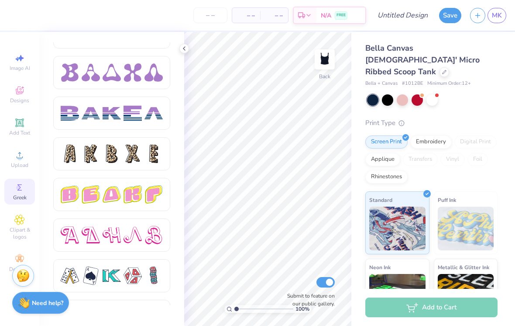
click at [126, 152] on div at bounding box center [133, 154] width 18 height 18
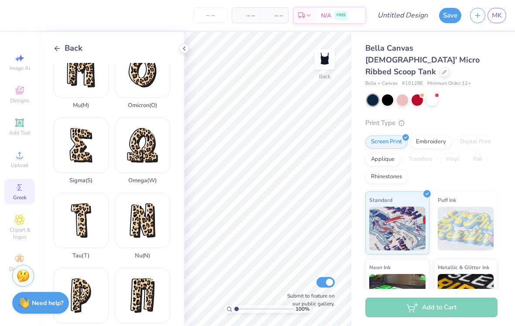
scroll to position [424, 0]
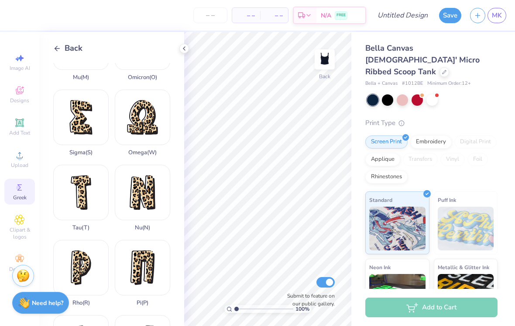
click at [78, 114] on div "Sigma ( S )" at bounding box center [80, 123] width 55 height 66
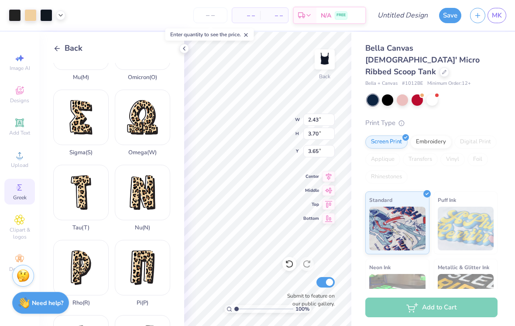
click at [78, 121] on div "Sigma ( S )" at bounding box center [80, 123] width 55 height 66
click at [80, 124] on div "Sigma ( S )" at bounding box center [80, 123] width 55 height 66
click at [187, 49] on icon at bounding box center [184, 48] width 7 height 7
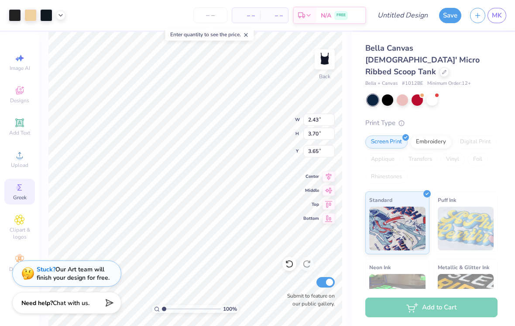
click at [16, 10] on div at bounding box center [15, 15] width 12 height 12
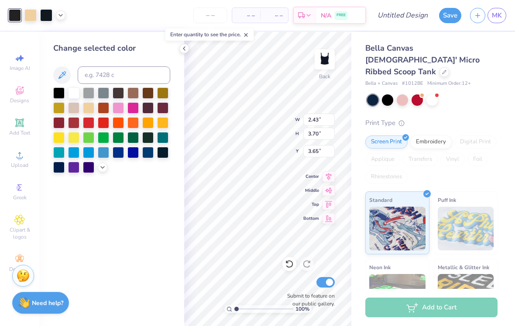
click at [75, 96] on div at bounding box center [73, 92] width 11 height 11
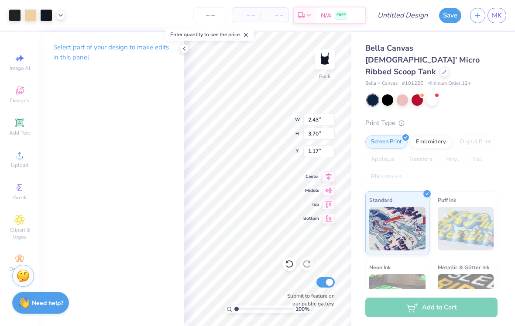
click at [12, 9] on div at bounding box center [15, 15] width 12 height 12
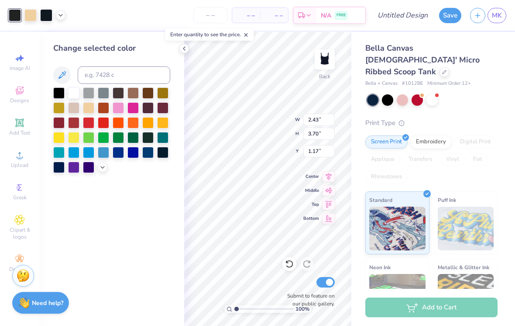
click at [74, 95] on div at bounding box center [73, 92] width 11 height 11
type input "0.75"
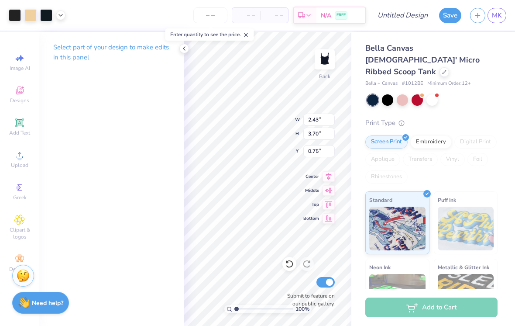
click at [12, 15] on div at bounding box center [15, 15] width 12 height 12
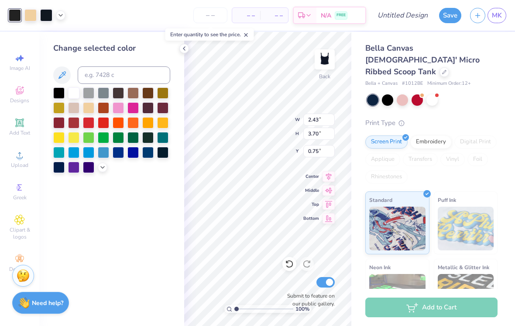
click at [69, 93] on div at bounding box center [73, 92] width 11 height 11
click at [425, 135] on div "Embroidery" at bounding box center [430, 141] width 41 height 13
type input "2.49"
type input "3.80"
type input "0.76"
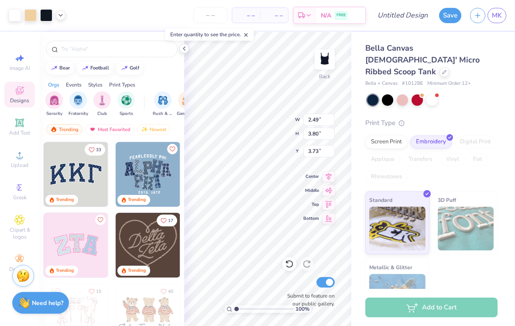
type input "2.21"
click at [185, 49] on icon at bounding box center [184, 48] width 7 height 7
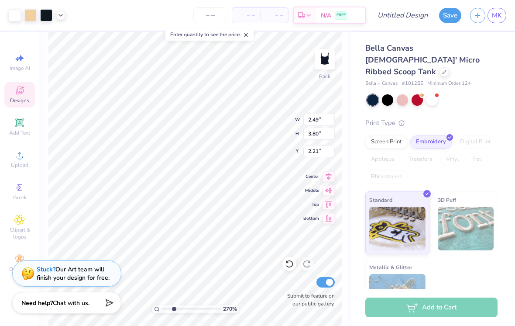
type input "2.69509439183277"
type input "1.57"
type input "2.39"
type input "3.62"
type input "2.69509439183277"
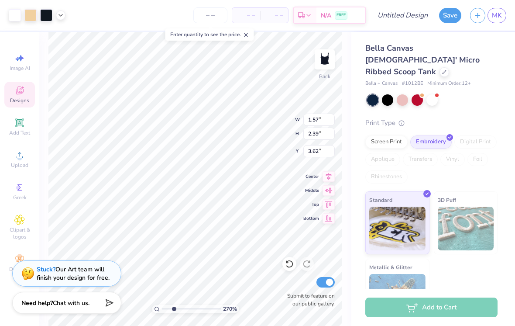
type input "1.89"
type input "2.69509439183277"
type input "2.49"
type input "3.80"
type input "1.19"
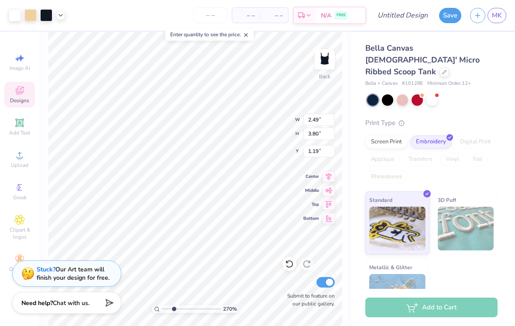
type input "2.69509439183277"
type input "1.27"
type input "1.94"
type input "3.04"
type input "2.69509439183277"
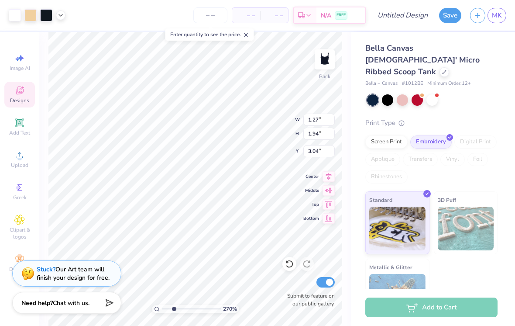
type input "2.12"
type input "2.69509439183277"
type input "1.48"
type input "2.25"
type input "1.81"
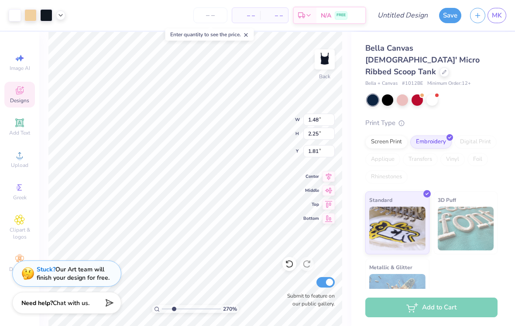
type input "2.69509439183277"
type input "1.89"
type input "2.69509439183277"
type input "1.57"
type input "2.39"
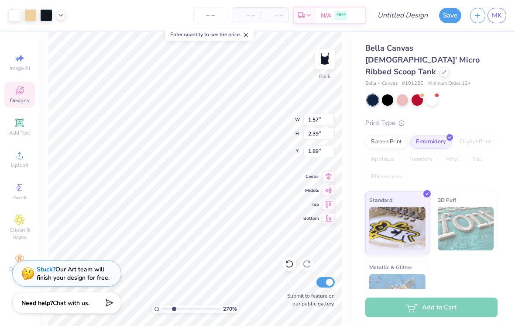
type input "2.69509439183277"
type input "1.74"
type input "2.69509439183277"
type input "1.89"
type input "2.69509439183277"
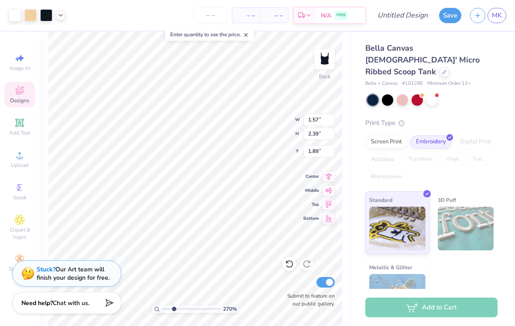
type input "2.49"
type input "3.80"
type input "0.76"
type input "2.69509439183277"
type input "2.93"
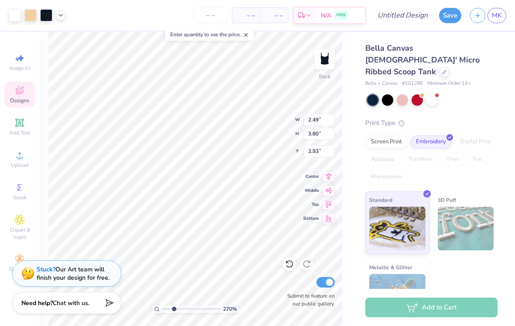
type input "2.69509439183277"
type input "0.96"
type input "1.47"
type input "5.26"
type input "2.69509439183277"
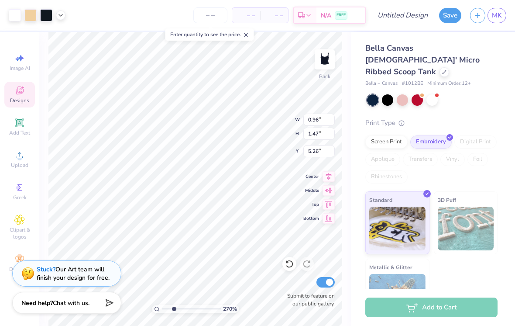
type input "1.89"
type input "2.69509439183277"
type input "1.60"
type input "2.44"
type input "2.69509439183277"
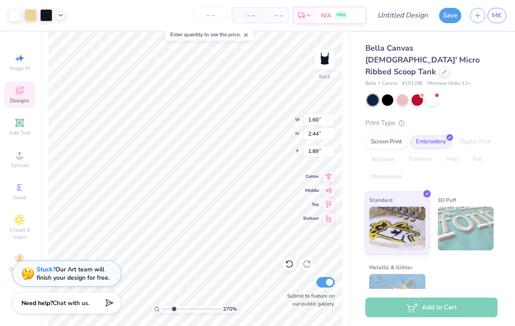
type input "2.00"
type input "2.69509439183277"
type input "1.86"
type input "2.69509439183277"
type input "1.65"
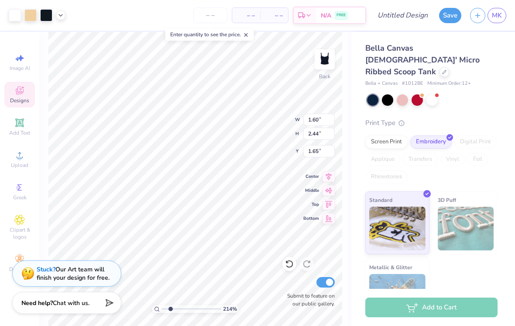
type input "2.13607038782111"
type input "1.74"
type input "2.13607038782111"
type input "1.57"
type input "2.39"
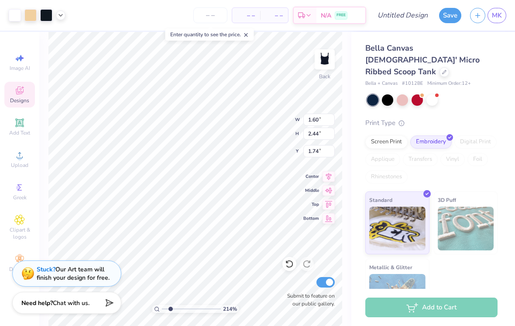
type input "1.89"
type input "2.13607038782111"
type input "1.74"
type input "2.13607038782111"
type input "1.89"
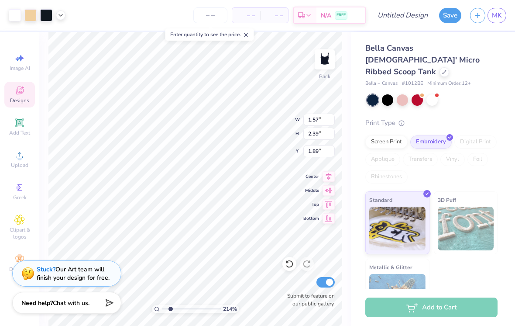
type input "2.13607038782111"
type input "1.74"
type input "2.13607038782111"
type input "1.60"
type input "2.44"
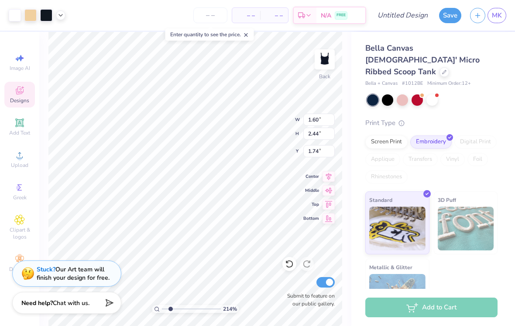
type input "2.13607038782111"
type input "1.68"
click at [15, 126] on icon at bounding box center [19, 122] width 10 height 10
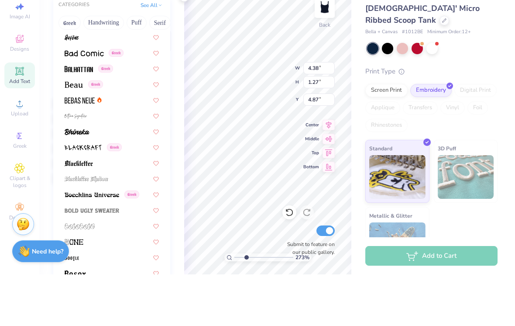
scroll to position [353, 0]
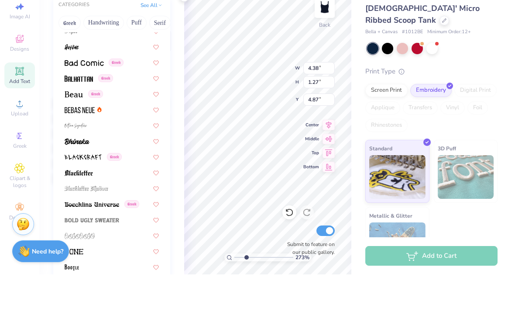
click at [105, 67] on button "Handwriting" at bounding box center [103, 74] width 41 height 14
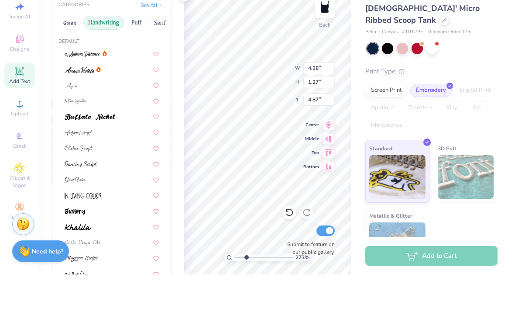
click at [105, 132] on div at bounding box center [112, 136] width 94 height 9
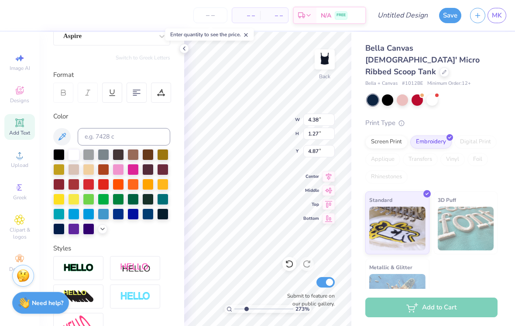
type input "2.72553296882357"
type input "4.01"
type input "1.28"
type input "4.86"
type input "2.72553296882357"
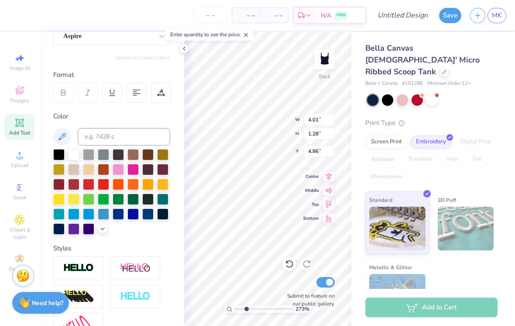
scroll to position [0, 2]
type textarea "TEtri sigmaXT"
click at [478, 94] on div at bounding box center [432, 99] width 131 height 11
type input "2.72553296882357"
type input "6.95"
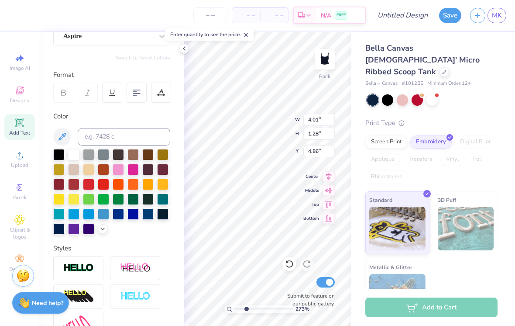
type input "1.49"
type input "4.76"
click at [498, 103] on div "Bella Canvas [DEMOGRAPHIC_DATA]' Micro Ribbed Scoop Tank Bella + Canvas # 1012B…" at bounding box center [433, 176] width 164 height 289
click at [483, 94] on div at bounding box center [432, 99] width 131 height 11
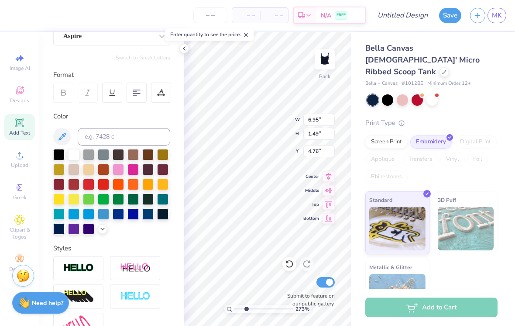
click at [289, 266] on icon at bounding box center [289, 263] width 9 height 9
type input "2.72553296882357"
type input "4.01"
type input "1.28"
type input "4.86"
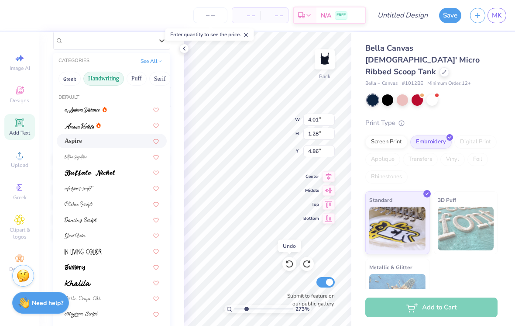
scroll to position [90, 0]
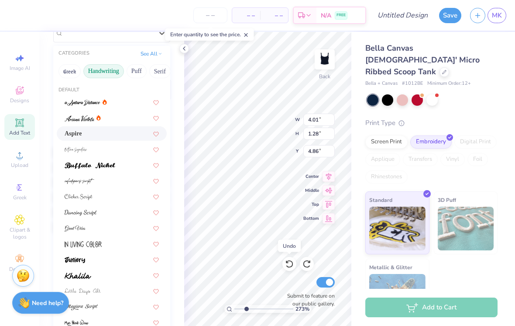
click at [143, 74] on button "Puff" at bounding box center [137, 71] width 20 height 14
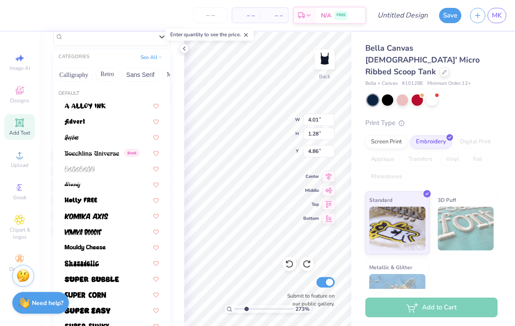
scroll to position [0, 137]
click at [83, 74] on button "Calligraphy" at bounding box center [80, 75] width 38 height 14
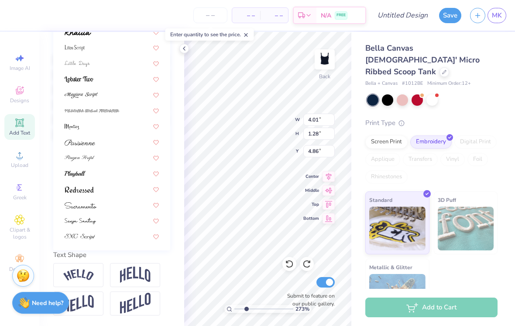
scroll to position [183, 0]
click at [114, 59] on div at bounding box center [112, 63] width 94 height 9
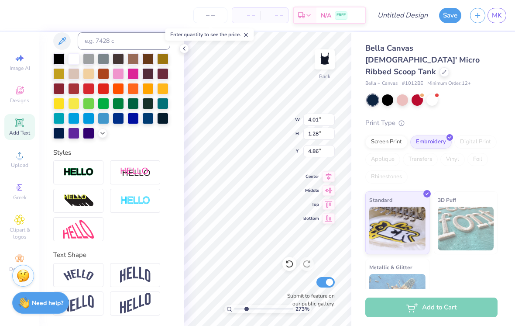
type input "2.72553296882357"
type input "5.63"
type input "1.24"
type input "4.88"
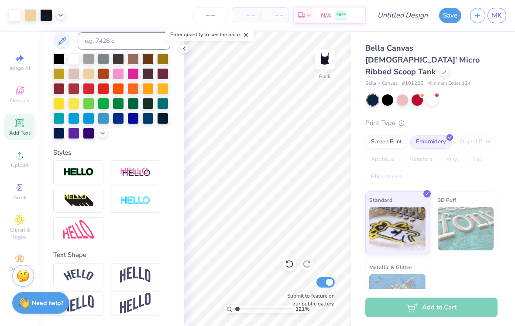
click at [485, 191] on div "3D Puff" at bounding box center [466, 222] width 64 height 63
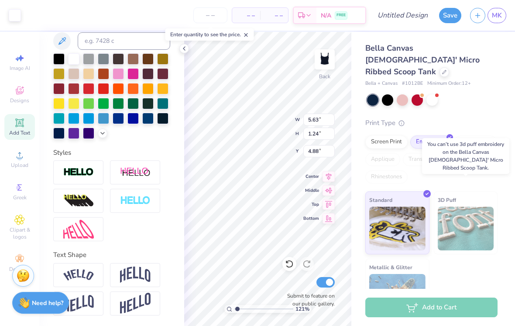
type input "1.21000220741238"
type input "4.59"
type input "1.21000220741238"
type textarea "Tri SigmaXT"
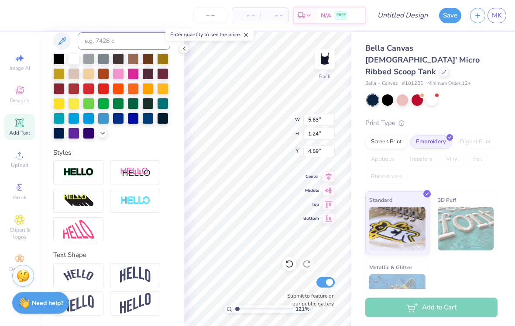
click at [486, 94] on div at bounding box center [432, 99] width 131 height 11
type input "1.21000220741238"
type input "6.95"
type input "1.22"
type input "4.60"
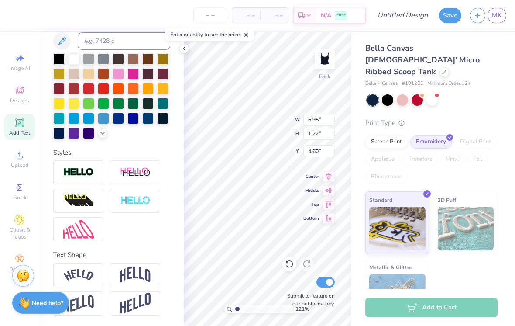
type input "1.21000220741238"
type input "6.53"
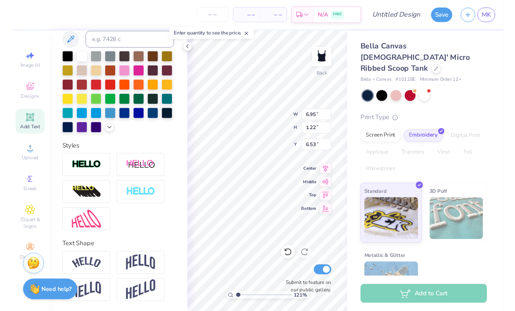
scroll to position [0, 1]
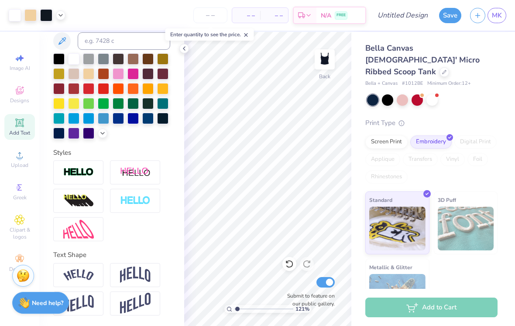
click at [288, 270] on div at bounding box center [289, 264] width 14 height 14
click at [288, 263] on icon at bounding box center [289, 263] width 9 height 9
click at [287, 263] on icon at bounding box center [287, 262] width 2 height 2
click at [287, 262] on icon at bounding box center [287, 262] width 2 height 2
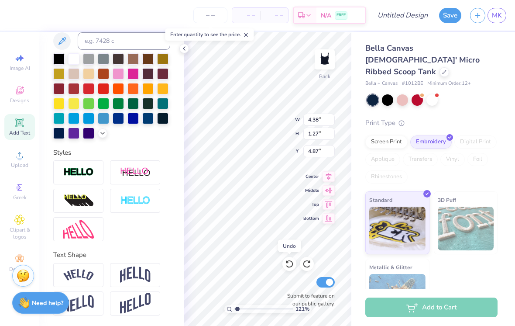
click at [287, 265] on icon at bounding box center [289, 264] width 7 height 8
type input "1.21000220741238"
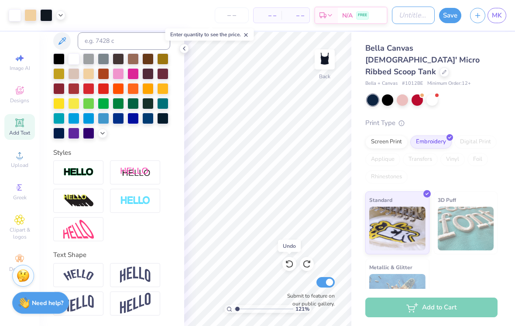
click at [410, 9] on input "Design Title" at bounding box center [413, 15] width 43 height 17
type input "C"
type input "1.21000220741238"
type input "Ch"
type input "1.21000220741238"
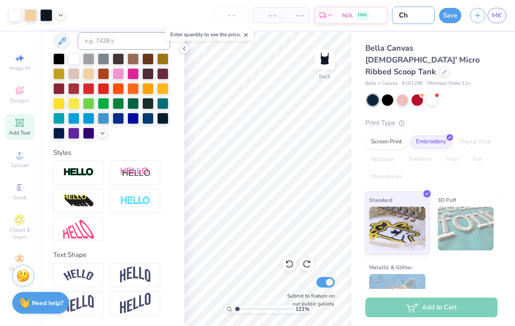
type input "Che"
type input "1.21000220741238"
type input "Chee"
type input "1.21000220741238"
type input "Cheet"
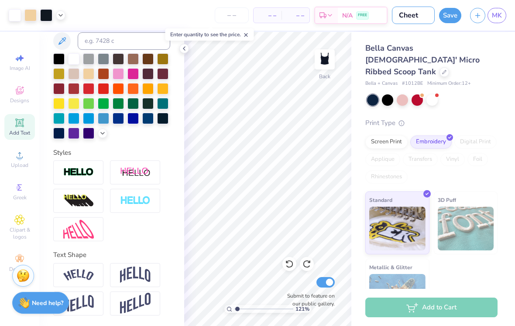
type input "1.21000220741238"
type input "Cheeta"
type input "1.21000220741238"
type input "Cheetah"
type input "1.21000220741238"
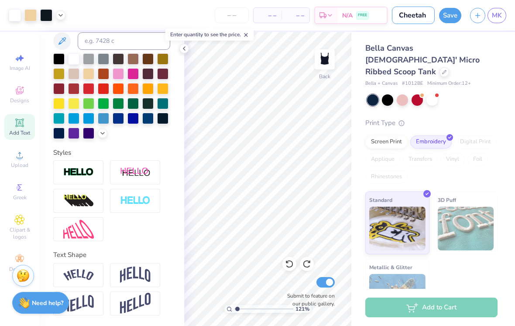
type input "Cheetah"
type input "1.21000220741238"
type input "Cheetah t"
type input "1.21000220741238"
type input "Cheetah ta"
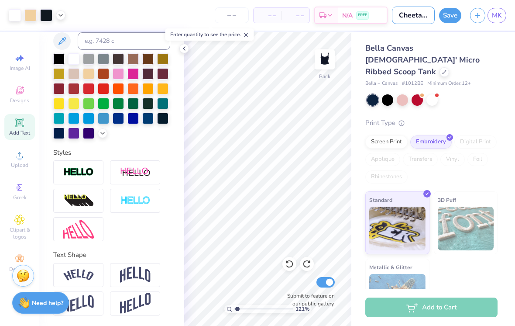
type input "1.21000220741238"
type input "Cheetah tan"
type input "1.21000220741238"
type input "Cheetah tank"
type input "1.21000220741238"
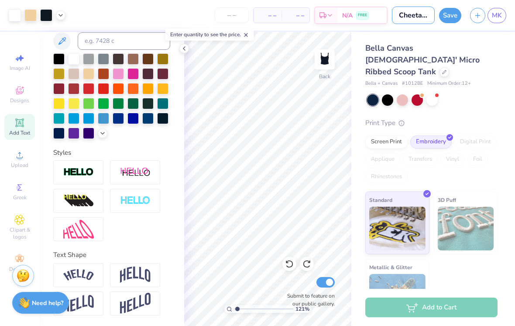
type input "Cheetah tank"
type input "1.21000220741238"
type input "Cheetah tank t"
type input "1.21000220741238"
type input "Cheetah tank to"
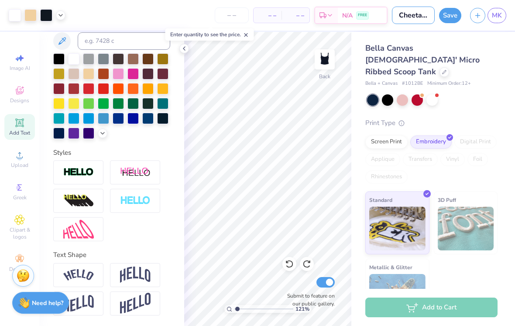
type input "1.21000220741238"
type input "Cheetah tank top"
type input "1.21000220741238"
type input "Cheetah tank top"
click at [444, 19] on button "Save" at bounding box center [450, 15] width 22 height 15
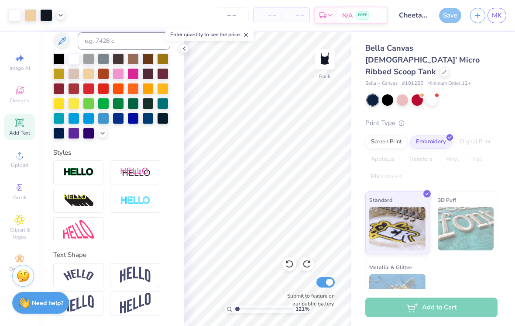
click at [499, 14] on span "MK" at bounding box center [497, 15] width 10 height 10
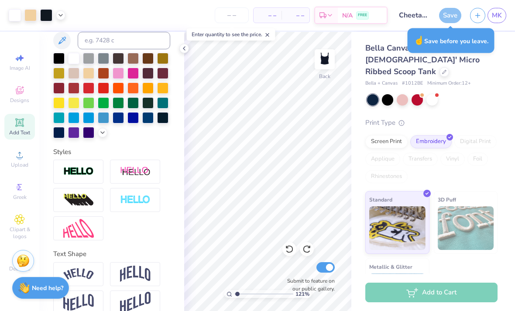
click at [446, 17] on div "Save" at bounding box center [450, 15] width 22 height 15
click at [451, 14] on div "Save" at bounding box center [450, 15] width 22 height 15
click at [491, 94] on div at bounding box center [432, 99] width 131 height 11
click at [443, 16] on div "Save" at bounding box center [450, 15] width 22 height 15
click at [474, 94] on div at bounding box center [432, 99] width 131 height 11
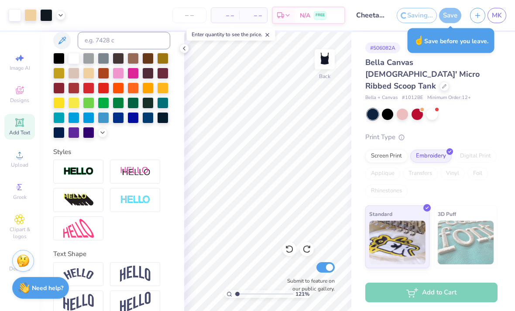
type input "1"
